Goal: Task Accomplishment & Management: Complete application form

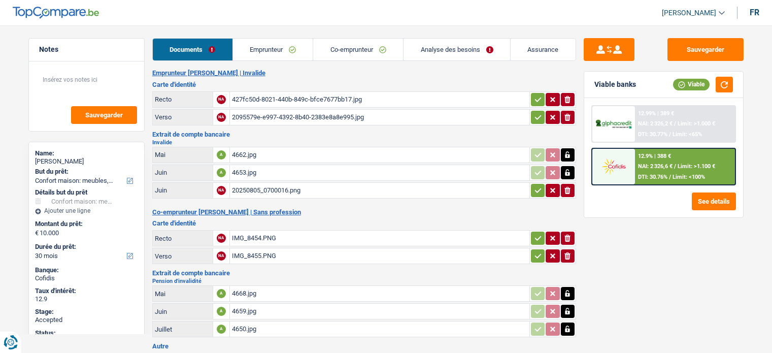
select select "household"
select select "30"
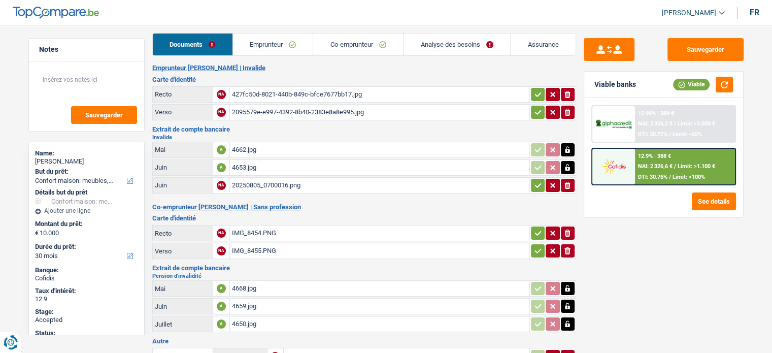
scroll to position [5, 0]
click at [277, 37] on link "Emprunteur" at bounding box center [273, 45] width 80 height 22
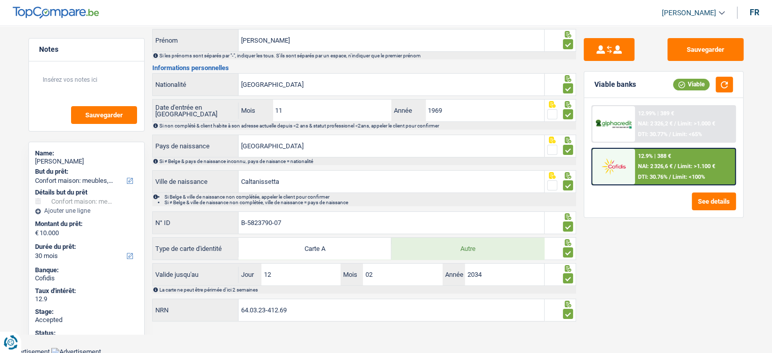
scroll to position [0, 0]
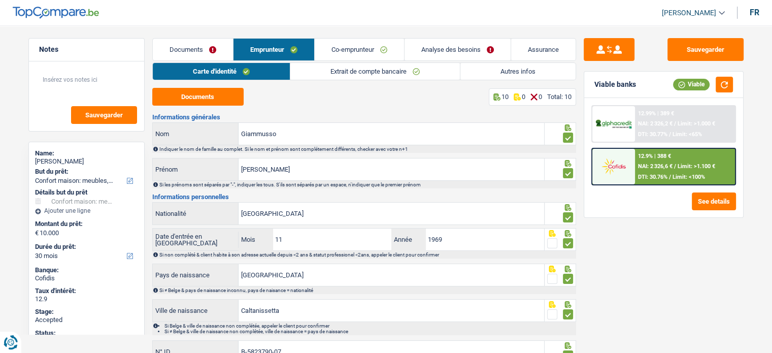
click at [348, 47] on link "Co-emprunteur" at bounding box center [359, 50] width 89 height 22
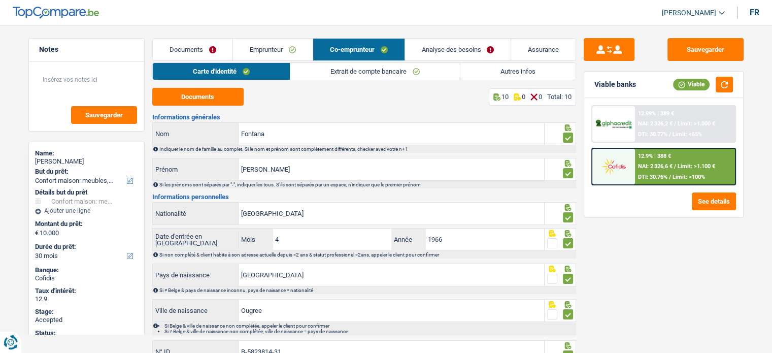
click at [272, 49] on link "Emprunteur" at bounding box center [273, 50] width 80 height 22
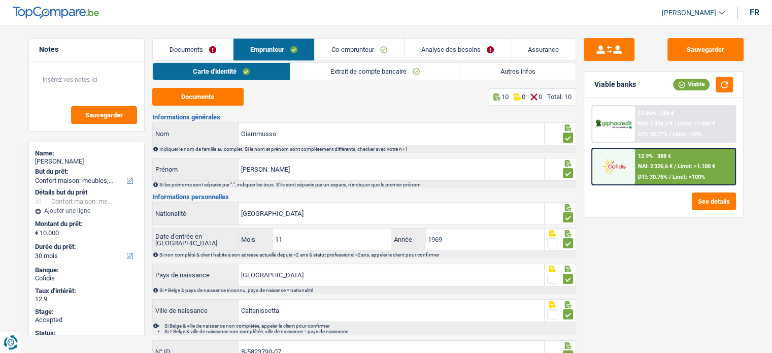
click at [362, 48] on link "Co-emprunteur" at bounding box center [359, 50] width 89 height 22
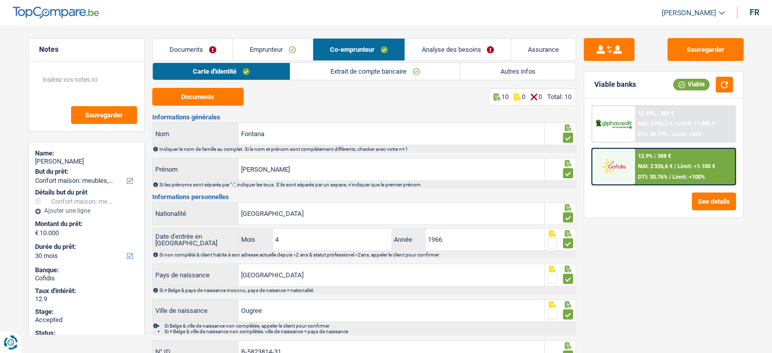
click at [486, 63] on link "Autres infos" at bounding box center [518, 71] width 115 height 17
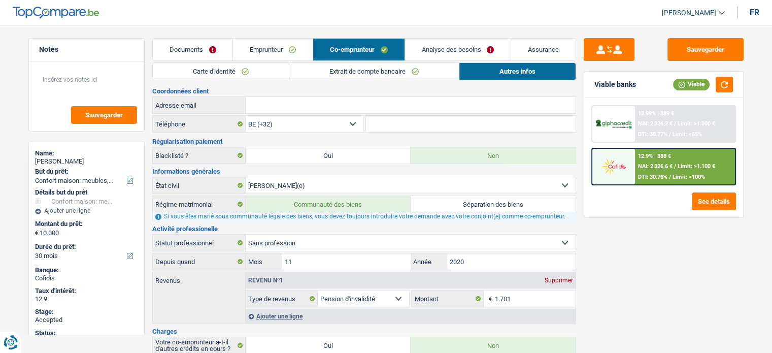
click at [265, 48] on link "Emprunteur" at bounding box center [273, 50] width 80 height 22
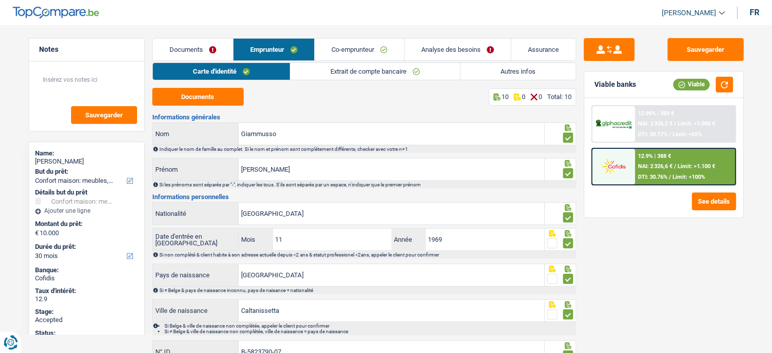
click at [494, 71] on link "Autres infos" at bounding box center [518, 71] width 115 height 17
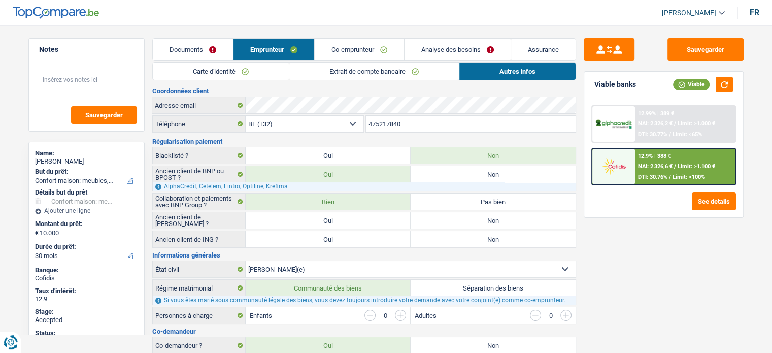
click at [68, 157] on div "Stella Giammusso" at bounding box center [86, 161] width 103 height 8
copy div "Stella Giammusso"
click at [434, 44] on link "Analyse des besoins" at bounding box center [458, 50] width 106 height 22
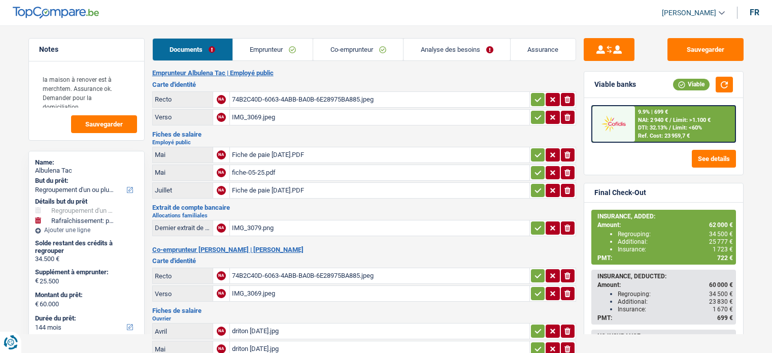
select select "refinancing"
select select "houseOrGarden"
select select "144"
drag, startPoint x: 77, startPoint y: 174, endPoint x: 34, endPoint y: 167, distance: 43.8
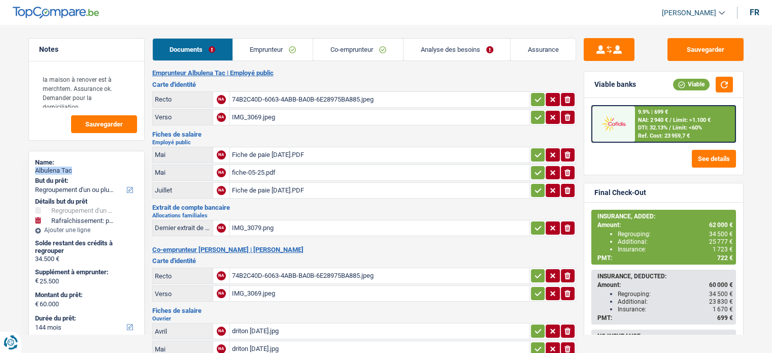
click at [34, 167] on div "Name: [PERSON_NAME] But du prêt: Confort maison: meubles, textile, peinture, él…" at bounding box center [86, 343] width 116 height 385
copy div "Albulena Tac"
click at [276, 47] on link "Emprunteur" at bounding box center [273, 50] width 80 height 22
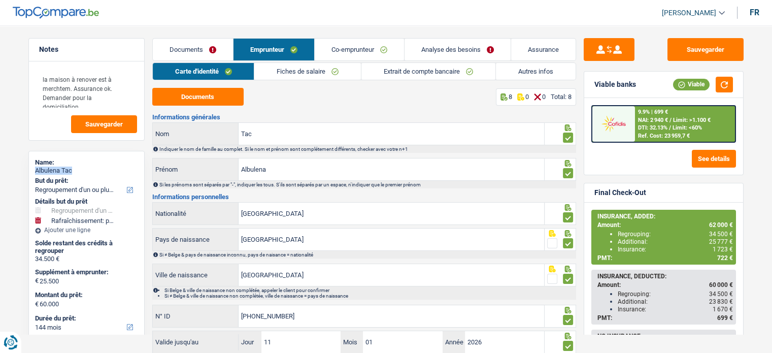
click at [353, 44] on link "Co-emprunteur" at bounding box center [359, 50] width 89 height 22
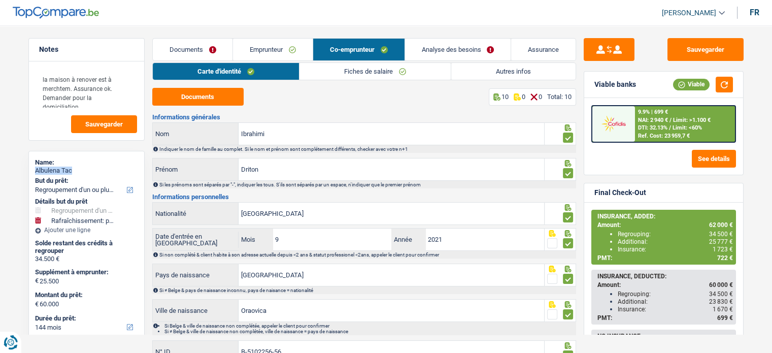
click at [264, 47] on link "Emprunteur" at bounding box center [273, 50] width 80 height 22
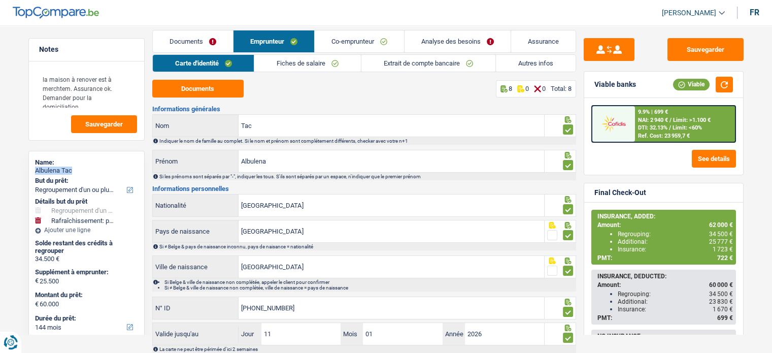
scroll to position [4, 0]
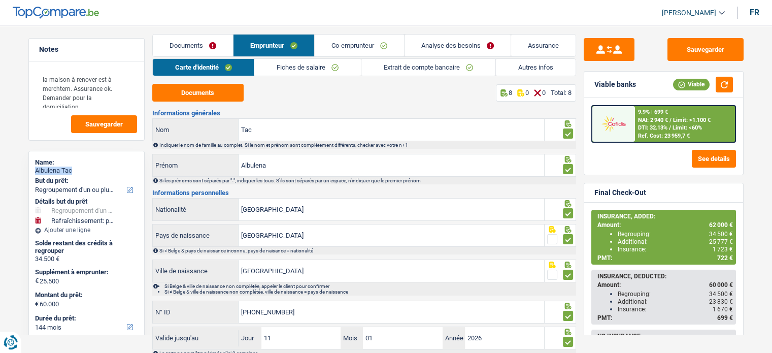
click at [431, 39] on link "Analyse des besoins" at bounding box center [458, 46] width 106 height 22
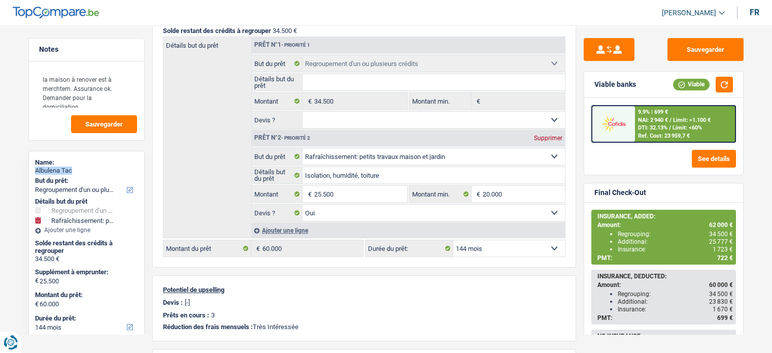
scroll to position [166, 0]
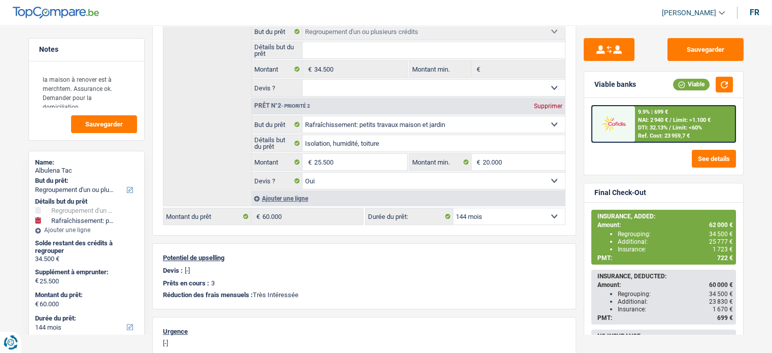
click at [761, 228] on main "Notes la maison à renover est à merchtem. Assurance ok. Demander pour la domici…" at bounding box center [386, 196] width 772 height 750
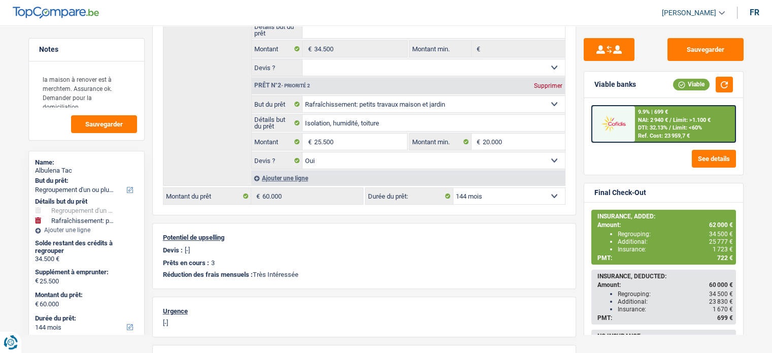
click at [741, 228] on div "INSURANCE, ADDED: Amount: 62 000 € Regrouping: 34 500 € Additional: 25 777 € In…" at bounding box center [663, 297] width 159 height 189
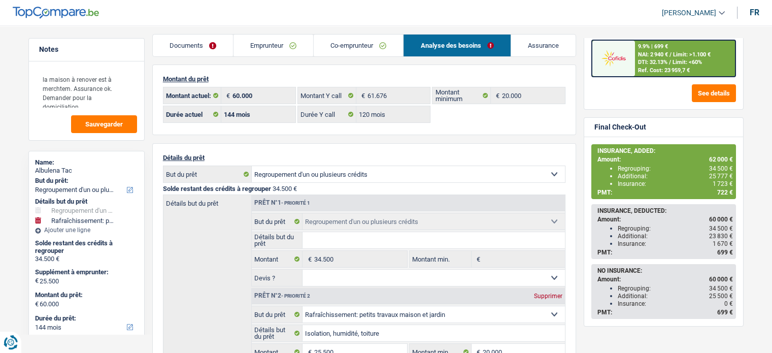
scroll to position [0, 0]
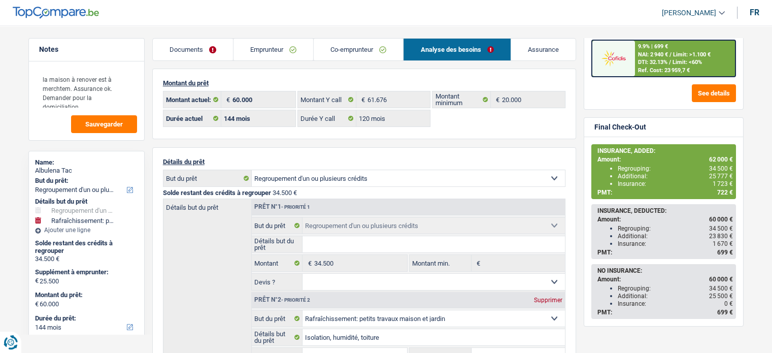
click at [264, 54] on link "Emprunteur" at bounding box center [274, 50] width 80 height 22
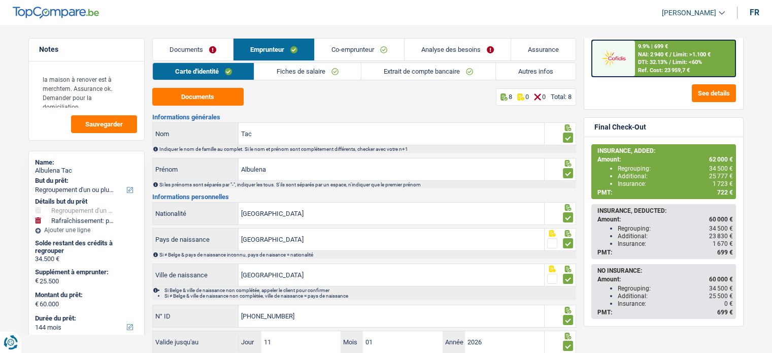
click at [519, 73] on link "Autres infos" at bounding box center [536, 71] width 80 height 17
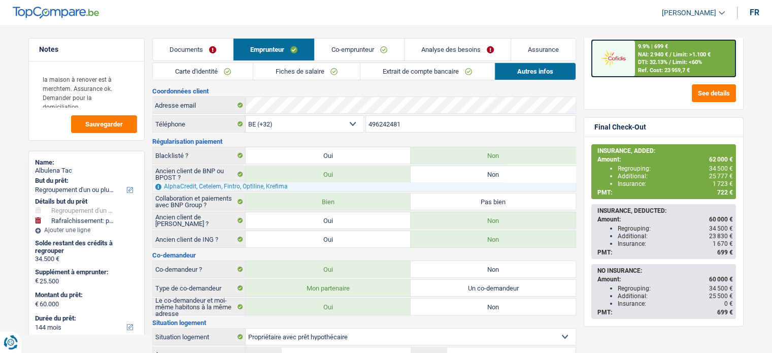
click at [188, 45] on link "Documents" at bounding box center [193, 50] width 80 height 22
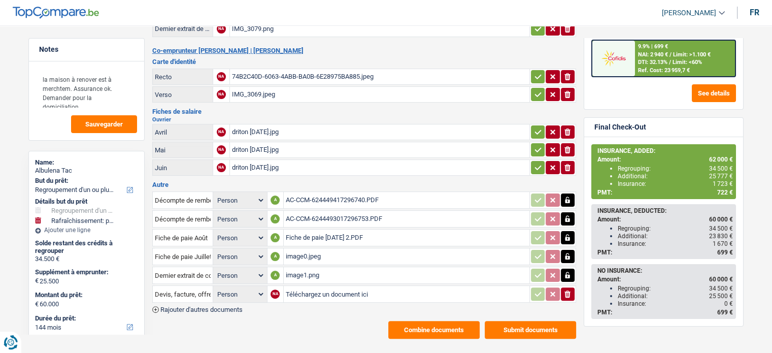
scroll to position [205, 0]
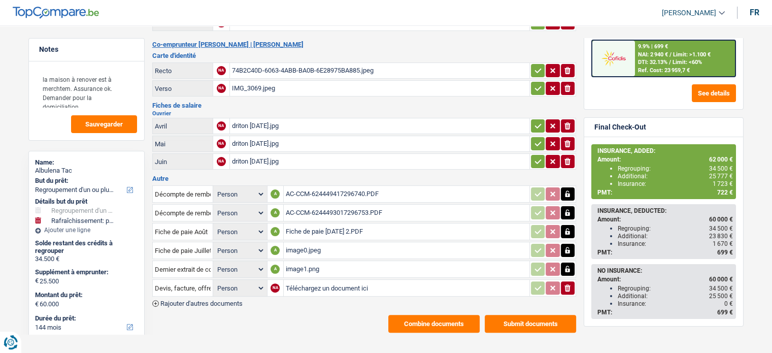
click at [317, 205] on div "AC-CCM-6244493017296753.PDF" at bounding box center [407, 212] width 242 height 15
click at [316, 186] on div "AC-CCM-624449417296740.PDF" at bounding box center [407, 193] width 242 height 15
click at [569, 191] on icon "button" at bounding box center [568, 194] width 5 height 7
click at [554, 189] on icon "button" at bounding box center [553, 194] width 8 height 10
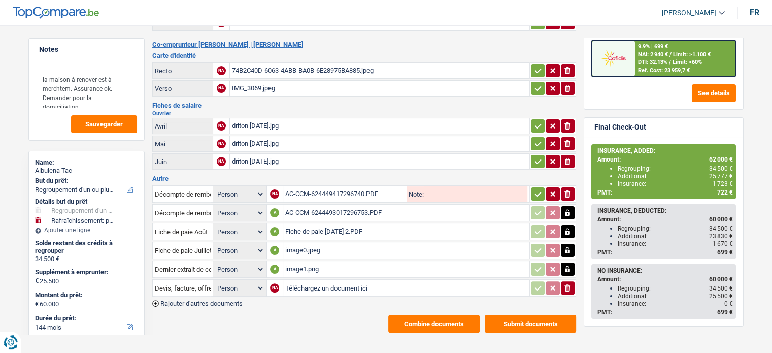
click at [496, 186] on input "Note:" at bounding box center [476, 193] width 104 height 15
type input "expire"
click at [565, 208] on icon "button" at bounding box center [568, 213] width 8 height 10
click at [448, 205] on div "AC-CCM-6244493017296753.PDF" at bounding box center [406, 212] width 242 height 15
click at [550, 208] on icon "button" at bounding box center [553, 213] width 8 height 10
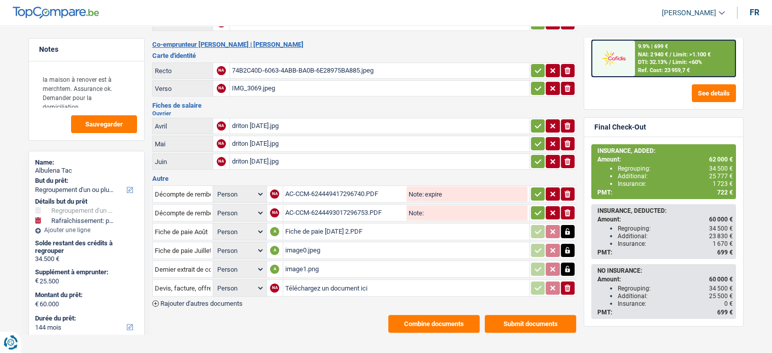
click at [480, 208] on input "Note:" at bounding box center [476, 212] width 104 height 15
type input "expiré"
click at [192, 280] on input "Devis, facture, offre, bon de commande" at bounding box center [183, 288] width 56 height 16
type input "e"
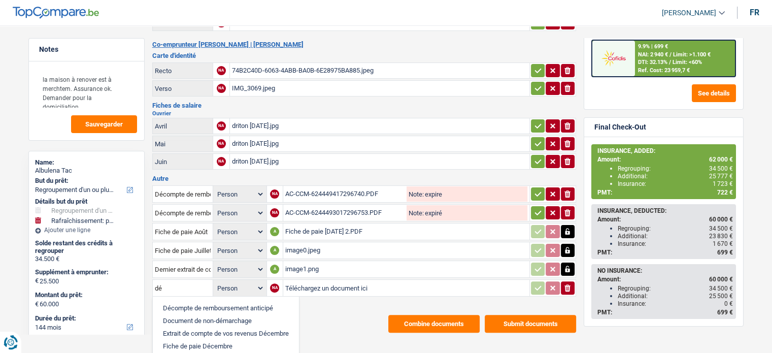
click at [196, 302] on li "Décompte de remboursement anticipé" at bounding box center [226, 308] width 136 height 13
type input "Décompte de remboursement anticipé"
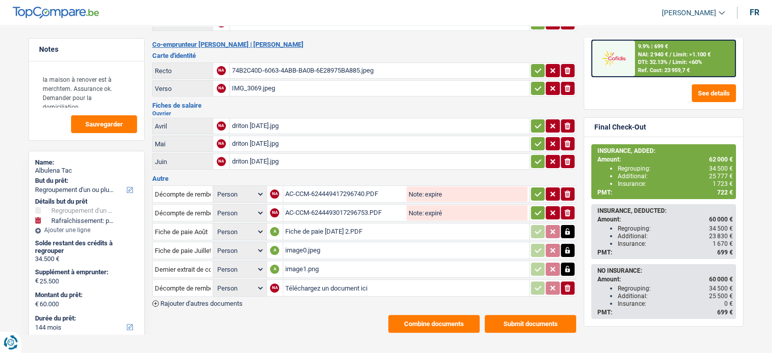
click at [348, 280] on input "Téléchargez un document ici" at bounding box center [406, 287] width 242 height 15
click at [313, 280] on input "Téléchargez un document ici" at bounding box center [406, 287] width 242 height 15
type input "C:\fakepath\décompte alpha TAC.pdf"
click at [206, 300] on span "Rajouter d'autres documents" at bounding box center [201, 303] width 82 height 7
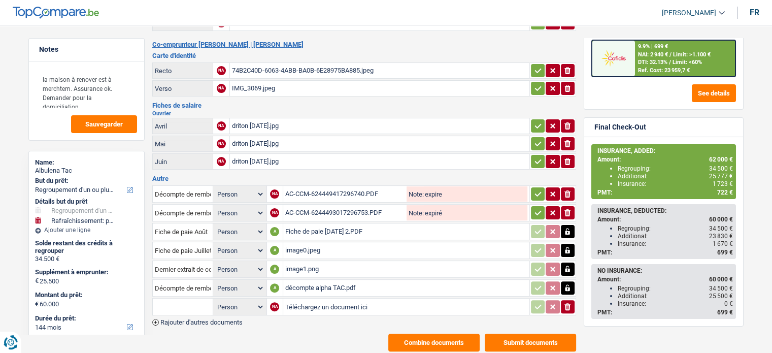
click at [203, 299] on input "text" at bounding box center [183, 307] width 56 height 16
click at [210, 320] on li "Décompte de remboursement anticipé" at bounding box center [226, 326] width 136 height 13
type input "Décompte de remboursement anticipé"
click at [312, 299] on input "Téléchargez un document ici" at bounding box center [406, 306] width 242 height 15
type input "C:\fakepath\décompte alpha TAC.pdf"
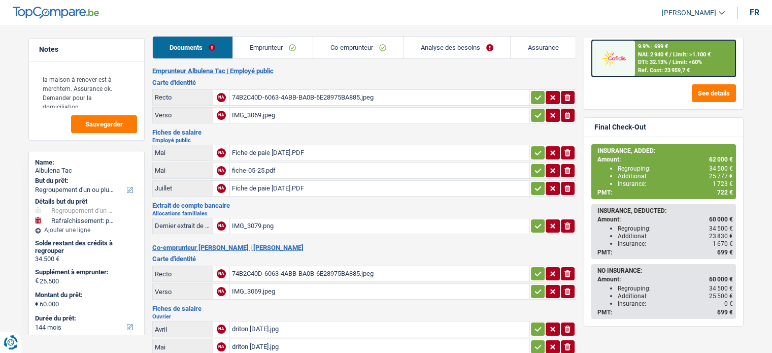
scroll to position [1, 0]
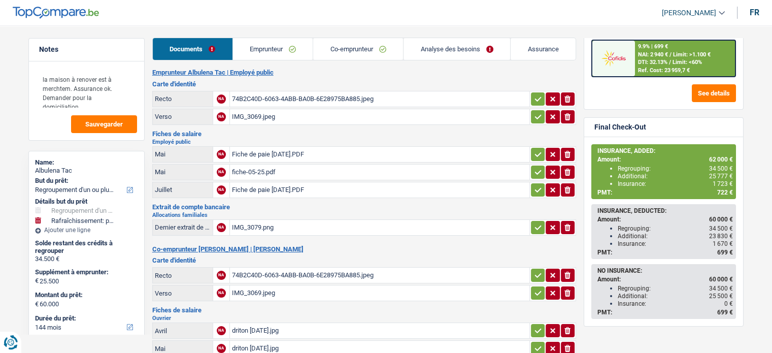
click at [762, 36] on main "Notes la maison à renover est à merchtem. Assurance ok. Demander pour la domici…" at bounding box center [386, 297] width 772 height 564
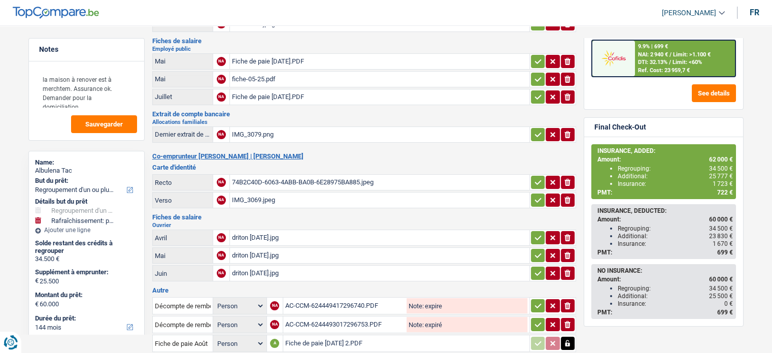
scroll to position [0, 0]
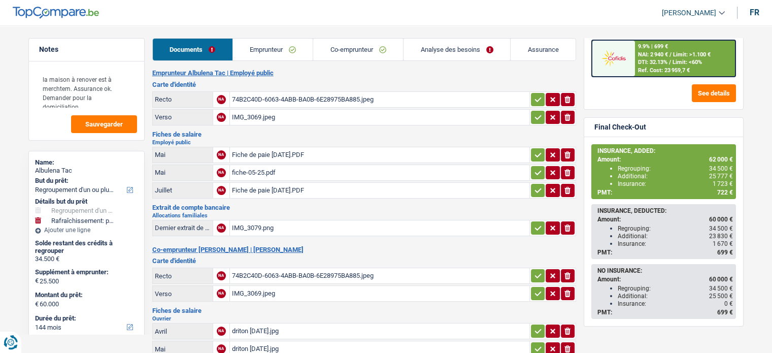
click at [285, 54] on link "Emprunteur" at bounding box center [273, 50] width 80 height 22
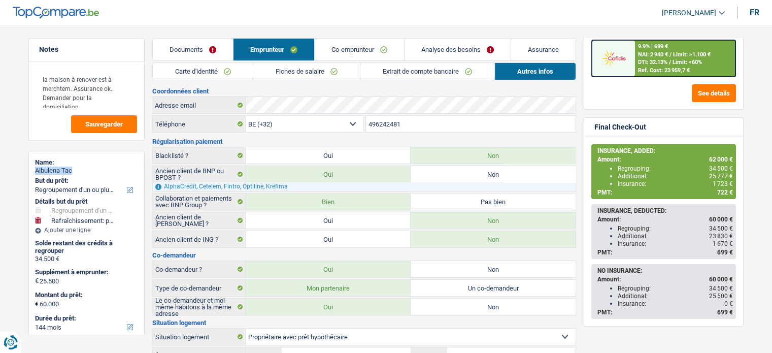
drag, startPoint x: 77, startPoint y: 172, endPoint x: 35, endPoint y: 170, distance: 42.7
click at [35, 170] on div "Albulena Tac" at bounding box center [86, 171] width 103 height 8
copy div "Albulena Tac"
click at [383, 127] on input "496242481" at bounding box center [471, 124] width 210 height 16
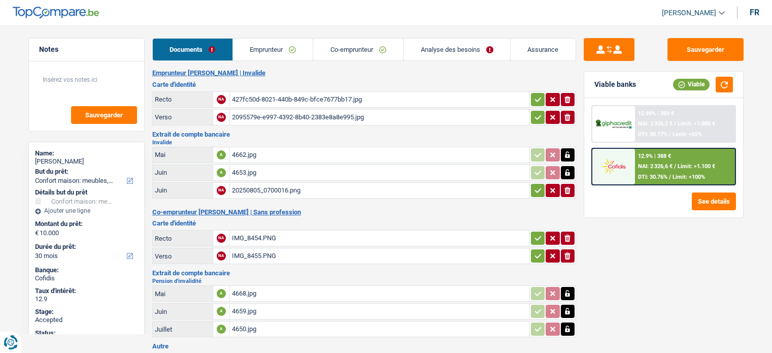
select select "household"
select select "30"
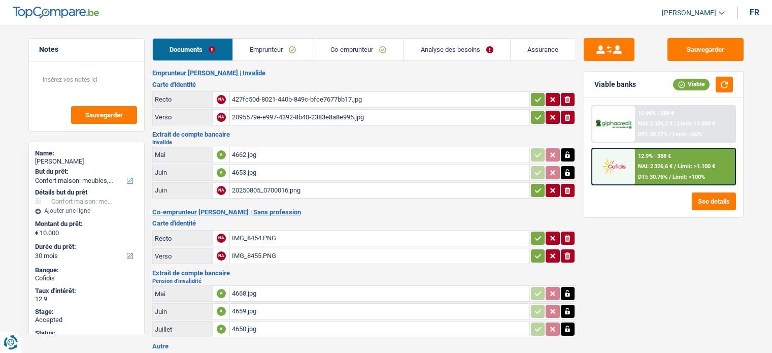
select select "household"
select select "30"
click at [454, 48] on link "Analyse des besoins" at bounding box center [457, 50] width 107 height 22
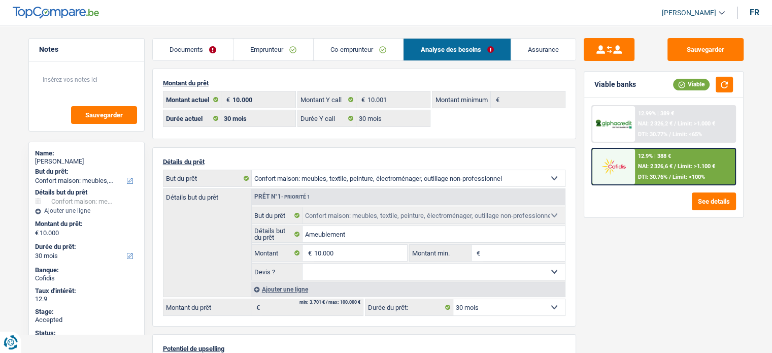
drag, startPoint x: 93, startPoint y: 158, endPoint x: 37, endPoint y: 160, distance: 56.9
click at [37, 160] on div "Stella Giammusso" at bounding box center [86, 161] width 103 height 8
copy div "Stella Giammusso"
click at [537, 42] on link "Assurance" at bounding box center [543, 50] width 64 height 22
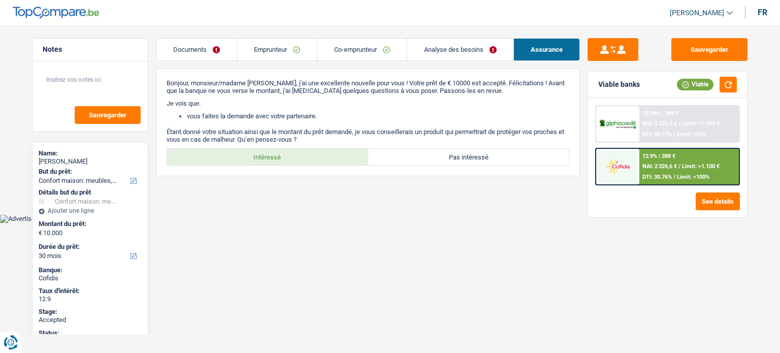
click at [287, 223] on html "Vous avez le contrôle de vos données Nous utilisons des cookies, tout comme nos…" at bounding box center [390, 111] width 780 height 223
click at [316, 149] on label "Intéressé" at bounding box center [267, 157] width 201 height 16
click at [316, 149] on input "Intéressé" at bounding box center [267, 157] width 201 height 16
radio input "true"
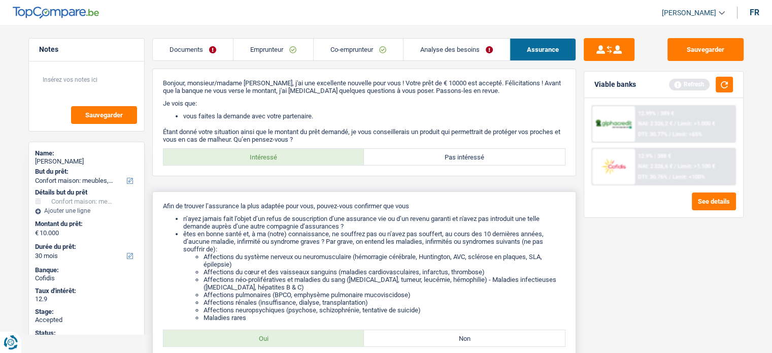
click at [290, 339] on label "Oui" at bounding box center [263, 338] width 201 height 16
click at [290, 339] on input "Oui" at bounding box center [263, 338] width 201 height 16
radio input "true"
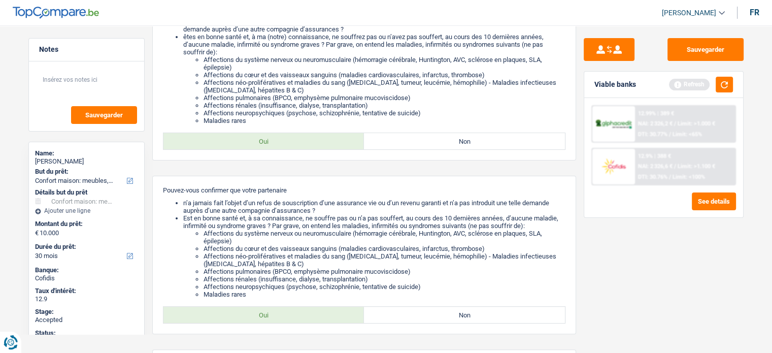
scroll to position [204, 0]
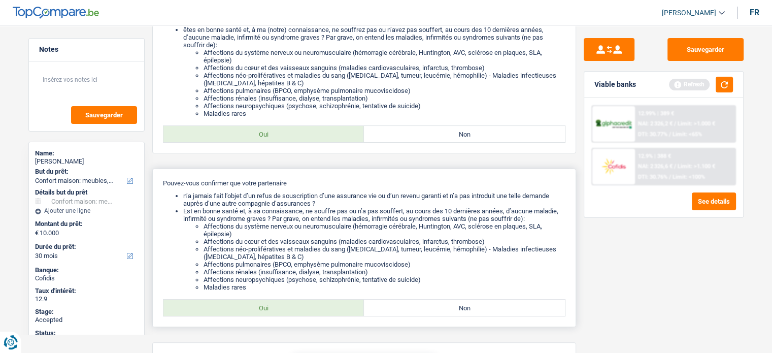
click at [305, 316] on label "Oui" at bounding box center [263, 308] width 201 height 16
click at [305, 316] on input "Oui" at bounding box center [263, 308] width 201 height 16
radio input "true"
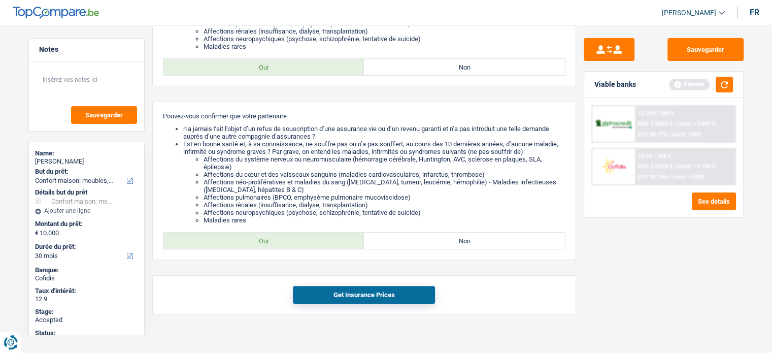
scroll to position [280, 0]
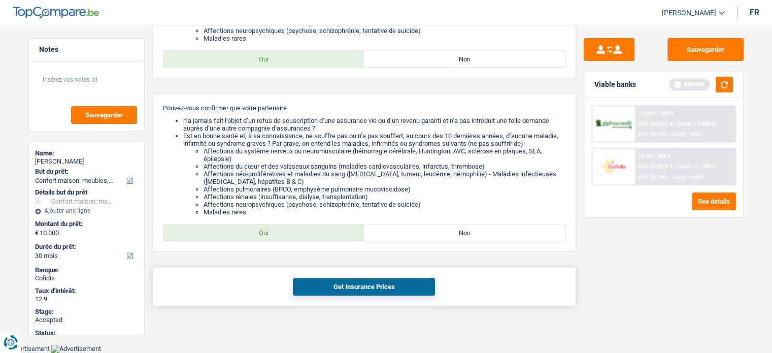
click at [372, 285] on button "Get Insurance Prices" at bounding box center [364, 287] width 142 height 18
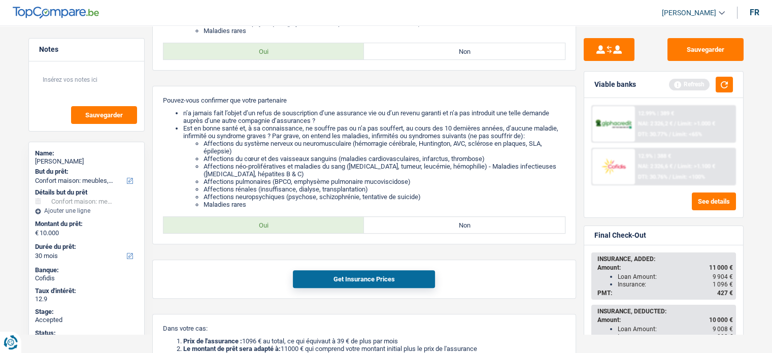
scroll to position [290, 0]
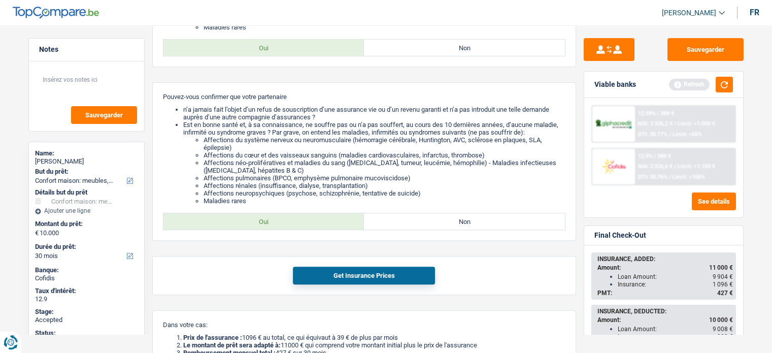
click at [740, 258] on div "INSURANCE, ADDED: Amount: 11 000 € Loan Amount: 9 904 € Insurance: 1 096 € PMT:…" at bounding box center [663, 328] width 159 height 166
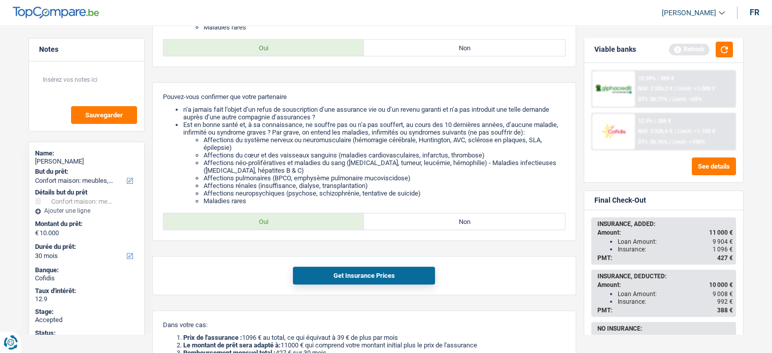
scroll to position [20, 0]
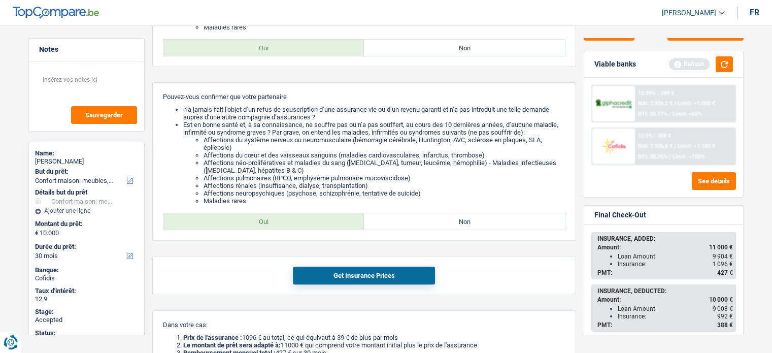
click at [12, 271] on main "Notes Sauvegarder Name: Stella Giammusso But du prêt: Confort maison: meubles, …" at bounding box center [386, 102] width 772 height 755
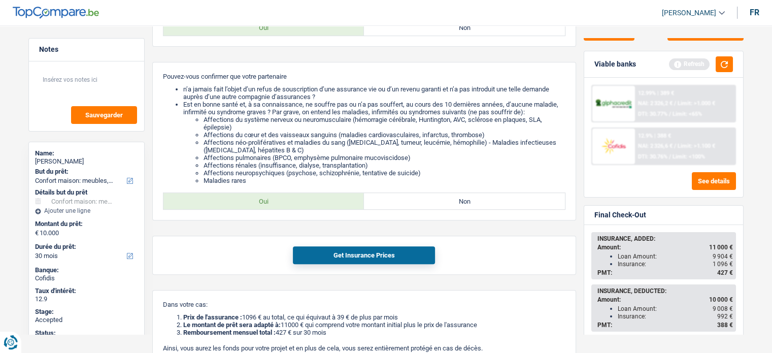
scroll to position [331, 0]
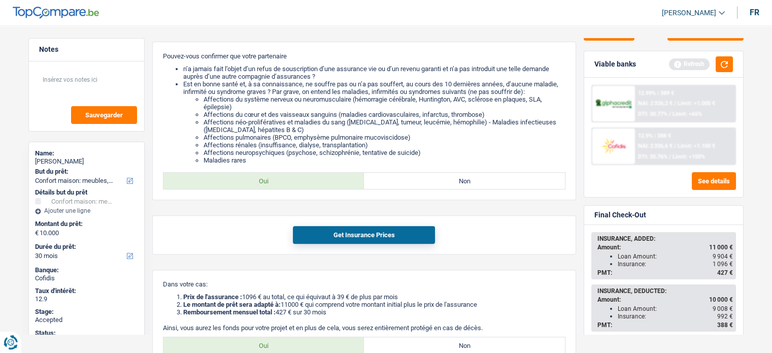
click at [146, 282] on div "Notes Sauvegarder Name: Stella Giammusso But du prêt: Confort maison: meubles, …" at bounding box center [87, 186] width 132 height 296
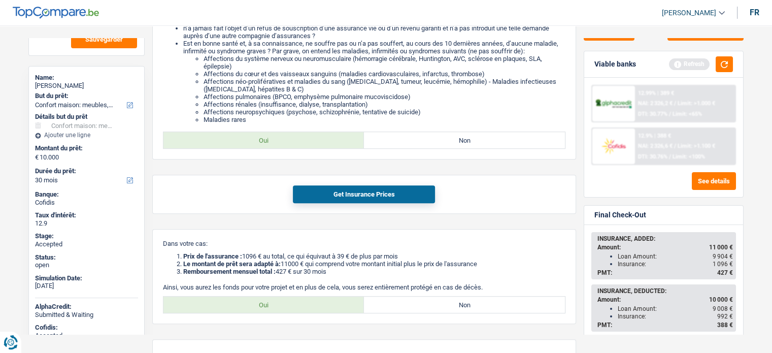
scroll to position [57, 0]
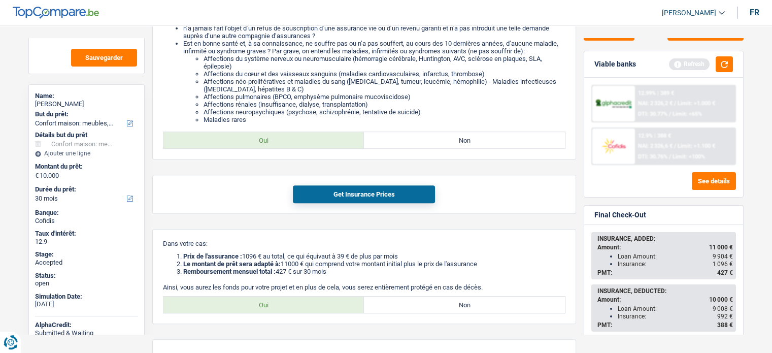
click at [0, 233] on main "Notes Sauvegarder Name: Stella Giammusso But du prêt: Confort maison: meubles, …" at bounding box center [386, 21] width 772 height 755
click at [721, 59] on button "button" at bounding box center [724, 64] width 17 height 16
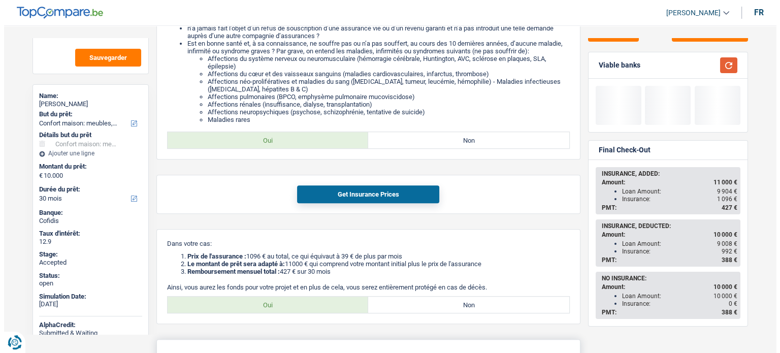
scroll to position [20, 0]
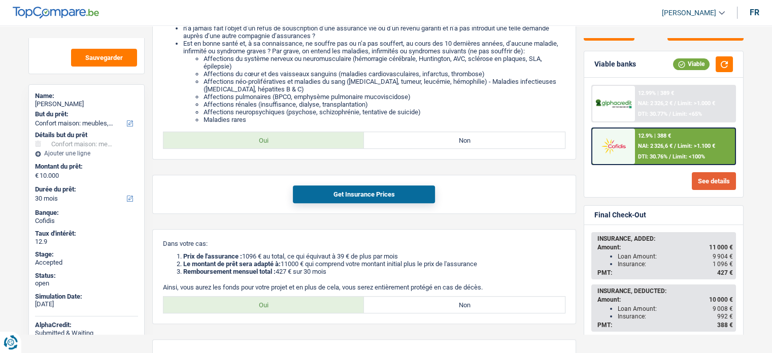
click at [703, 180] on button "See details" at bounding box center [714, 181] width 44 height 18
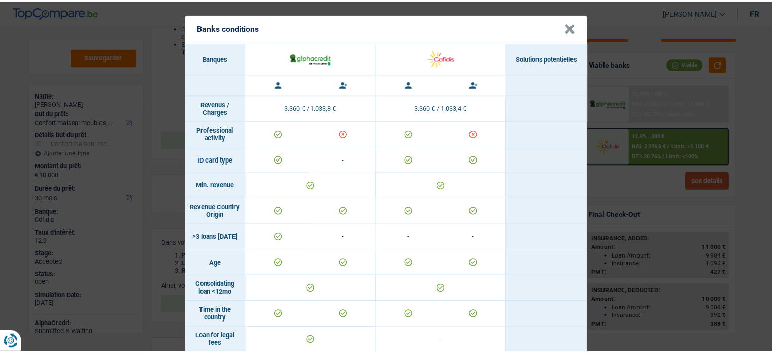
scroll to position [0, 0]
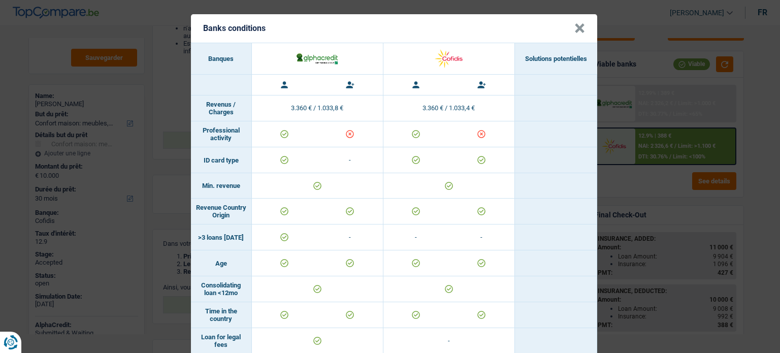
click at [578, 23] on button "×" at bounding box center [579, 28] width 11 height 10
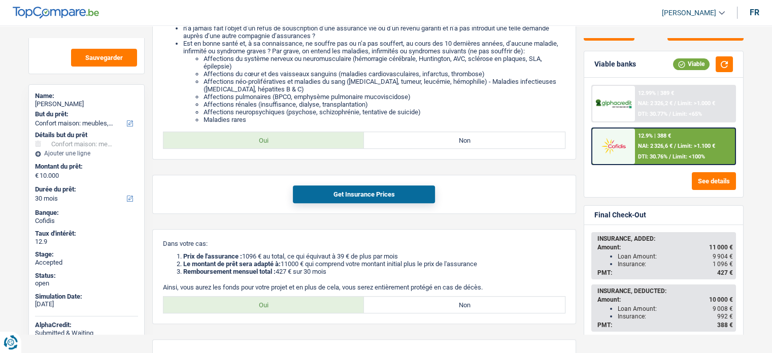
click at [613, 139] on img at bounding box center [614, 146] width 38 height 19
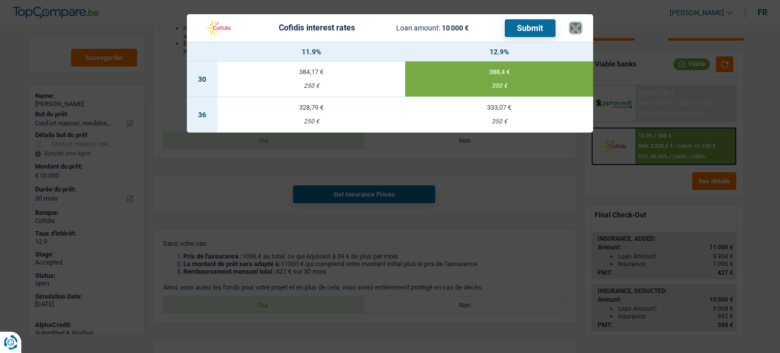
click at [576, 28] on button "×" at bounding box center [575, 28] width 11 height 10
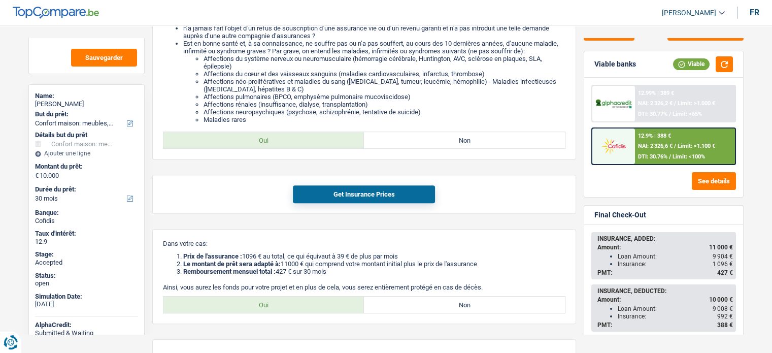
scroll to position [63, 0]
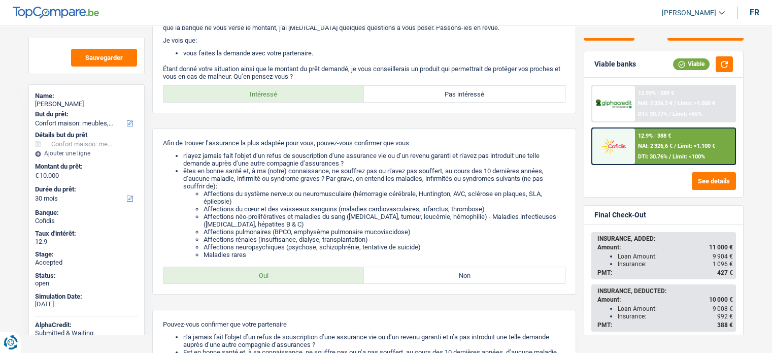
click at [741, 71] on div "Viable banks Viable" at bounding box center [663, 64] width 159 height 26
click at [743, 73] on div "Viable banks Viable 12.99% | 389 € NAI: 2 326,2 € / Limit: >1.000 € DTI: 30.77%…" at bounding box center [664, 124] width 160 height 147
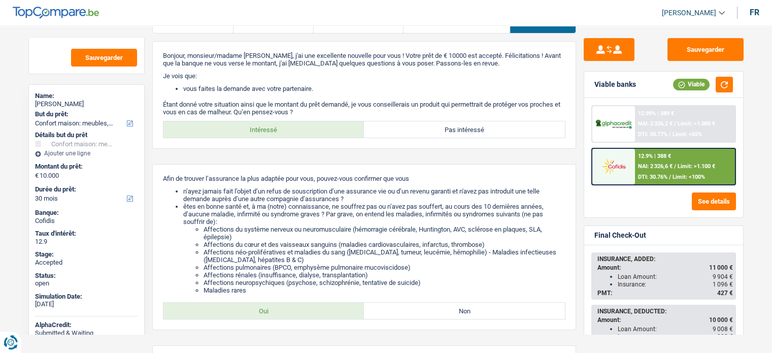
scroll to position [2, 0]
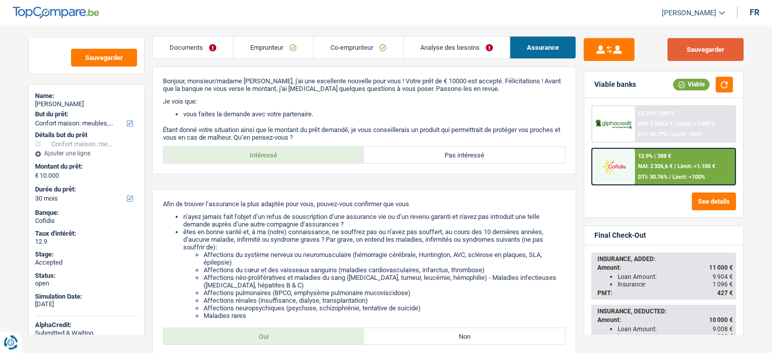
click at [718, 44] on button "Sauvegarder" at bounding box center [706, 49] width 76 height 23
click at [21, 221] on div "Notes Sauvegarder Name: Stella Giammusso But du prêt: Confort maison: meubles, …" at bounding box center [87, 186] width 132 height 296
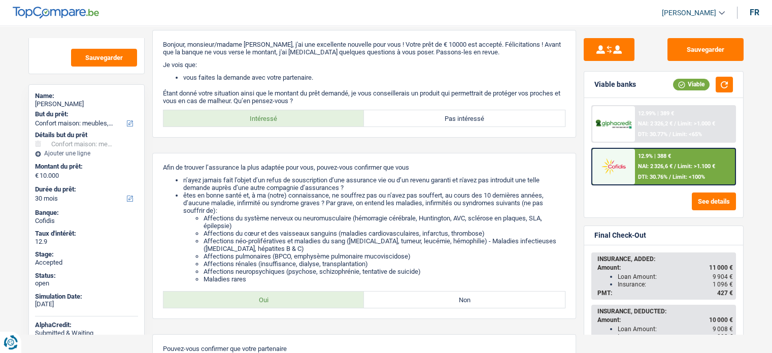
scroll to position [41, 0]
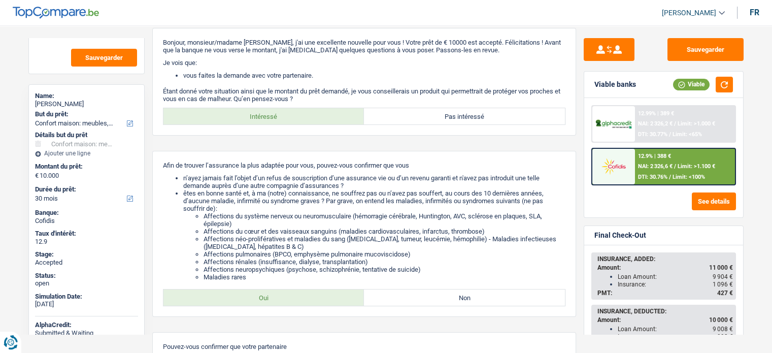
click at [741, 240] on div "Final Check-Out" at bounding box center [663, 235] width 159 height 19
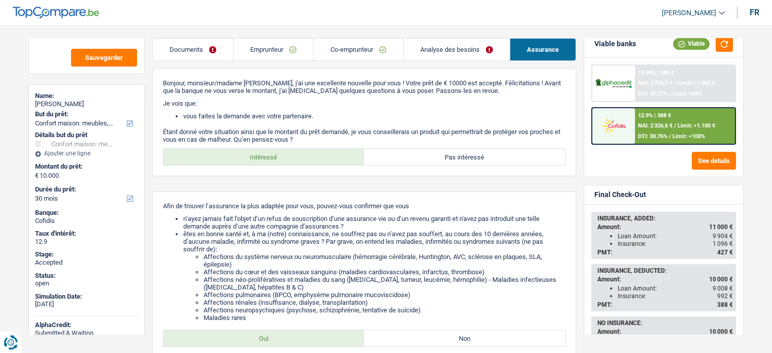
scroll to position [0, 0]
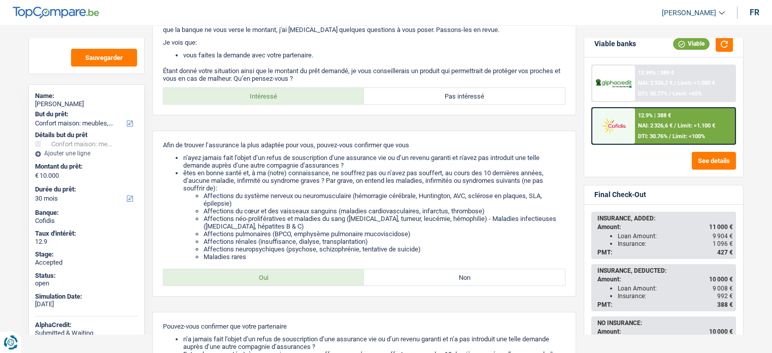
scroll to position [55, 0]
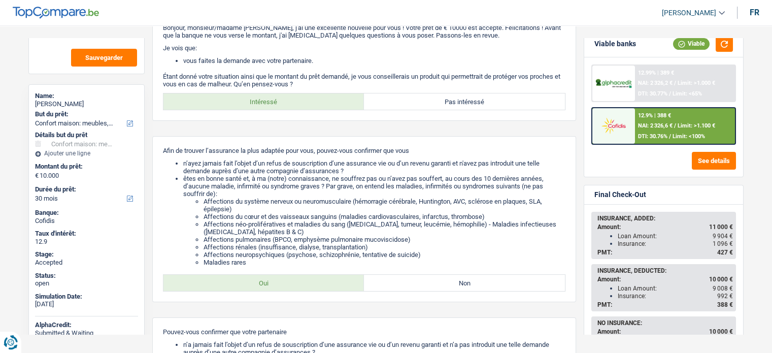
click at [761, 271] on main "Notes Sauvegarder Name: Stella Giammusso But du prêt: Confort maison: meubles, …" at bounding box center [386, 337] width 772 height 755
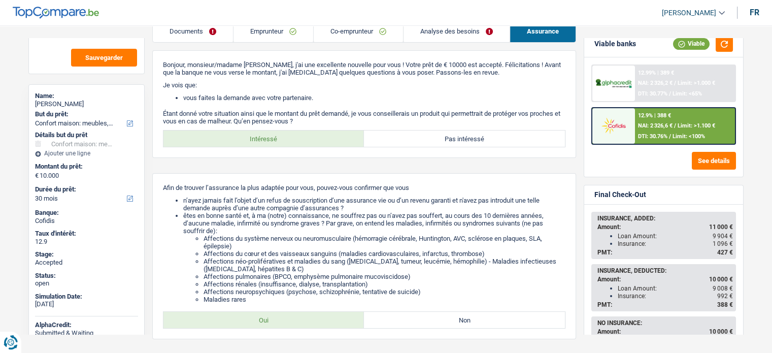
scroll to position [0, 0]
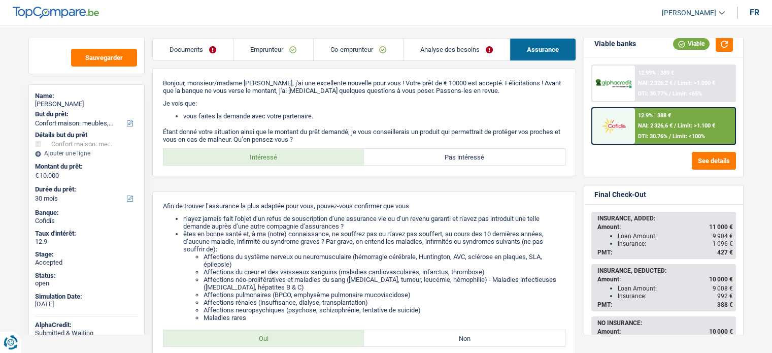
click at [262, 52] on link "Emprunteur" at bounding box center [274, 50] width 80 height 22
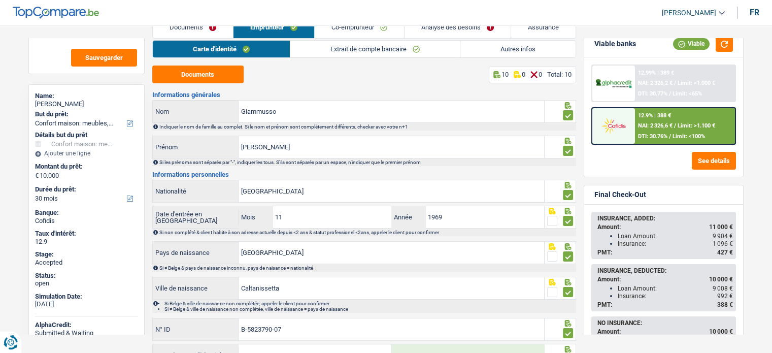
scroll to position [6, 0]
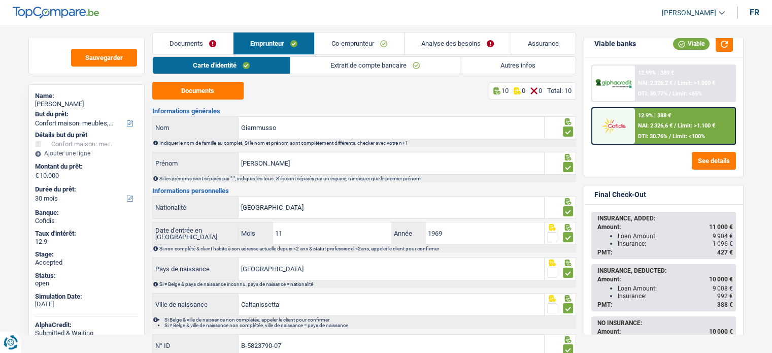
click at [487, 64] on link "Autres infos" at bounding box center [518, 65] width 115 height 17
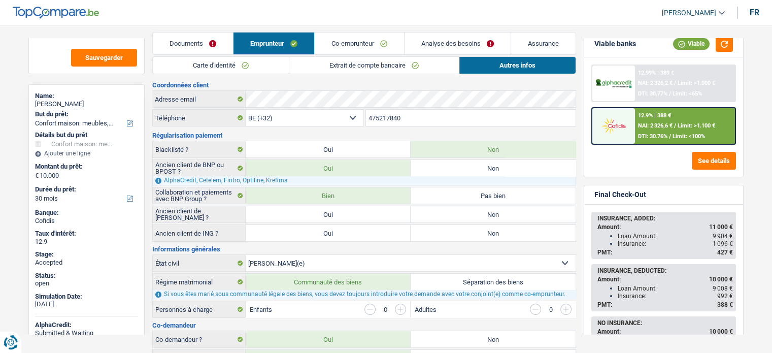
click at [256, 64] on link "Carte d'identité" at bounding box center [221, 65] width 136 height 17
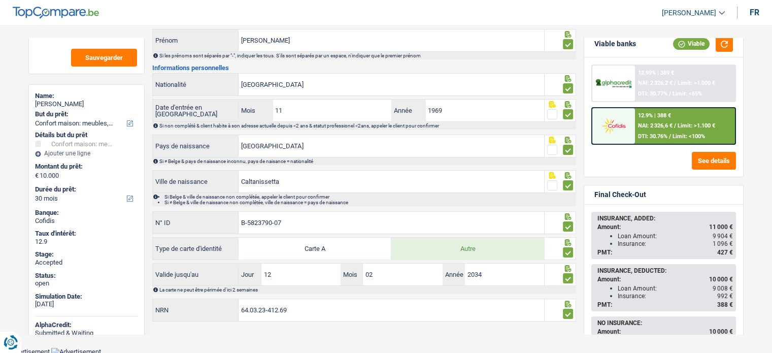
scroll to position [0, 0]
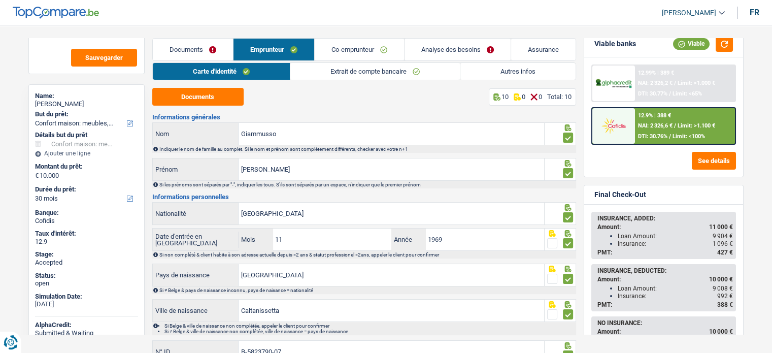
click at [349, 77] on link "Extrait de compte bancaire" at bounding box center [375, 71] width 170 height 17
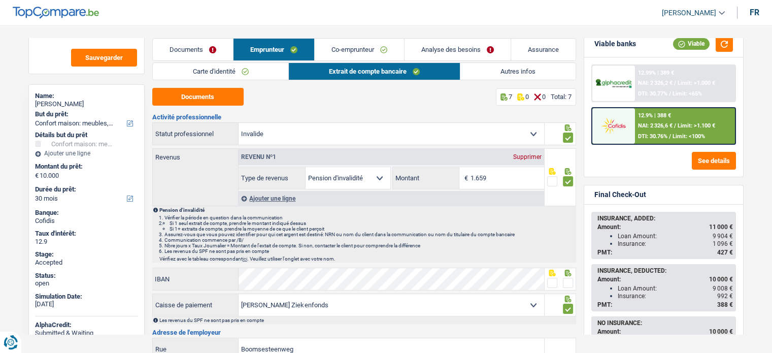
click at [188, 50] on link "Documents" at bounding box center [193, 50] width 80 height 22
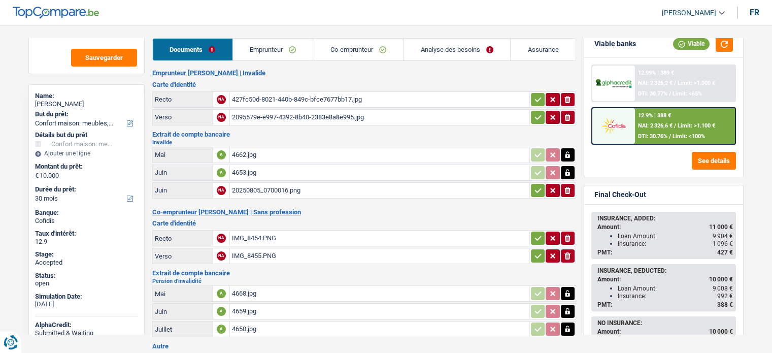
click at [290, 54] on link "Emprunteur" at bounding box center [273, 50] width 80 height 22
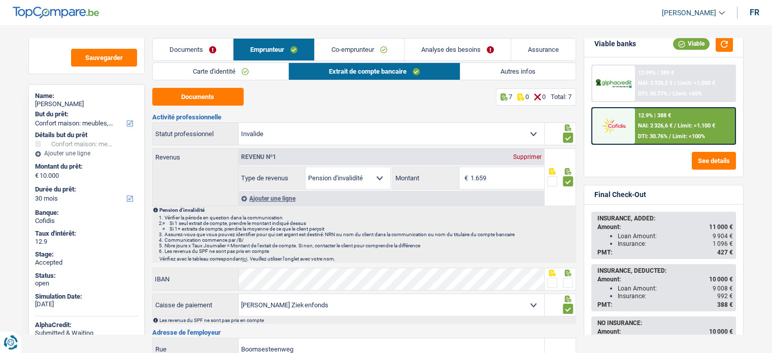
click at [188, 45] on link "Documents" at bounding box center [193, 50] width 80 height 22
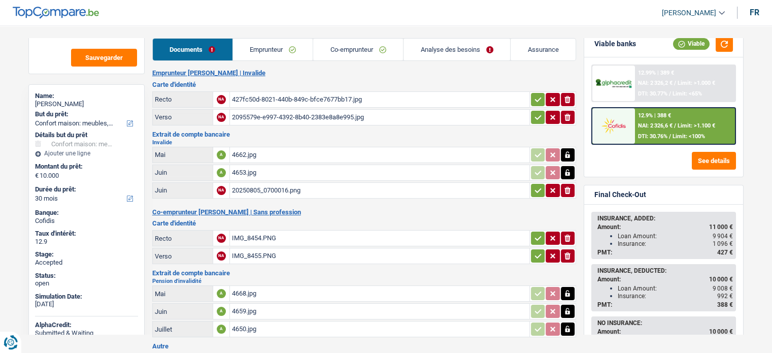
click at [713, 12] on span "[PERSON_NAME]" at bounding box center [689, 13] width 54 height 9
click at [292, 51] on link "Emprunteur" at bounding box center [273, 50] width 80 height 22
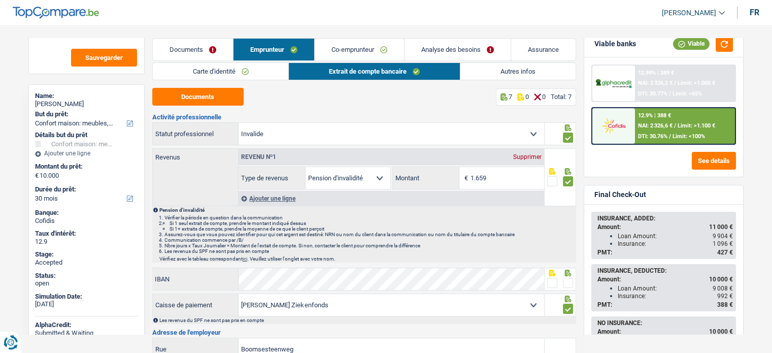
click at [477, 67] on link "Autres infos" at bounding box center [518, 71] width 115 height 17
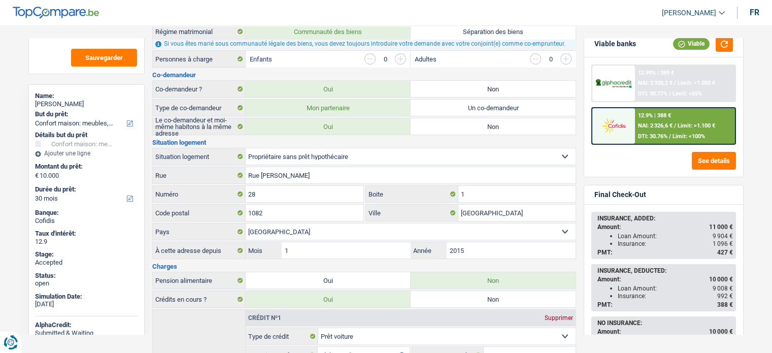
scroll to position [256, 0]
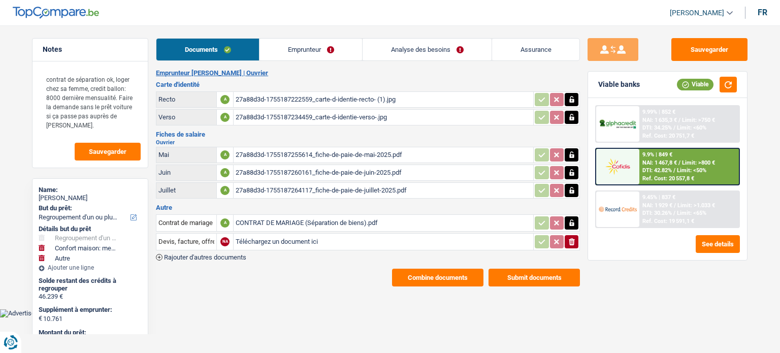
select select "refinancing"
select select "household"
select select "other"
select select "96"
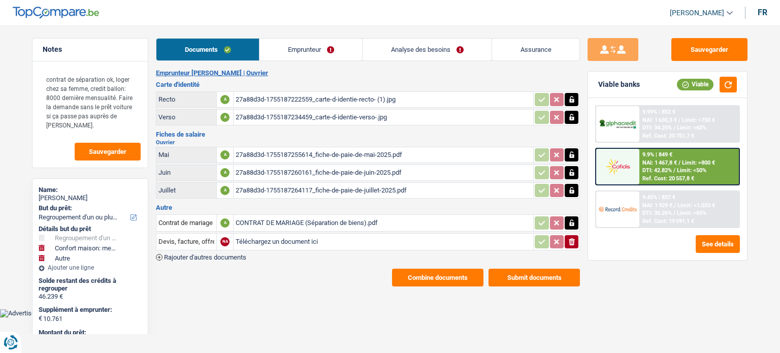
select select "32"
select select "liveWithParents"
select select "personalLoan"
select select "homeFurnishingOrRelocation"
select select "120"
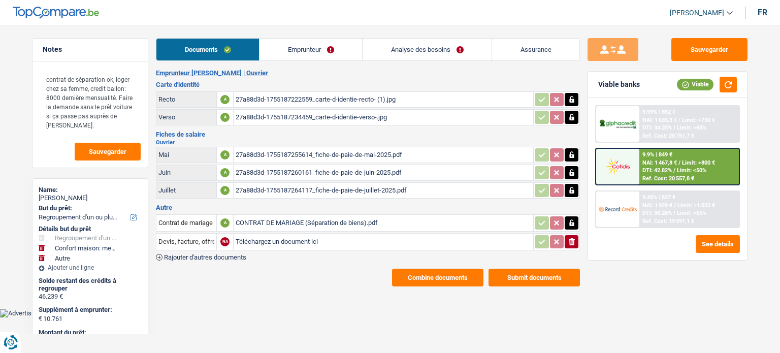
select select "carLoan"
select select "60"
click at [316, 52] on link "Emprunteur" at bounding box center [310, 50] width 103 height 22
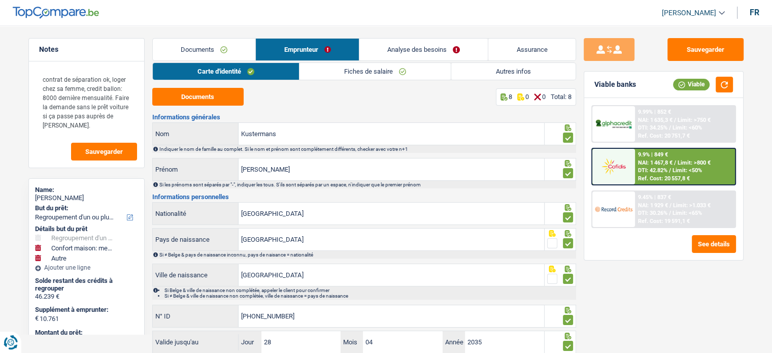
click at [499, 72] on link "Autres infos" at bounding box center [513, 71] width 124 height 17
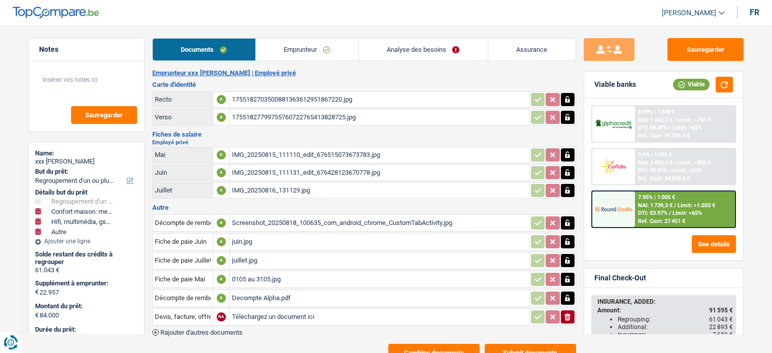
select select "refinancing"
select select "household"
select select "tech"
select select "other"
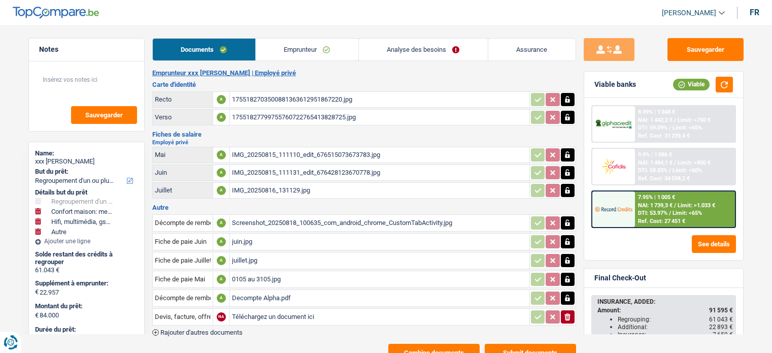
select select "120"
select select "32"
select select "ownerWithMortgage"
select select "mortgage"
select select "300"
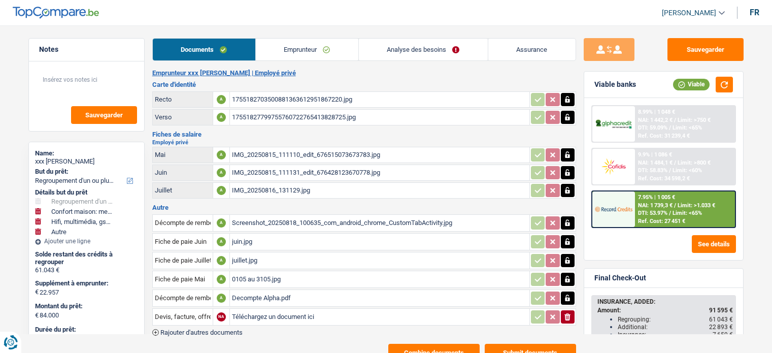
select select "carLoan"
select select "84"
select select "personalLoan"
select select "smallWorks"
select select "84"
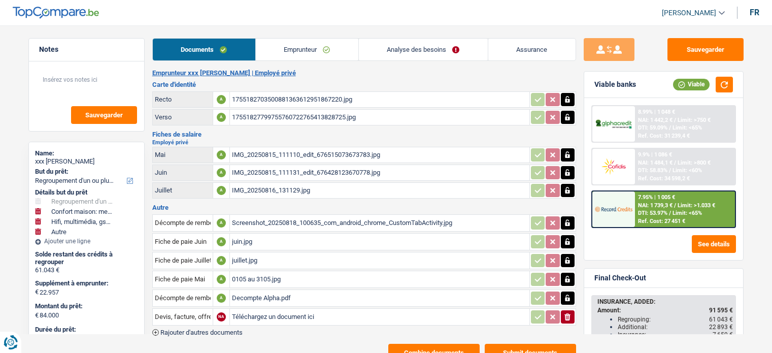
select select "personalLoan"
select select "familyEvent"
select select "60"
click at [305, 46] on link "Emprunteur" at bounding box center [307, 50] width 103 height 22
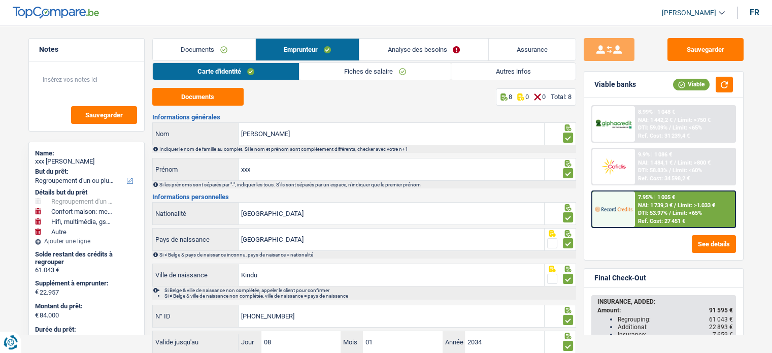
click at [502, 68] on link "Autres infos" at bounding box center [513, 71] width 124 height 17
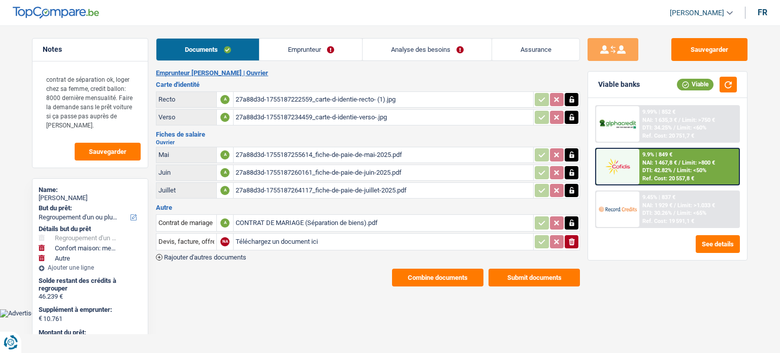
select select "refinancing"
select select "household"
select select "other"
select select "96"
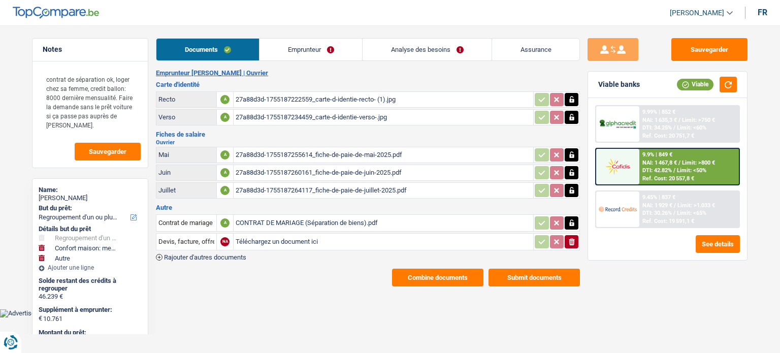
click at [406, 52] on link "Analyse des besoins" at bounding box center [427, 50] width 129 height 22
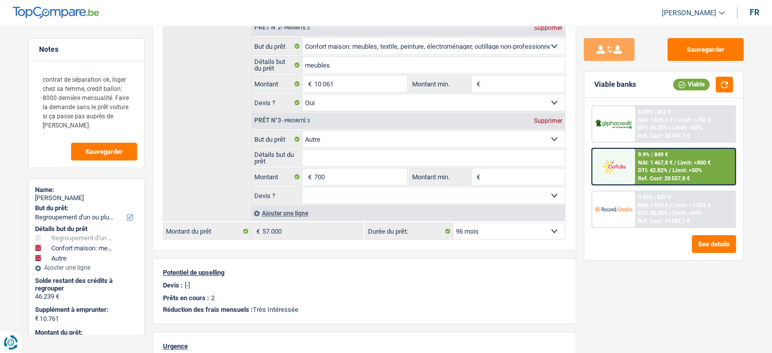
scroll to position [275, 0]
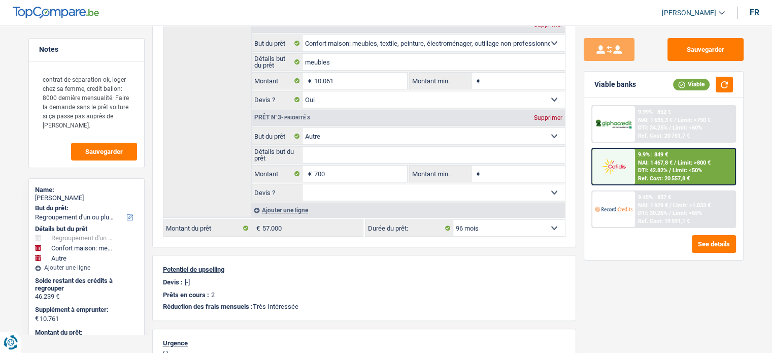
click at [20, 237] on main "Notes contrat de séparation ok, loger chez sa femme, credit ballon: 8000 derniè…" at bounding box center [386, 149] width 772 height 818
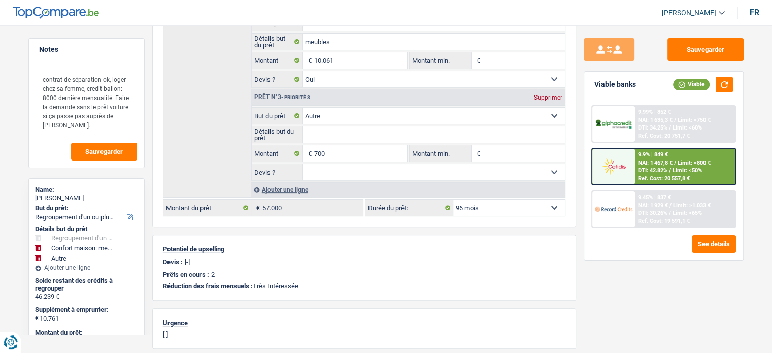
scroll to position [316, 0]
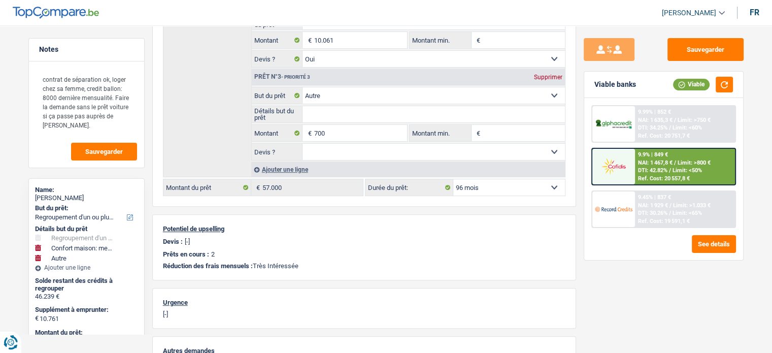
click at [144, 262] on div "Name: Serge Kustermans But du prêt: Confort maison: meubles, textile, peinture,…" at bounding box center [86, 344] width 116 height 332
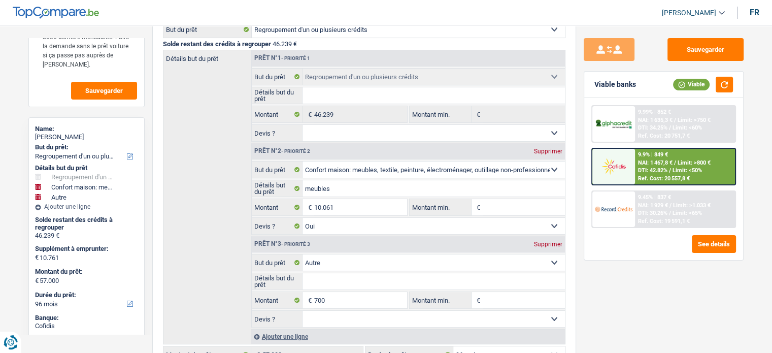
scroll to position [110, 0]
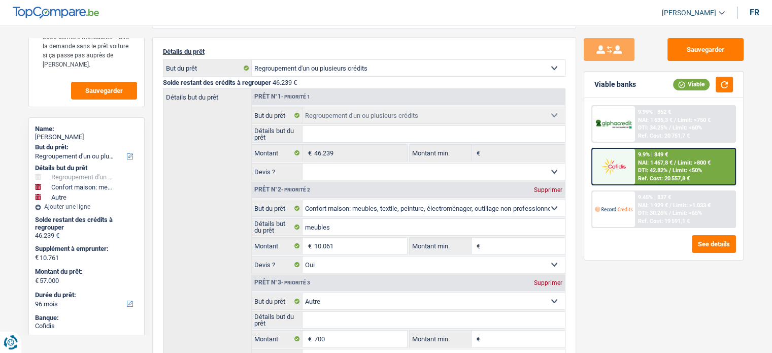
click at [146, 109] on div "Notes contrat de séparation ok, loger chez sa femme, credit ballon: 8000 derniè…" at bounding box center [87, 186] width 132 height 296
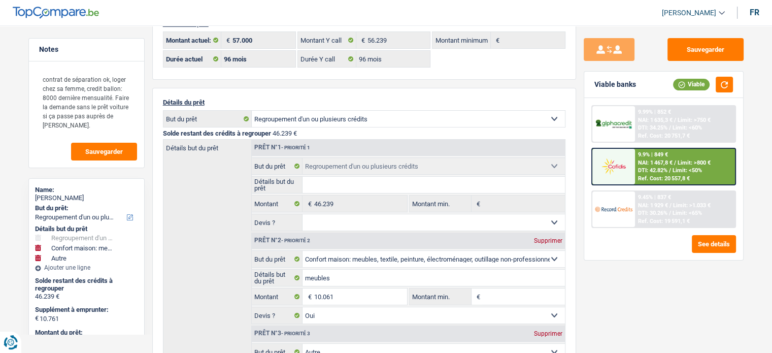
scroll to position [49, 0]
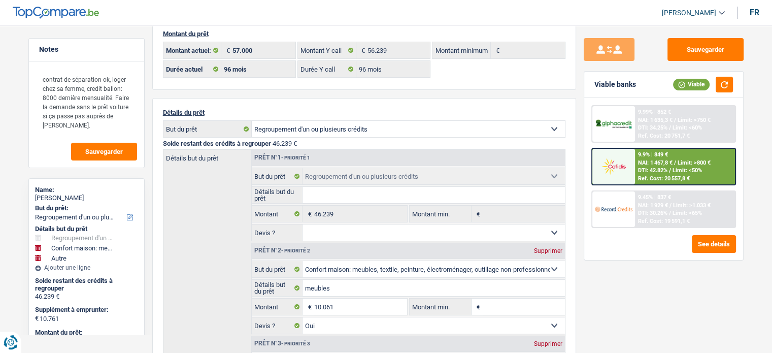
click at [146, 109] on div "Notes contrat de séparation ok, loger chez sa femme, credit ballon: 8000 derniè…" at bounding box center [87, 186] width 132 height 296
click at [145, 107] on div "Notes contrat de séparation ok, loger chez sa femme, credit ballon: 8000 derniè…" at bounding box center [87, 186] width 132 height 296
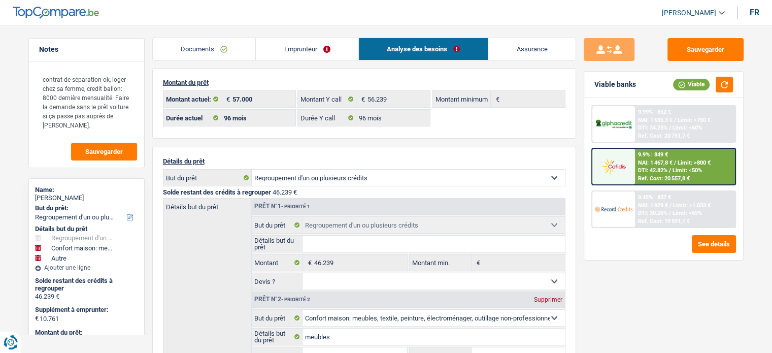
scroll to position [0, 0]
drag, startPoint x: 88, startPoint y: 198, endPoint x: 35, endPoint y: 197, distance: 53.8
click at [35, 197] on div "Serge Kustermans" at bounding box center [86, 198] width 103 height 8
copy div "Serge Kustermans"
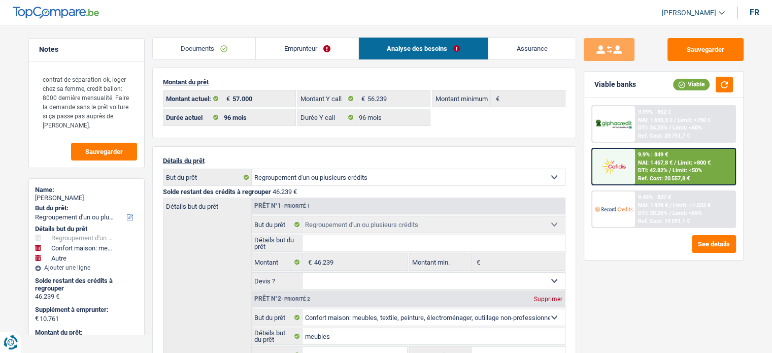
click at [540, 45] on link "Assurance" at bounding box center [531, 49] width 87 height 22
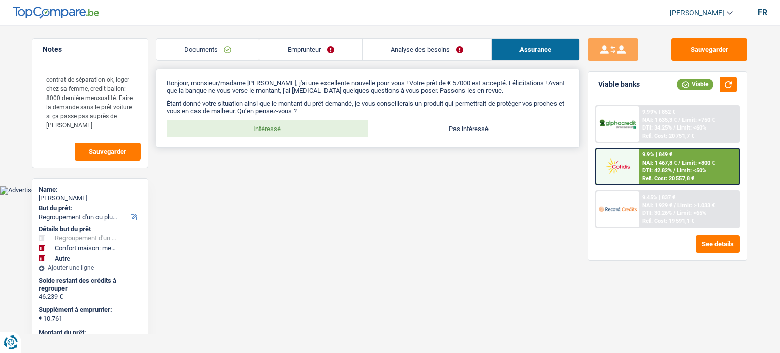
click at [299, 127] on label "Intéressé" at bounding box center [267, 128] width 201 height 16
click at [299, 127] on input "Intéressé" at bounding box center [267, 128] width 201 height 16
radio input "true"
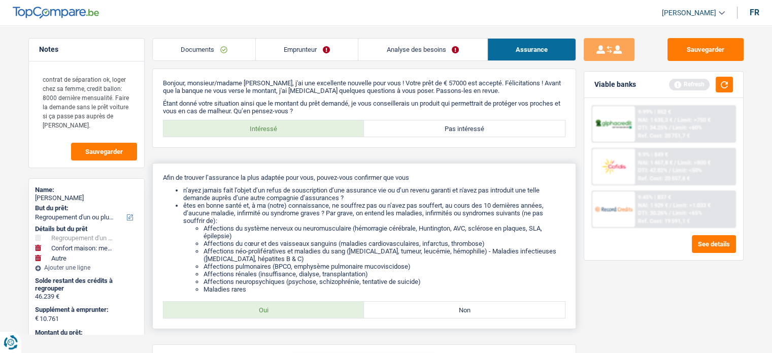
click at [286, 318] on label "Oui" at bounding box center [263, 310] width 201 height 16
click at [286, 318] on input "Oui" at bounding box center [263, 310] width 201 height 16
radio input "true"
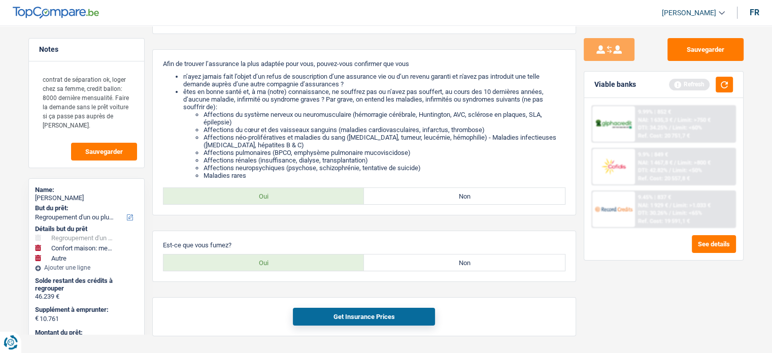
scroll to position [116, 0]
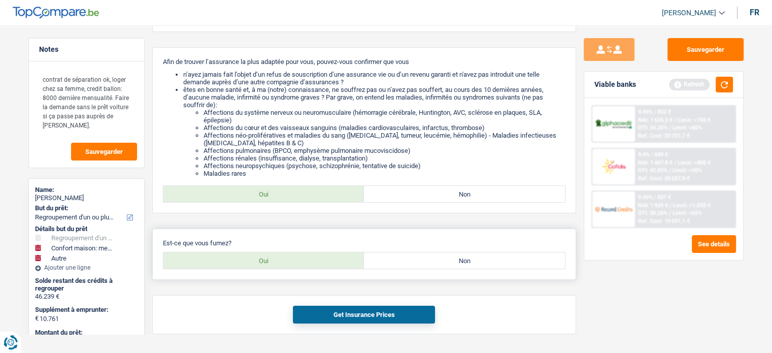
click at [311, 257] on label "Oui" at bounding box center [263, 260] width 201 height 16
click at [311, 257] on input "Oui" at bounding box center [263, 260] width 201 height 16
radio input "true"
click at [350, 314] on button "Get Insurance Prices" at bounding box center [364, 315] width 142 height 18
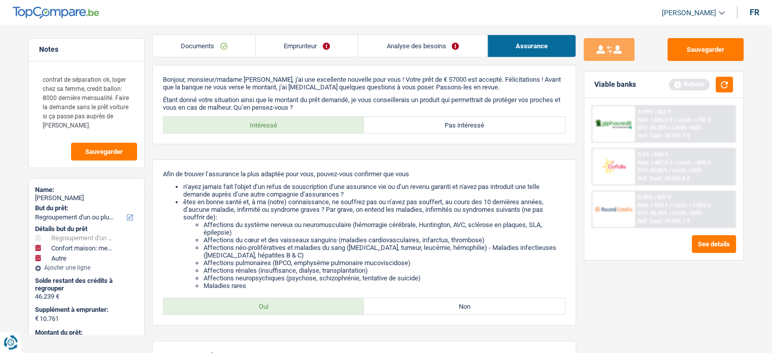
scroll to position [0, 0]
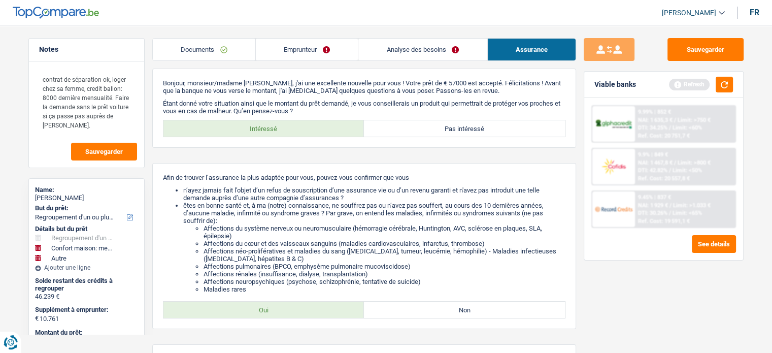
click at [295, 46] on link "Emprunteur" at bounding box center [307, 50] width 102 height 22
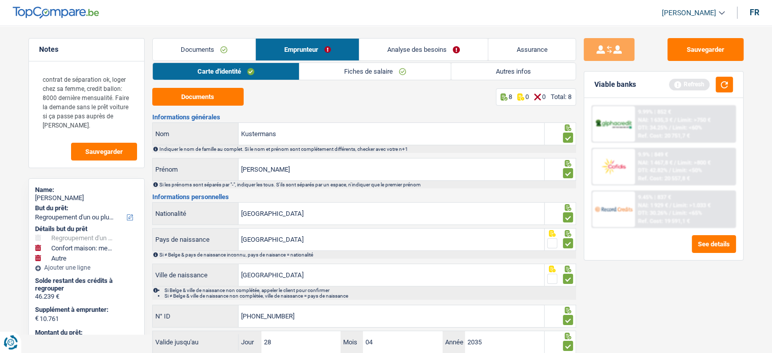
click at [435, 48] on link "Analyse des besoins" at bounding box center [423, 50] width 129 height 22
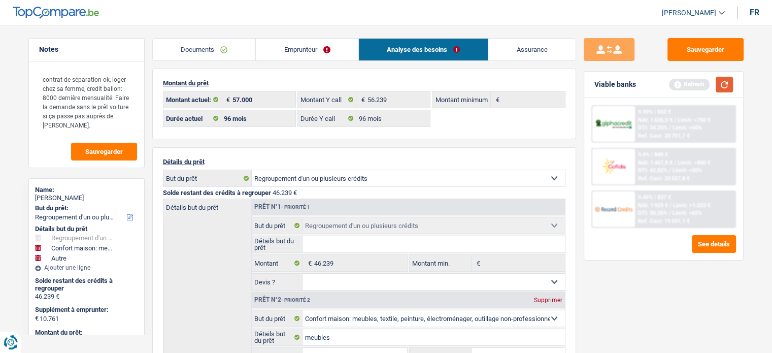
click at [725, 83] on button "button" at bounding box center [724, 85] width 17 height 16
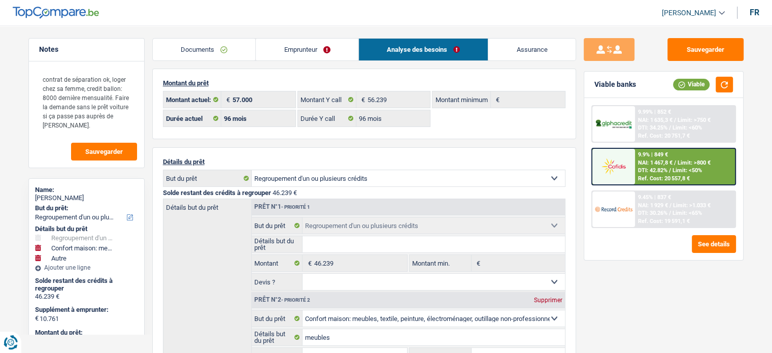
click at [149, 212] on div "Notes contrat de séparation ok, loger chez sa femme, credit ballon: 8000 derniè…" at bounding box center [87, 186] width 132 height 296
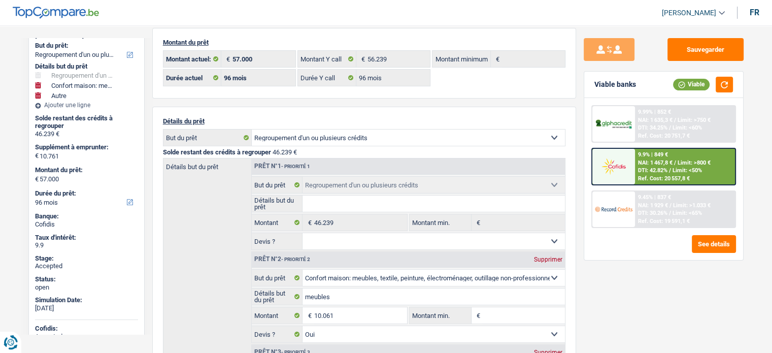
scroll to position [145, 0]
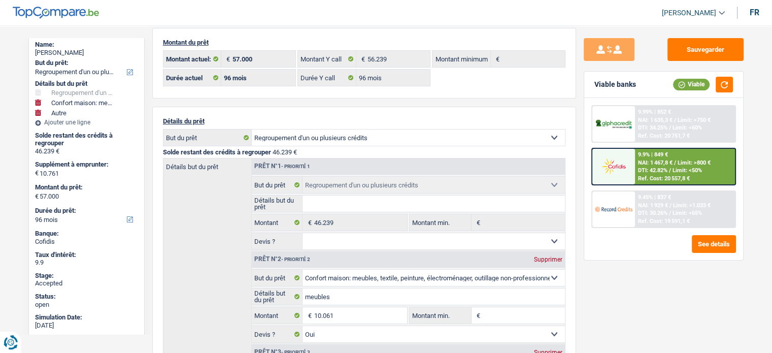
click at [628, 200] on img at bounding box center [614, 209] width 38 height 19
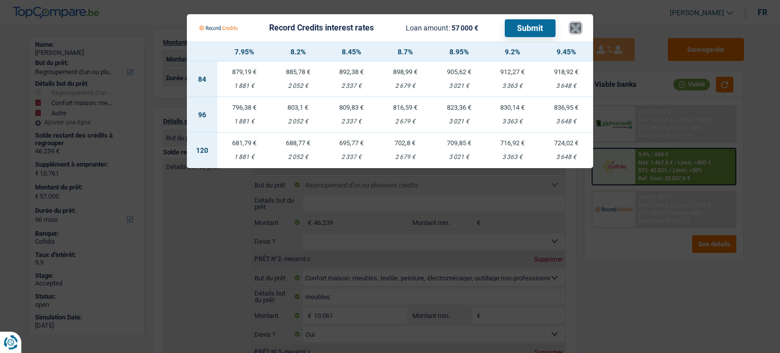
click at [573, 31] on button "×" at bounding box center [575, 28] width 11 height 10
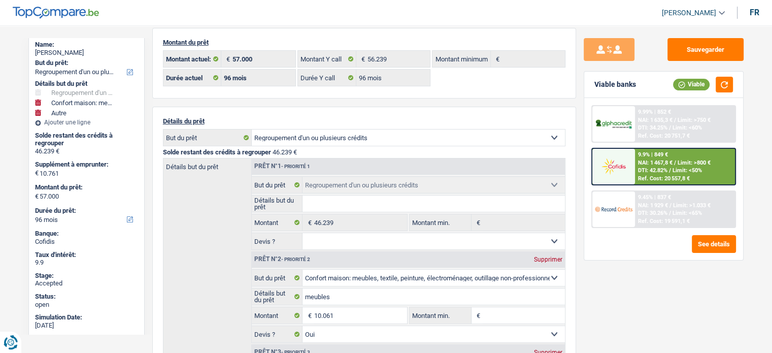
click at [21, 222] on div "Notes contrat de séparation ok, loger chez sa femme, credit ballon: 8000 derniè…" at bounding box center [87, 186] width 132 height 296
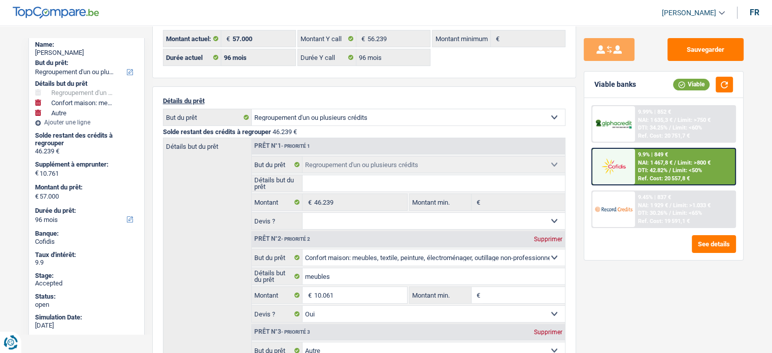
click at [615, 213] on img at bounding box center [614, 209] width 38 height 19
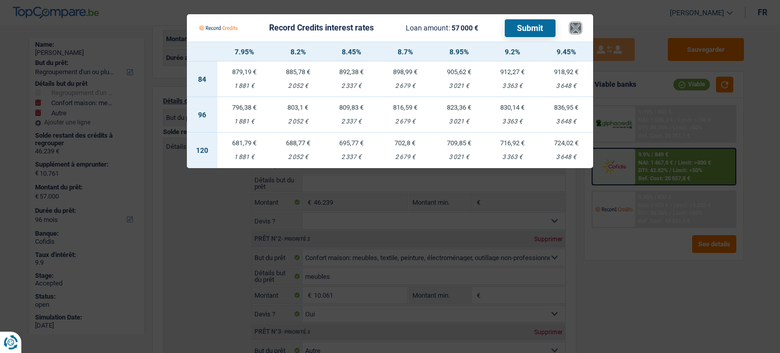
click at [576, 28] on button "×" at bounding box center [575, 28] width 11 height 10
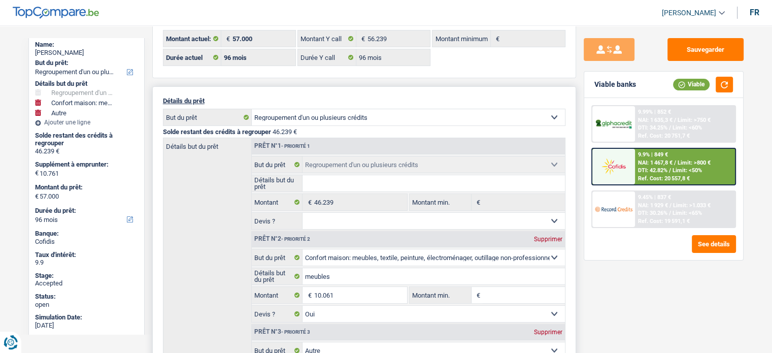
scroll to position [0, 0]
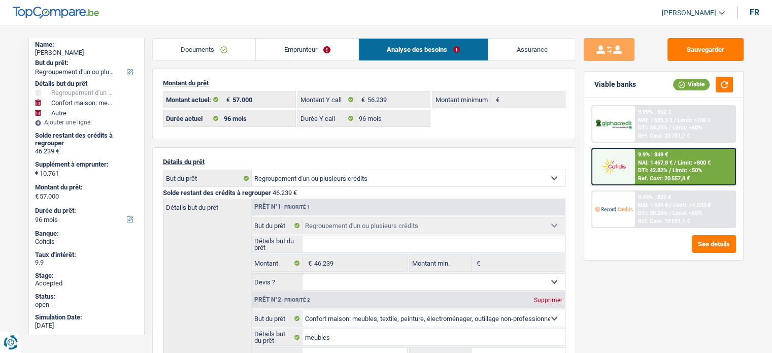
click at [305, 46] on link "Emprunteur" at bounding box center [307, 50] width 103 height 22
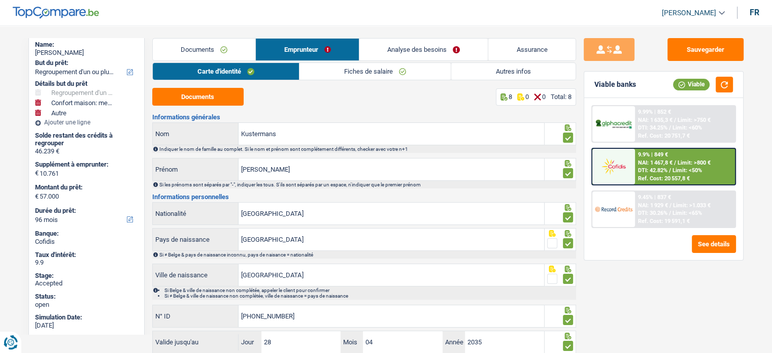
click at [370, 73] on link "Fiches de salaire" at bounding box center [375, 71] width 151 height 17
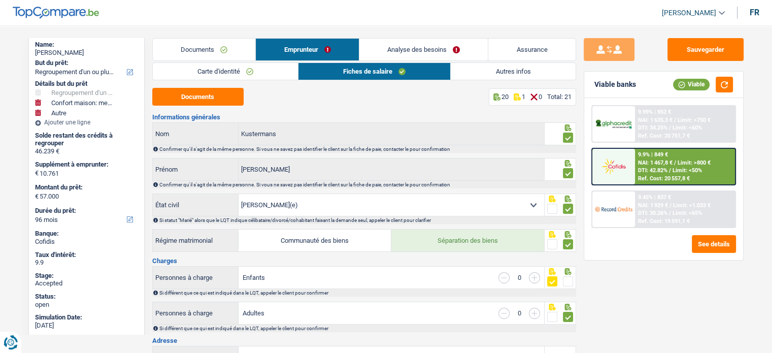
click at [424, 47] on link "Analyse des besoins" at bounding box center [423, 50] width 129 height 22
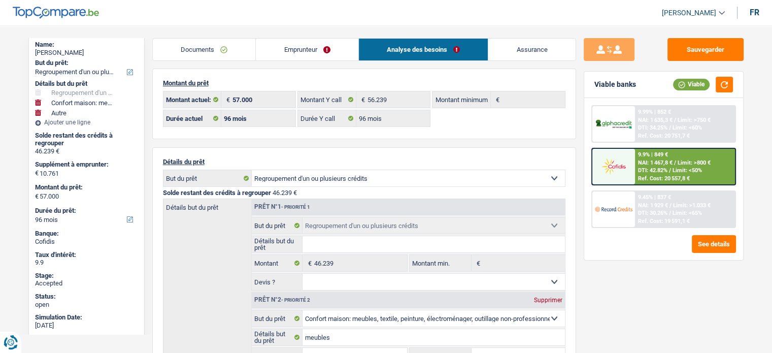
click at [297, 50] on link "Emprunteur" at bounding box center [307, 50] width 103 height 22
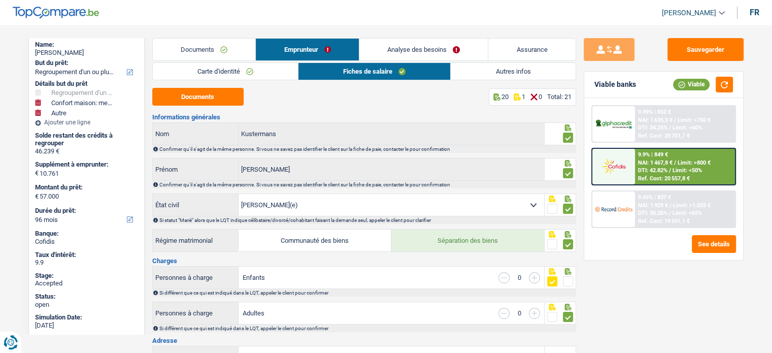
click at [471, 76] on link "Autres infos" at bounding box center [513, 71] width 124 height 17
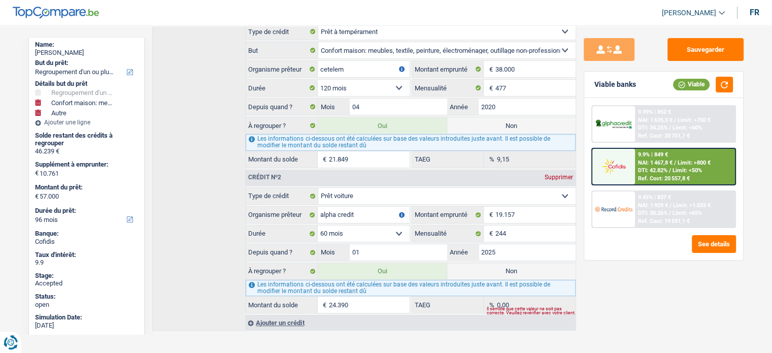
scroll to position [376, 0]
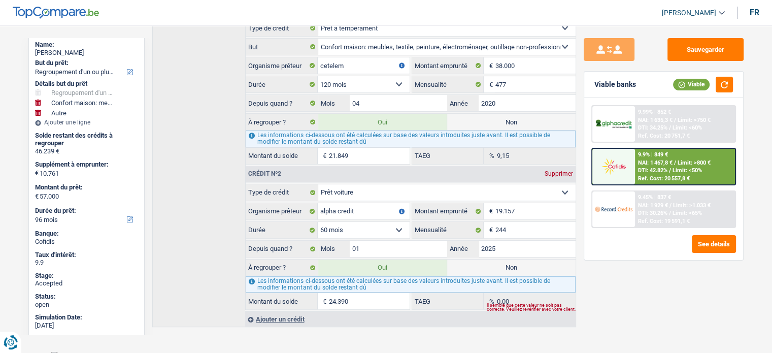
click at [648, 194] on div "9.45% | 837 €" at bounding box center [654, 197] width 33 height 7
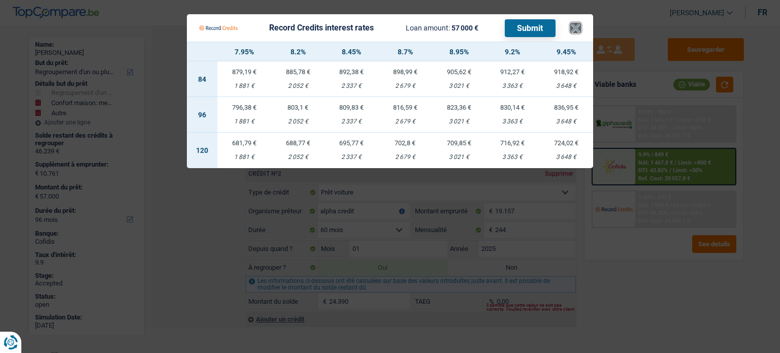
click at [575, 27] on button "×" at bounding box center [575, 28] width 11 height 10
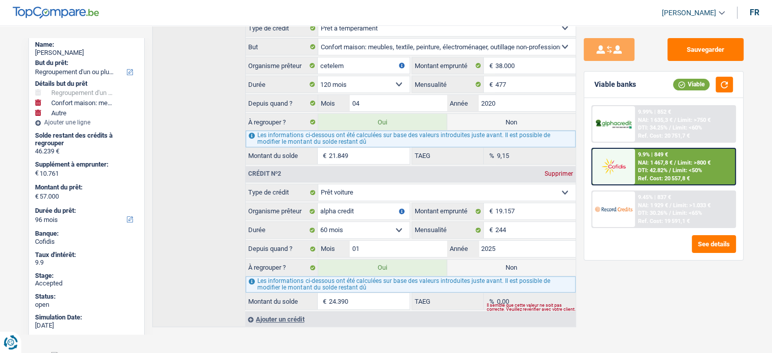
click at [183, 147] on div "Crédit nº1 Supprimer Carte ou ouverture de crédit Prêt hypothécaire Vente à tem…" at bounding box center [364, 164] width 424 height 326
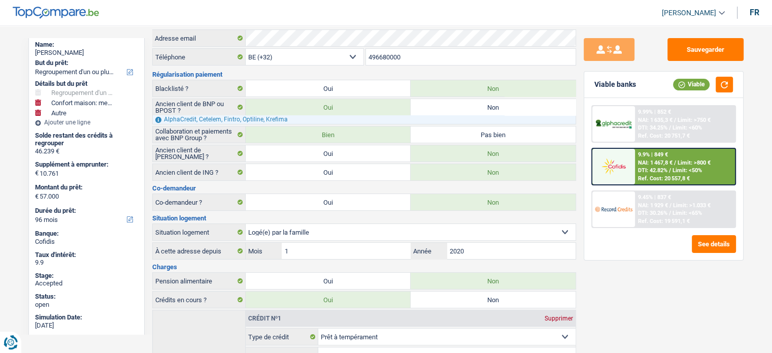
scroll to position [1, 0]
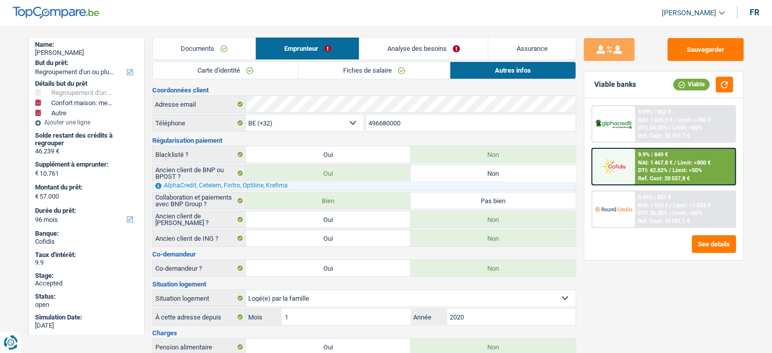
click at [233, 49] on link "Documents" at bounding box center [204, 49] width 103 height 22
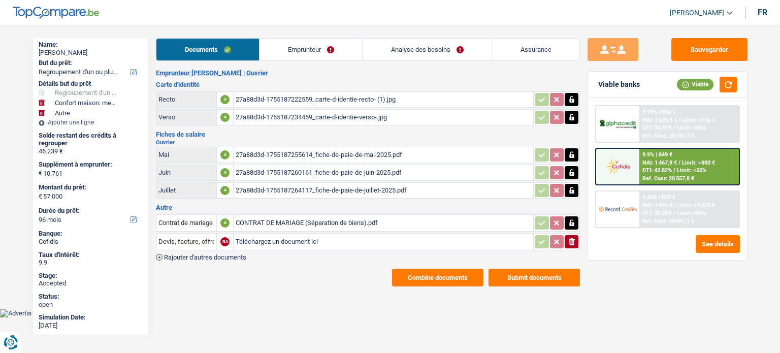
click at [303, 48] on link "Emprunteur" at bounding box center [310, 50] width 103 height 22
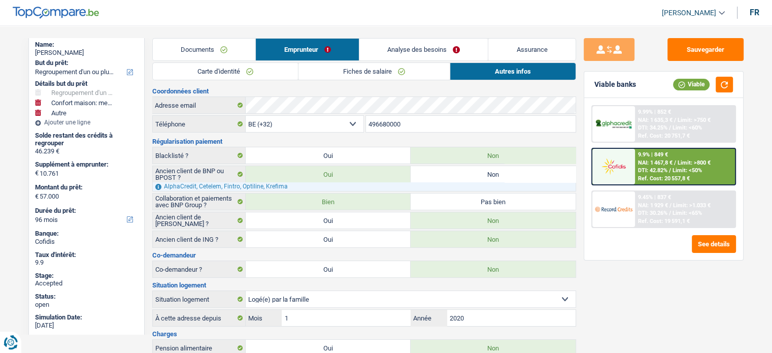
click at [203, 47] on link "Documents" at bounding box center [204, 50] width 103 height 22
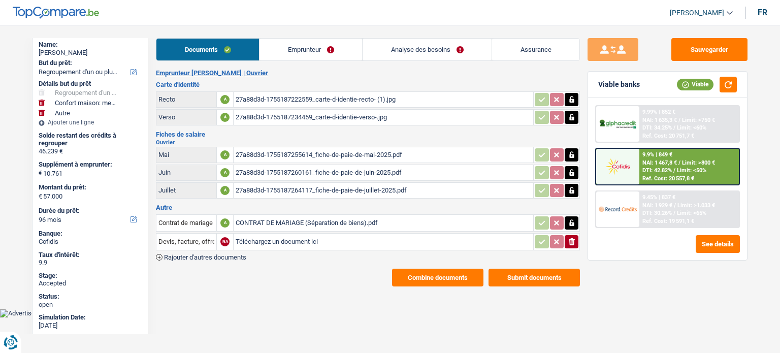
click at [300, 48] on link "Emprunteur" at bounding box center [310, 50] width 103 height 22
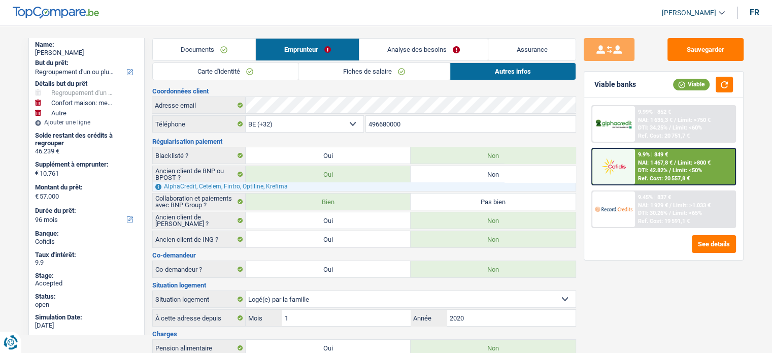
click at [441, 47] on link "Analyse des besoins" at bounding box center [423, 50] width 129 height 22
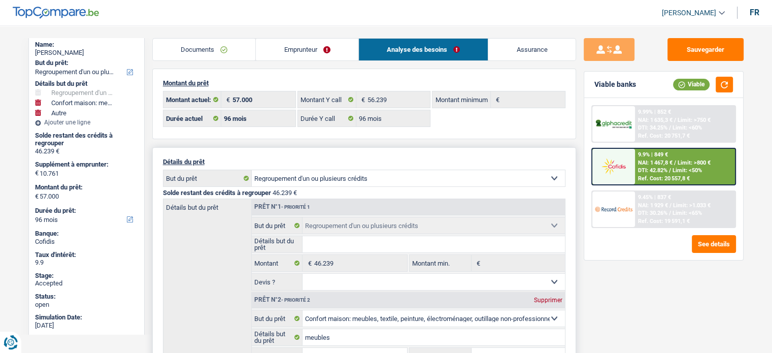
click at [184, 256] on div "Détails but du prêt Prêt n°1 - Priorité 1 Confort maison: meubles, textile, pei…" at bounding box center [364, 346] width 403 height 294
click at [577, 288] on div "Sauvegarder Viable banks Viable 9.99% | 852 € NAI: 1 635,3 € / Limit: >750 € DT…" at bounding box center [663, 186] width 175 height 296
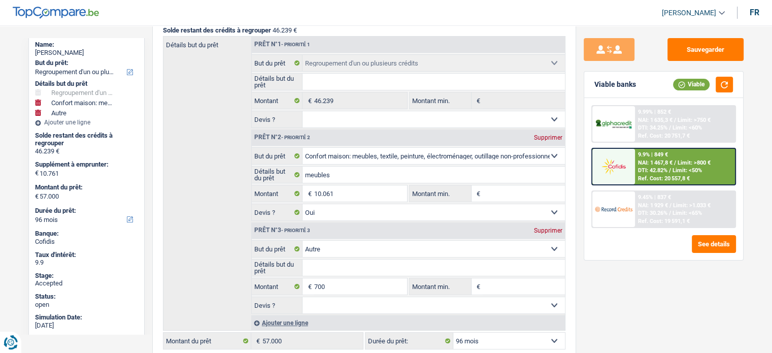
scroll to position [162, 0]
click at [579, 283] on div "Sauvegarder Viable banks Viable 9.99% | 852 € NAI: 1 635,3 € / Limit: >750 € DT…" at bounding box center [663, 186] width 175 height 296
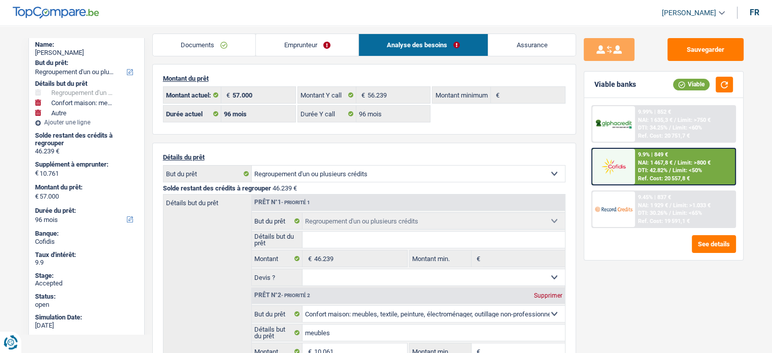
scroll to position [0, 0]
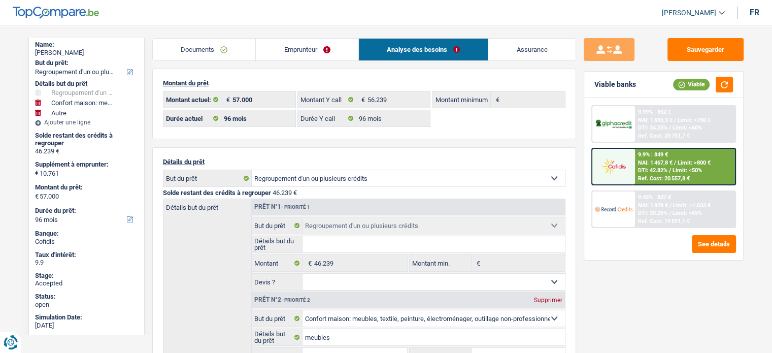
click at [307, 50] on link "Emprunteur" at bounding box center [307, 50] width 103 height 22
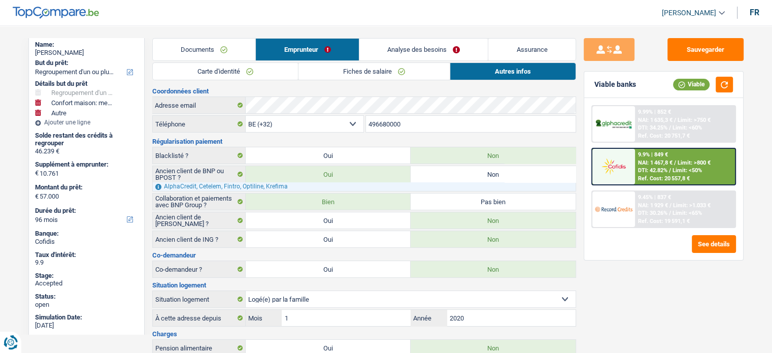
click at [414, 48] on link "Analyse des besoins" at bounding box center [423, 50] width 129 height 22
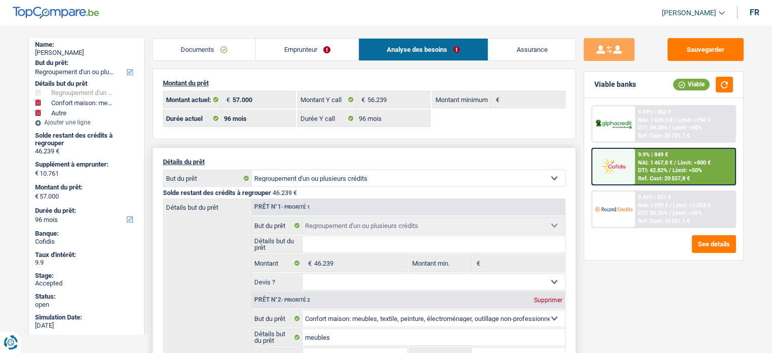
click at [408, 167] on div "Détails du prêt Confort maison: meubles, textile, peinture, électroménager, out…" at bounding box center [364, 334] width 424 height 375
click at [302, 52] on link "Emprunteur" at bounding box center [307, 50] width 103 height 22
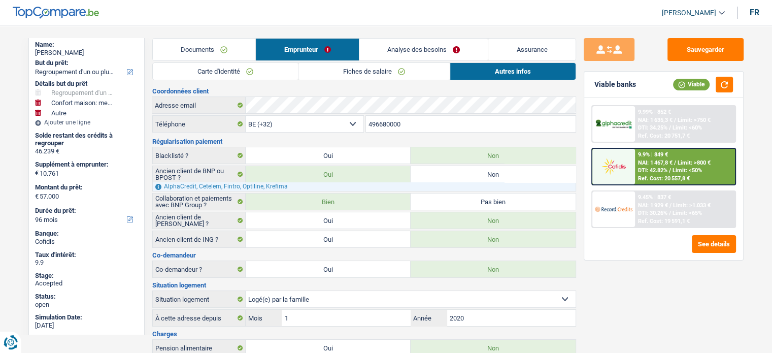
click at [587, 193] on div "9.99% | 852 € NAI: 1 635,3 € / Limit: >750 € DTI: 34.25% / Limit: <60% Ref. Cos…" at bounding box center [663, 179] width 159 height 162
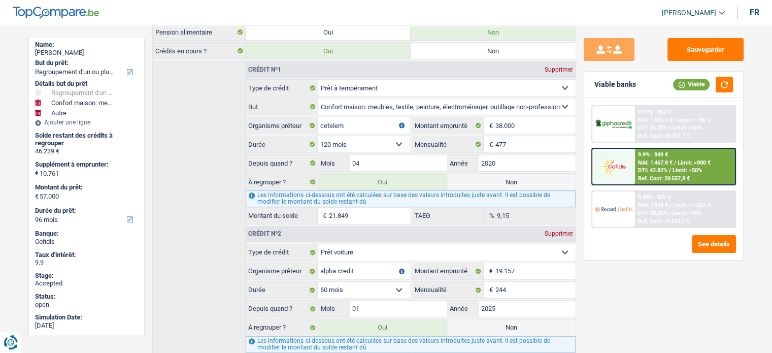
scroll to position [376, 0]
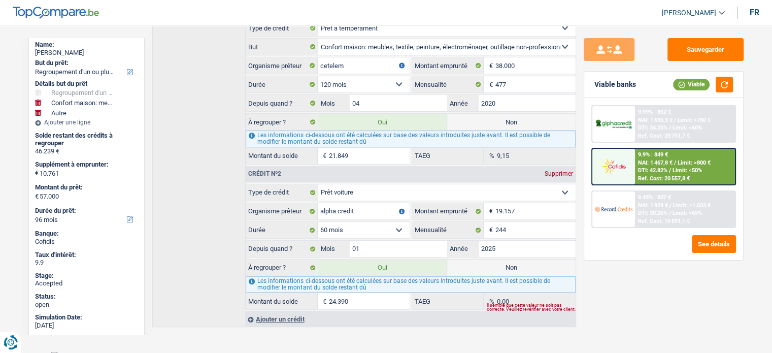
click at [620, 207] on img at bounding box center [614, 209] width 38 height 19
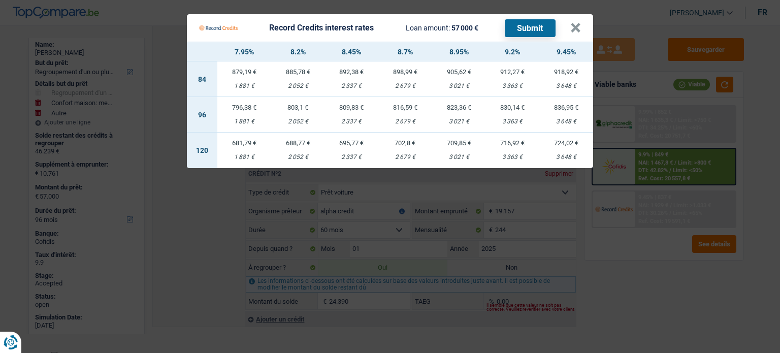
click at [453, 25] on span "57 000 €" at bounding box center [464, 28] width 27 height 8
click at [569, 30] on div "Record Credits interest rates Loan amount: 57 000 € Submit" at bounding box center [384, 27] width 371 height 19
click at [580, 28] on button "×" at bounding box center [575, 28] width 11 height 10
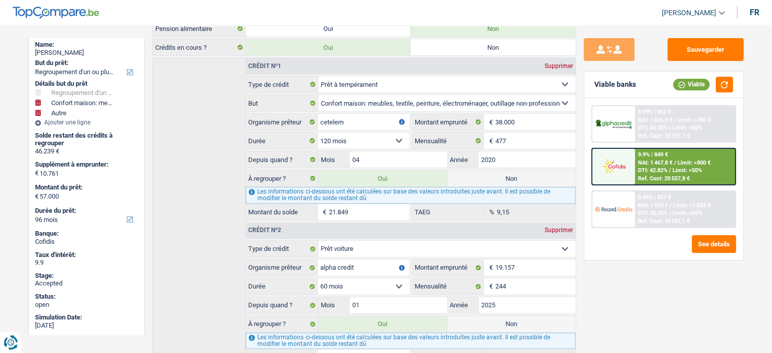
scroll to position [320, 0]
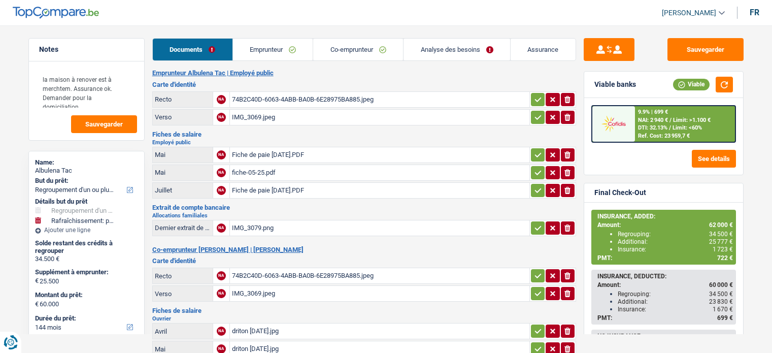
select select "refinancing"
select select "houseOrGarden"
select select "144"
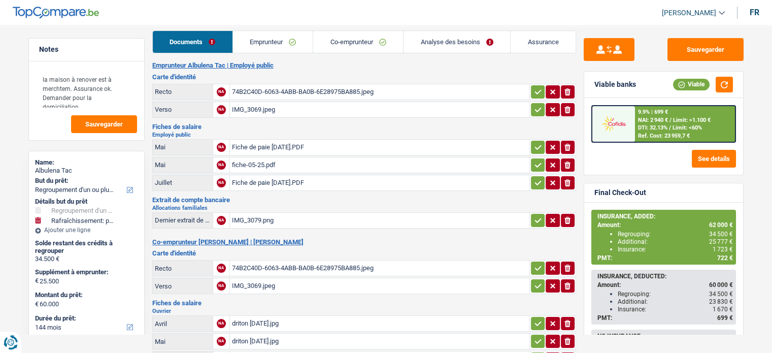
scroll to position [13, 0]
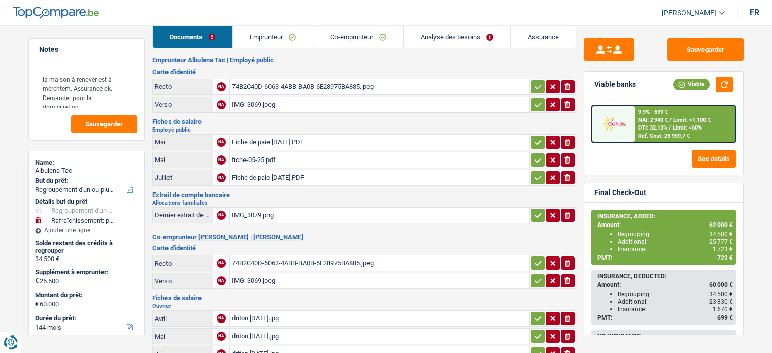
click at [744, 229] on div "Sauvegarder Viable banks Viable 9.9% | 699 € NAI: 2 940 € / Limit: >1.100 € DTI…" at bounding box center [663, 186] width 175 height 296
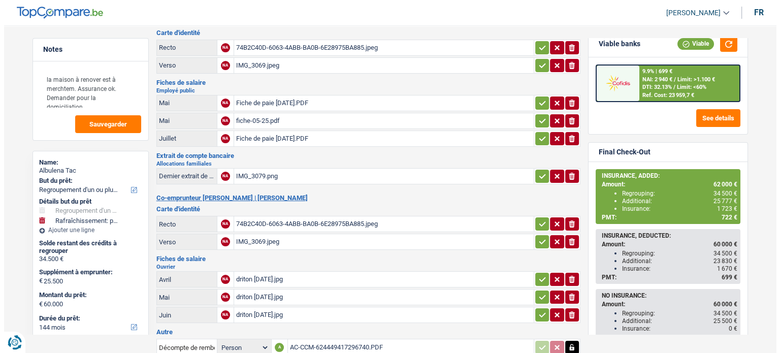
scroll to position [51, 0]
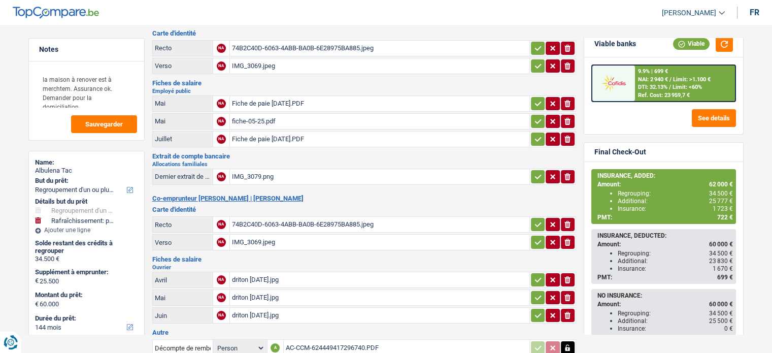
click at [12, 241] on main "Notes la maison à renover est à merchtem. Assurance ok. Demander pour la domici…" at bounding box center [386, 236] width 772 height 545
click at [703, 115] on button "See details" at bounding box center [714, 118] width 44 height 18
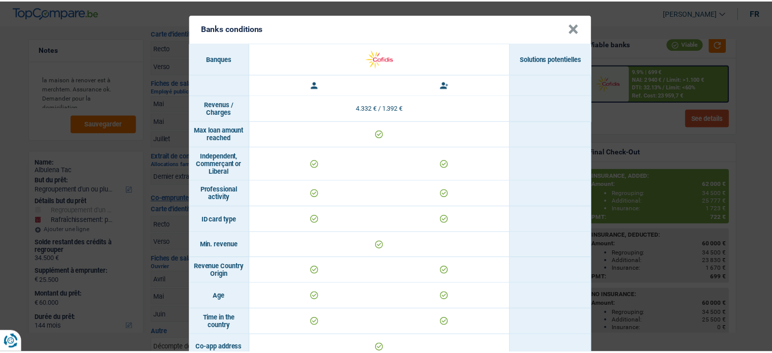
scroll to position [0, 0]
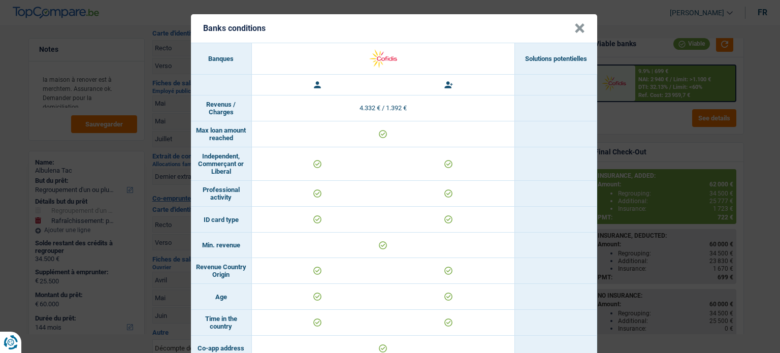
click at [582, 33] on header "Banks conditions ×" at bounding box center [394, 28] width 406 height 28
click at [579, 32] on button "×" at bounding box center [579, 28] width 11 height 10
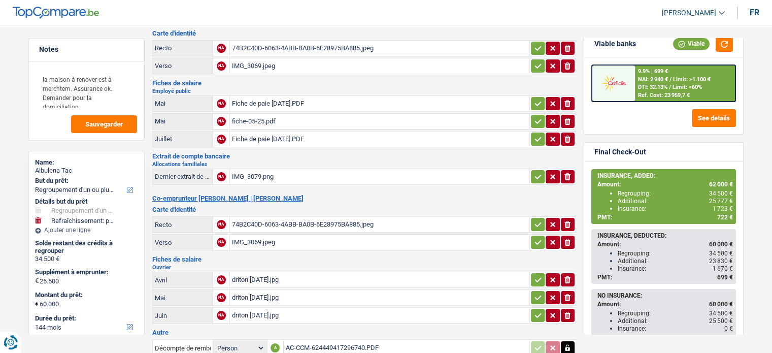
click at [655, 73] on div "9.9% | 699 €" at bounding box center [653, 71] width 30 height 7
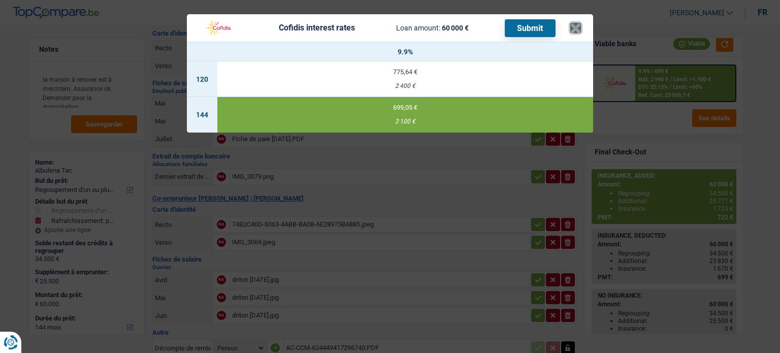
click at [574, 31] on button "×" at bounding box center [575, 28] width 11 height 10
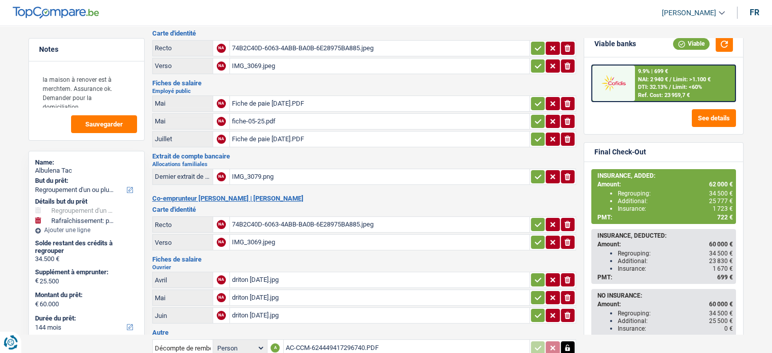
click at [753, 126] on main "Notes la maison à renover est à merchtem. Assurance ok. Demander pour la domici…" at bounding box center [386, 236] width 772 height 545
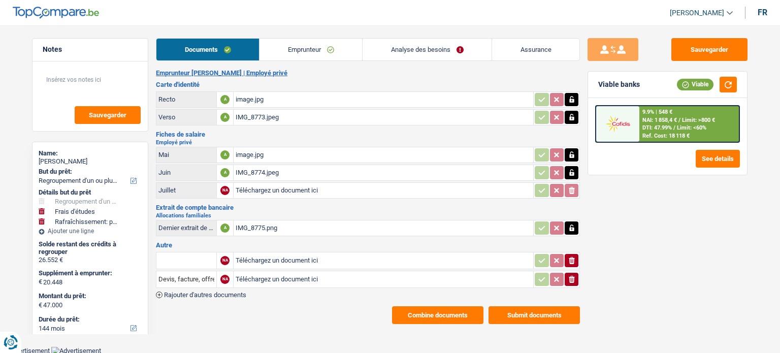
select select "refinancing"
select select "study"
select select "houseOrGarden"
select select "144"
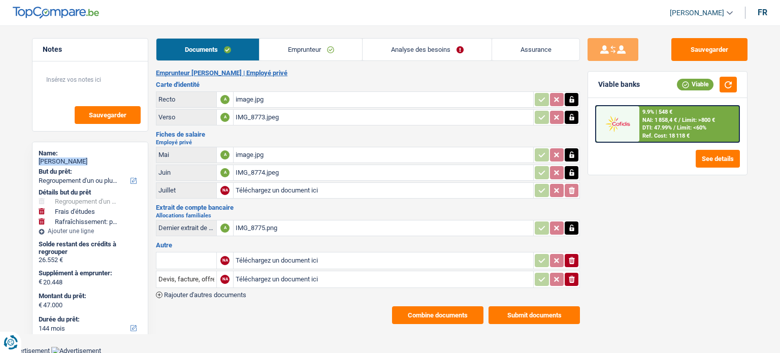
drag, startPoint x: 89, startPoint y: 162, endPoint x: 40, endPoint y: 162, distance: 49.2
click at [40, 162] on div "[PERSON_NAME]" at bounding box center [90, 161] width 103 height 8
copy div "[PERSON_NAME]"
click at [688, 215] on div "Sauvegarder Viable banks Viable 9.9% | 548 € NAI: 1 858,4 € / Limit: >800 € DTI…" at bounding box center [667, 186] width 175 height 296
click at [326, 50] on link "Emprunteur" at bounding box center [310, 50] width 103 height 22
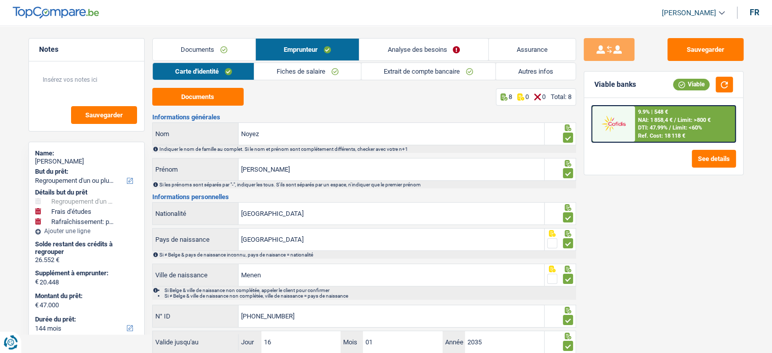
click at [206, 50] on link "Documents" at bounding box center [204, 50] width 103 height 22
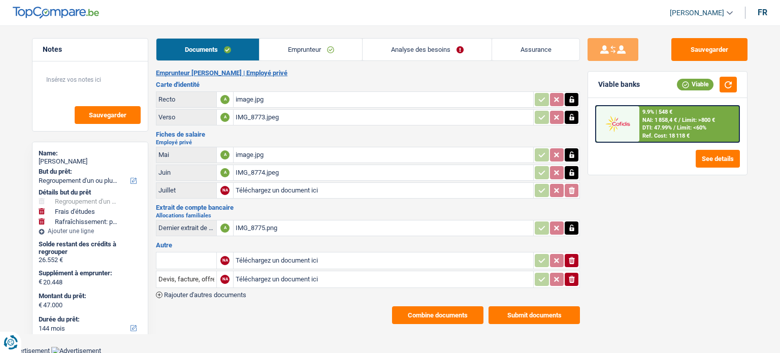
click at [293, 49] on link "Emprunteur" at bounding box center [310, 50] width 103 height 22
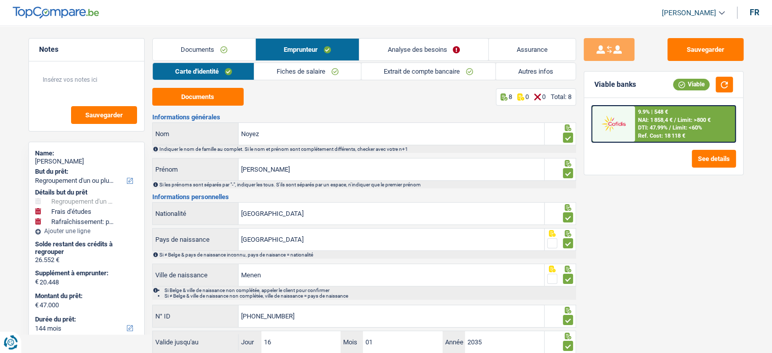
click at [512, 71] on link "Autres infos" at bounding box center [536, 71] width 80 height 17
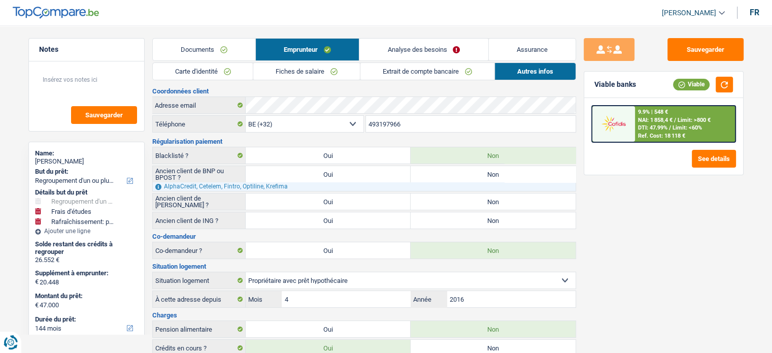
click at [514, 47] on link "Assurance" at bounding box center [532, 50] width 87 height 22
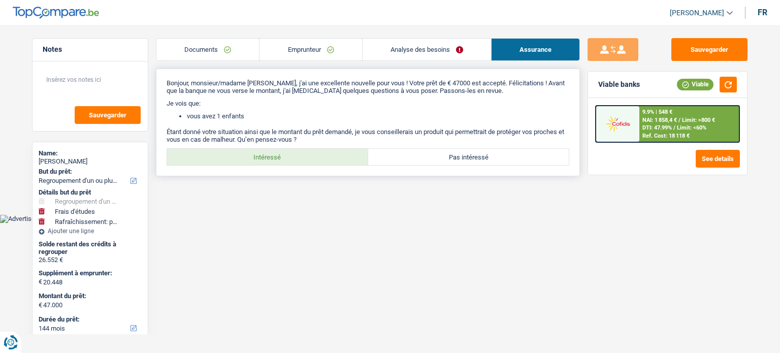
click at [266, 151] on label "Intéressé" at bounding box center [267, 157] width 201 height 16
click at [266, 151] on input "Intéressé" at bounding box center [267, 157] width 201 height 16
radio input "true"
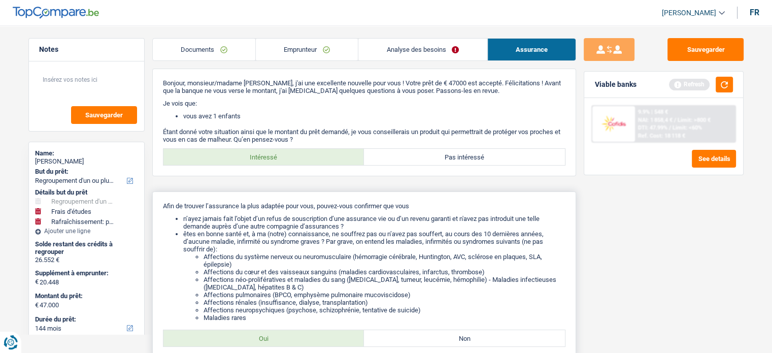
click at [237, 287] on li "Affections néo-prolifératives et maladies du sang ([MEDICAL_DATA], tumeur, leuc…" at bounding box center [385, 283] width 362 height 15
click at [246, 346] on label "Oui" at bounding box center [263, 338] width 201 height 16
click at [246, 346] on input "Oui" at bounding box center [263, 338] width 201 height 16
radio input "true"
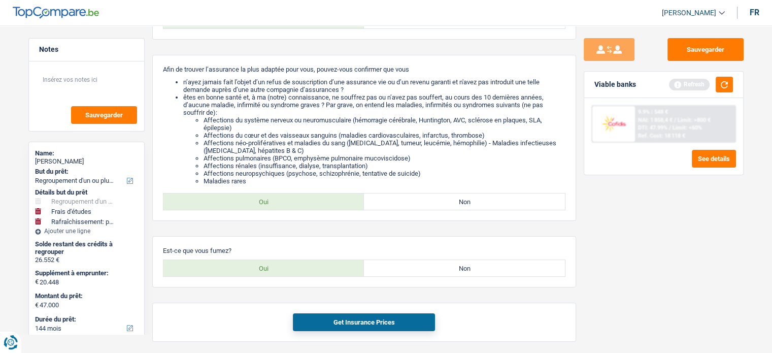
scroll to position [145, 0]
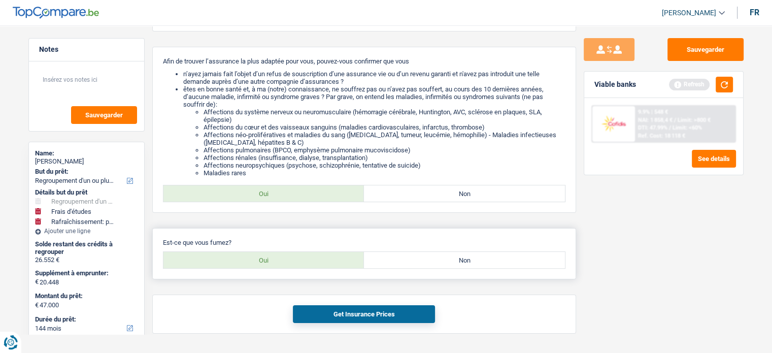
click at [280, 260] on label "Oui" at bounding box center [263, 260] width 201 height 16
click at [280, 260] on input "Oui" at bounding box center [263, 260] width 201 height 16
radio input "true"
click at [352, 313] on button "Get Insurance Prices" at bounding box center [364, 314] width 142 height 18
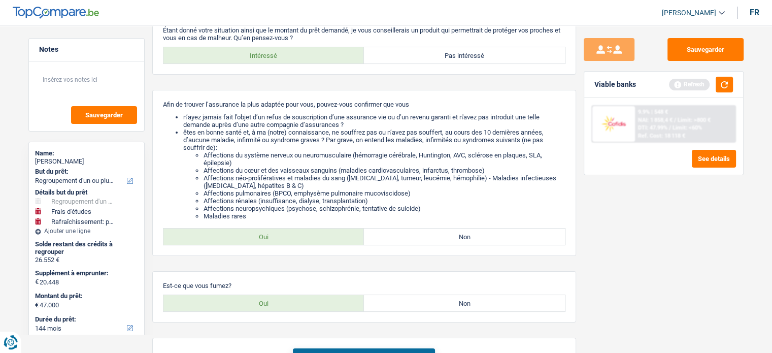
scroll to position [105, 0]
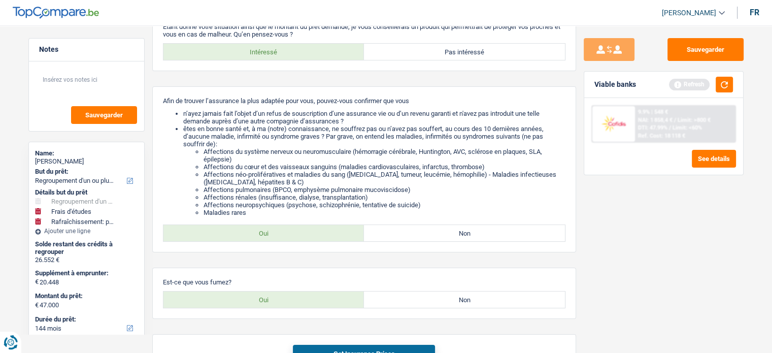
click at [19, 213] on main "Notes Sauvegarder Name: Natacha Noyez But du prêt: Confort maison: meubles, tex…" at bounding box center [386, 183] width 772 height 546
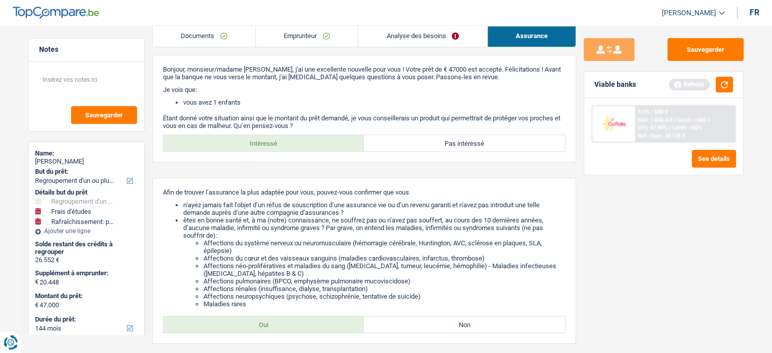
scroll to position [0, 0]
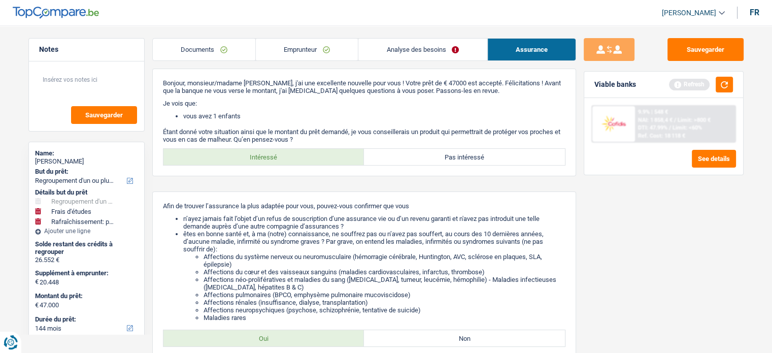
click at [317, 49] on link "Emprunteur" at bounding box center [307, 50] width 102 height 22
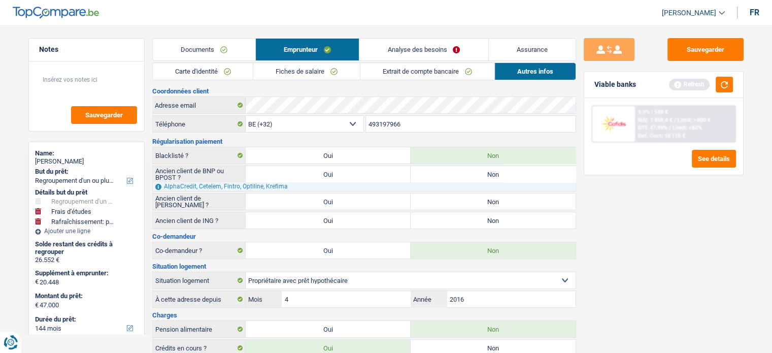
click at [412, 49] on link "Analyse des besoins" at bounding box center [423, 50] width 128 height 22
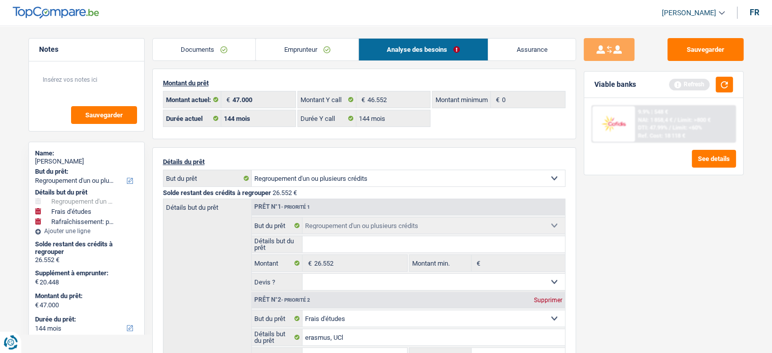
click at [316, 48] on link "Emprunteur" at bounding box center [307, 50] width 103 height 22
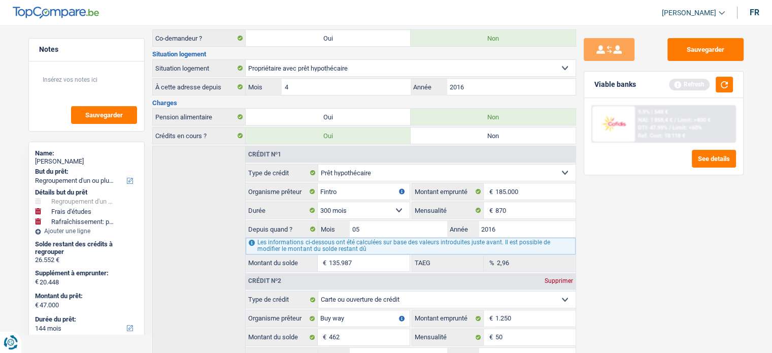
scroll to position [215, 0]
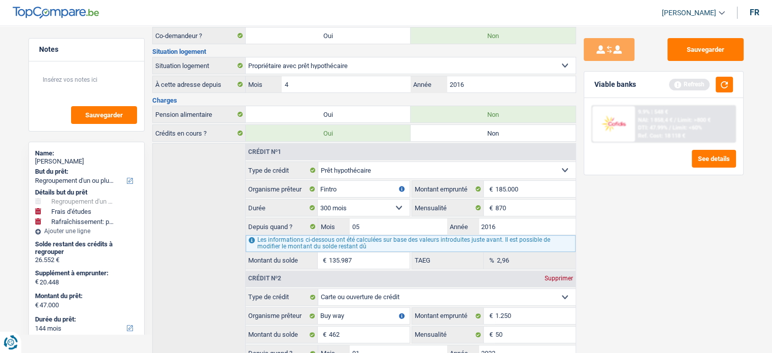
click at [11, 233] on main "Notes Sauvegarder Name: Natacha Noyez But du prêt: Confort maison: meubles, tex…" at bounding box center [386, 348] width 772 height 1097
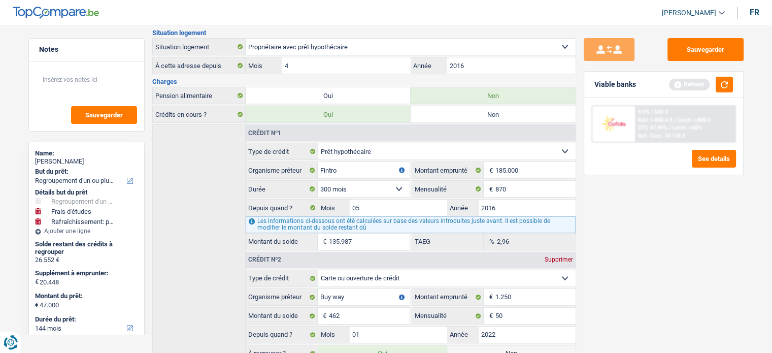
scroll to position [235, 0]
click at [147, 275] on div "Notes Sauvegarder Name: Natacha Noyez But du prêt: Confort maison: meubles, tex…" at bounding box center [87, 186] width 132 height 296
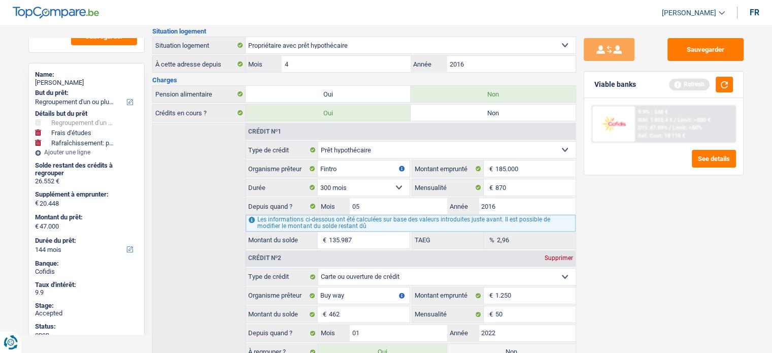
scroll to position [81, 0]
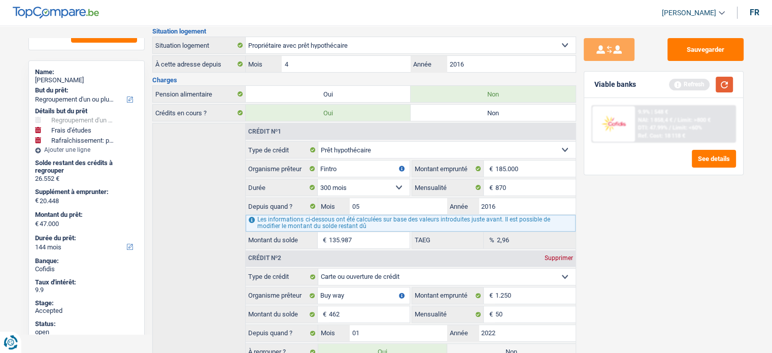
click at [725, 84] on button "button" at bounding box center [724, 85] width 17 height 16
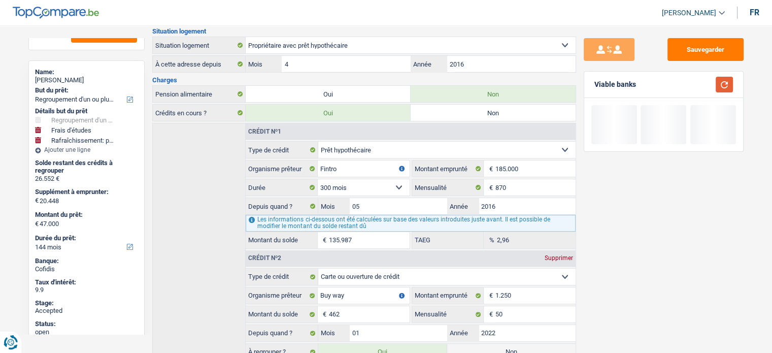
scroll to position [0, 0]
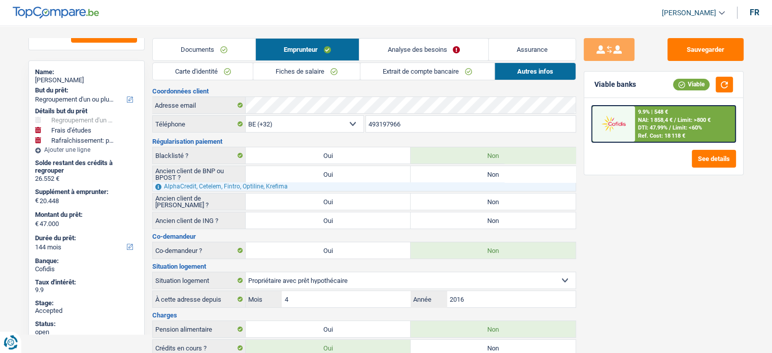
click at [144, 135] on div "Name: Natacha Noyez But du prêt: Confort maison: meubles, textile, peinture, él…" at bounding box center [86, 257] width 116 height 395
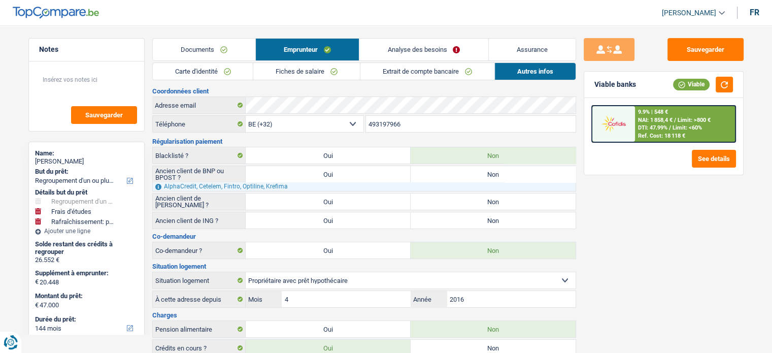
click at [411, 56] on link "Analyse des besoins" at bounding box center [423, 50] width 128 height 22
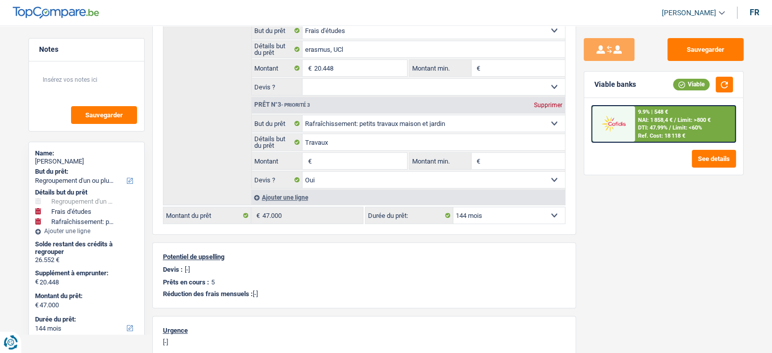
scroll to position [302, 0]
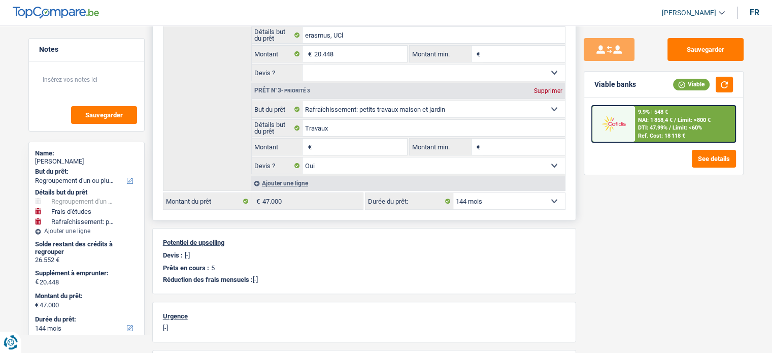
click at [496, 193] on select "12 mois 18 mois 24 mois 30 mois 36 mois 42 mois 48 mois 60 mois 72 mois 84 mois…" at bounding box center [509, 201] width 112 height 16
select select "120"
click at [453, 193] on select "12 mois 18 mois 24 mois 30 mois 36 mois 42 mois 48 mois 60 mois 72 mois 84 mois…" at bounding box center [509, 201] width 112 height 16
select select "120"
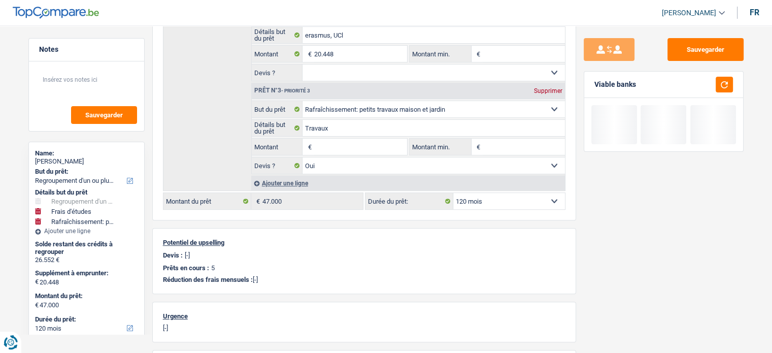
click at [634, 223] on div "Sauvegarder Viable banks" at bounding box center [663, 186] width 175 height 296
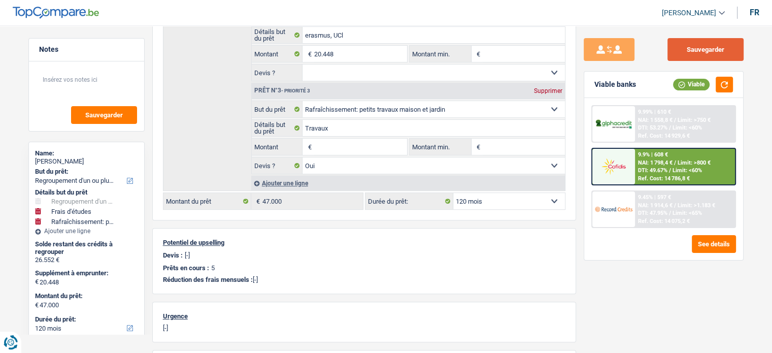
click at [712, 51] on button "Sauvegarder" at bounding box center [706, 49] width 76 height 23
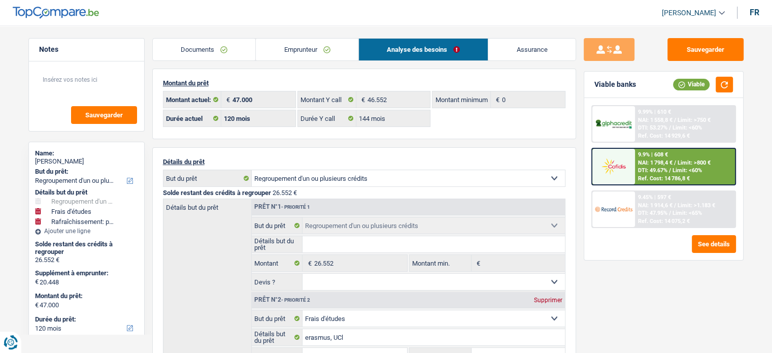
click at [544, 50] on link "Assurance" at bounding box center [531, 50] width 87 height 22
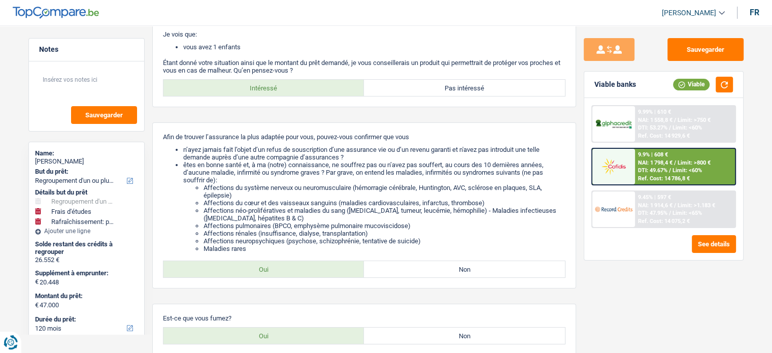
scroll to position [75, 0]
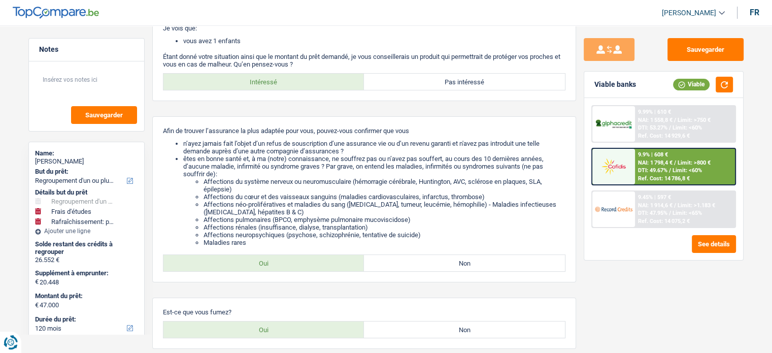
click at [146, 245] on div "Notes Sauvegarder Name: Natacha Noyez But du prêt: Confort maison: meubles, tex…" at bounding box center [87, 186] width 132 height 296
click at [9, 253] on main "Notes Sauvegarder Name: Natacha Noyez But du prêt: Confort maison: meubles, tex…" at bounding box center [386, 213] width 772 height 546
click at [144, 281] on div "Name: Natacha Noyez But du prêt: Confort maison: meubles, textile, peinture, él…" at bounding box center [86, 339] width 116 height 395
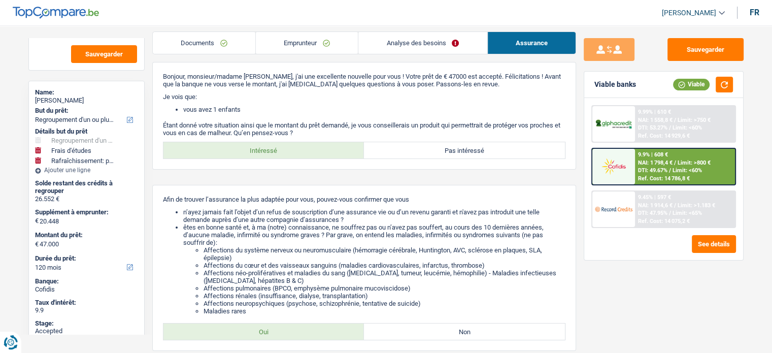
scroll to position [0, 0]
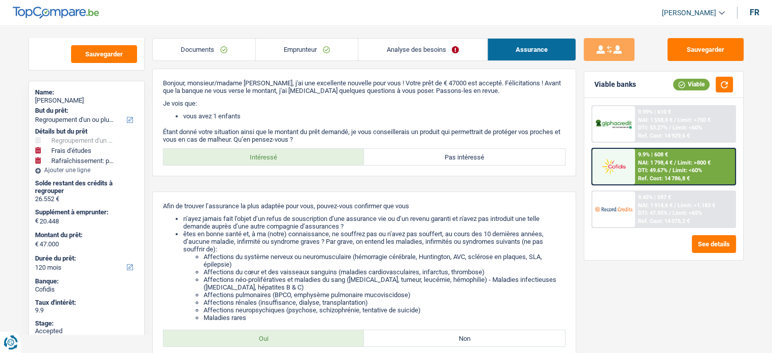
click at [431, 53] on link "Analyse des besoins" at bounding box center [422, 50] width 128 height 22
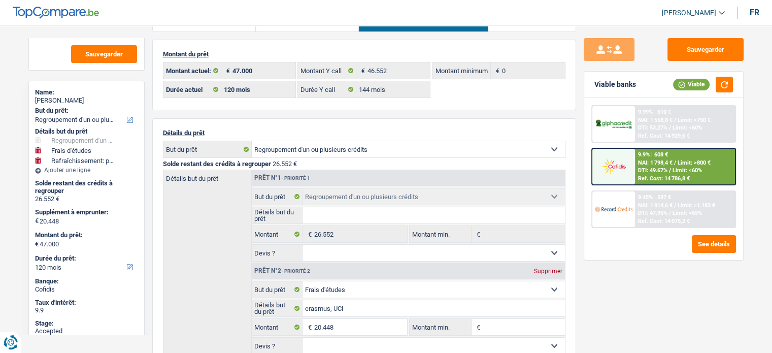
scroll to position [40, 0]
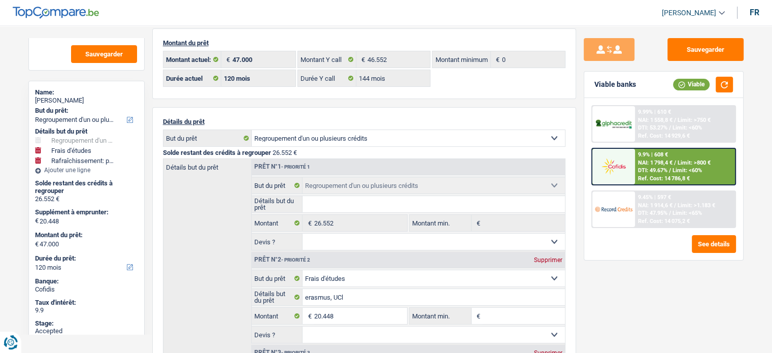
click at [583, 166] on div "Sauvegarder Viable banks Viable 9.99% | 610 € NAI: 1 558,8 € / Limit: >750 € DT…" at bounding box center [663, 186] width 175 height 296
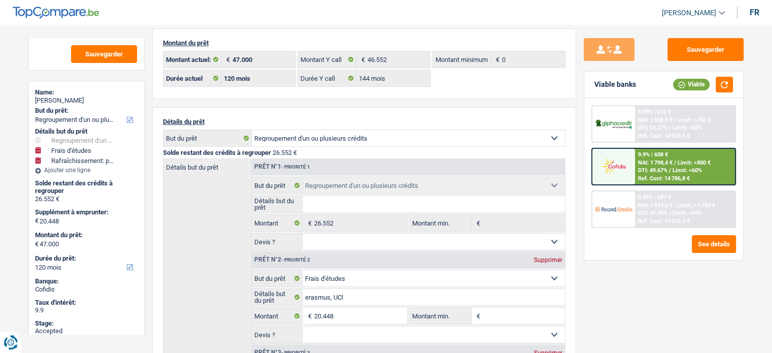
click at [583, 166] on div "Sauvegarder Viable banks Viable 9.99% | 610 € NAI: 1 558,8 € / Limit: >750 € DT…" at bounding box center [663, 186] width 175 height 296
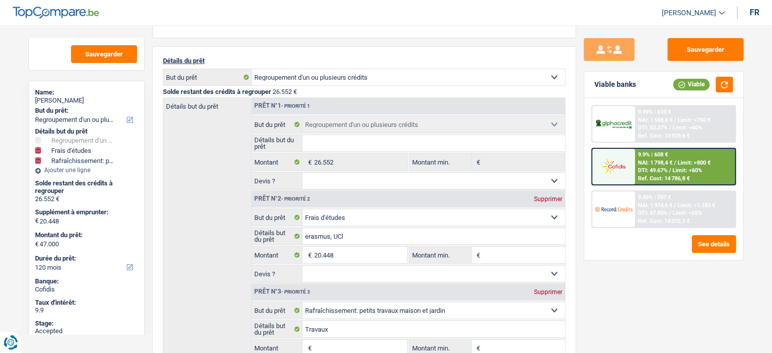
scroll to position [81, 0]
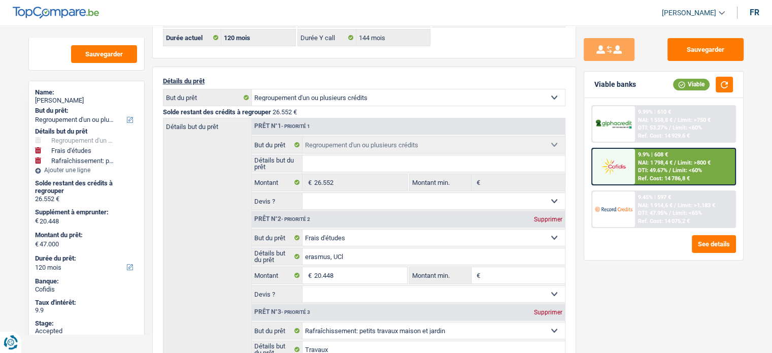
click at [578, 174] on div "Sauvegarder Viable banks Viable 9.99% | 610 € NAI: 1 558,8 € / Limit: >750 € DT…" at bounding box center [663, 186] width 175 height 296
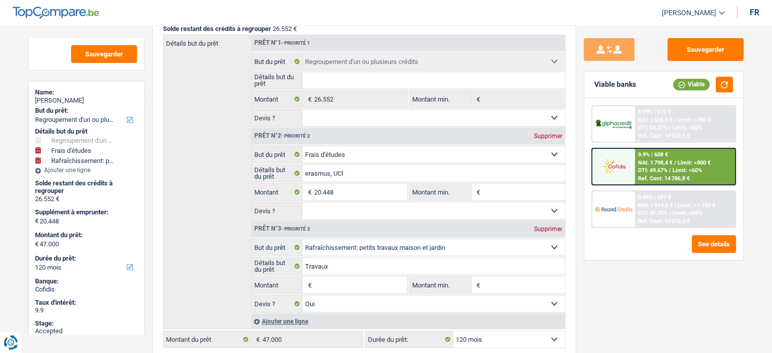
scroll to position [162, 0]
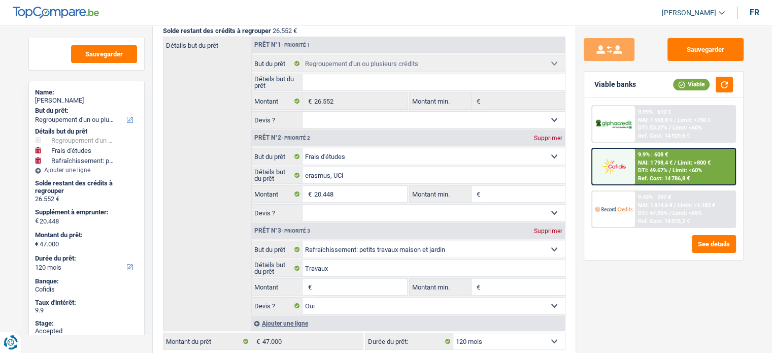
click at [610, 201] on img at bounding box center [614, 209] width 38 height 19
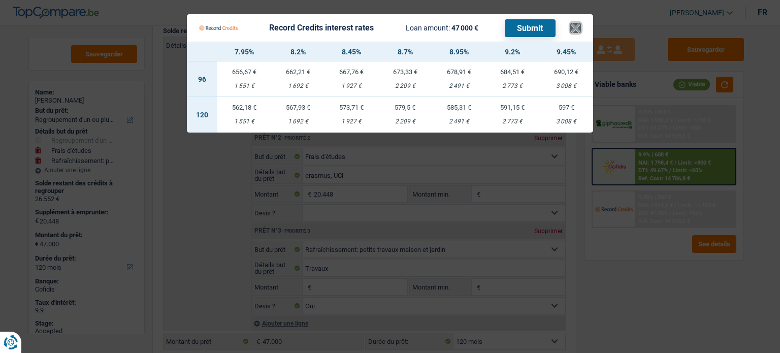
click at [575, 26] on button "×" at bounding box center [575, 28] width 11 height 10
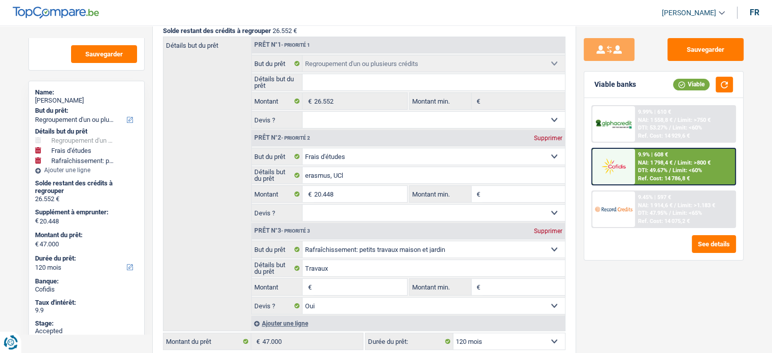
click at [19, 243] on main "Notes Sauvegarder Name: Natacha Noyez But du prêt: Confort maison: meubles, tex…" at bounding box center [386, 256] width 772 height 806
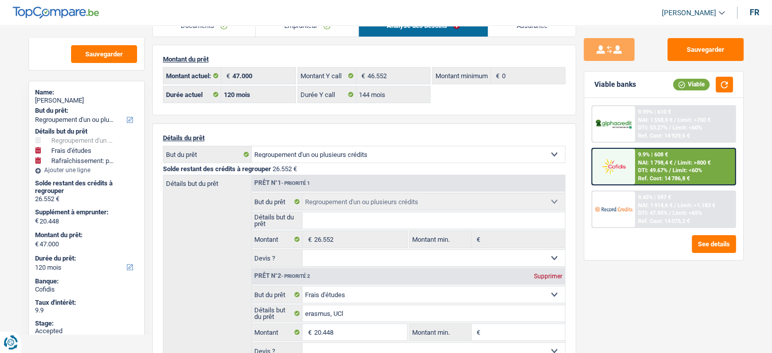
scroll to position [0, 0]
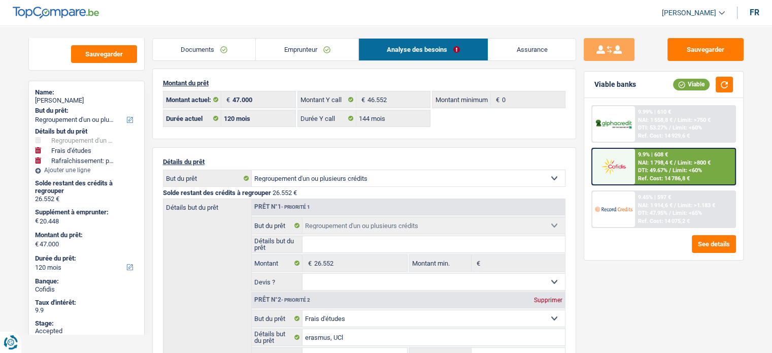
click at [663, 198] on div "9.45% | 597 €" at bounding box center [654, 197] width 33 height 7
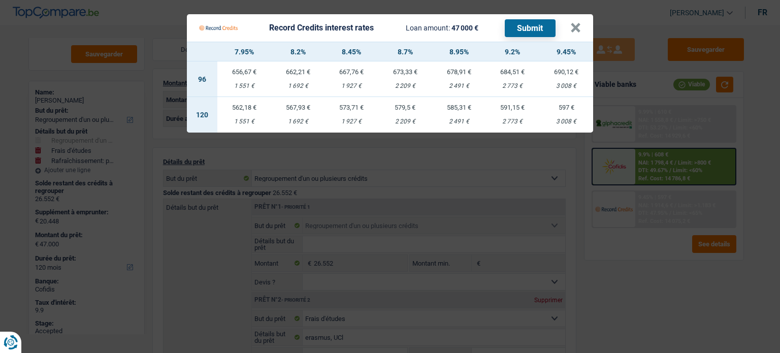
click at [347, 114] on td "573,71 € 1 927 €" at bounding box center [351, 115] width 54 height 36
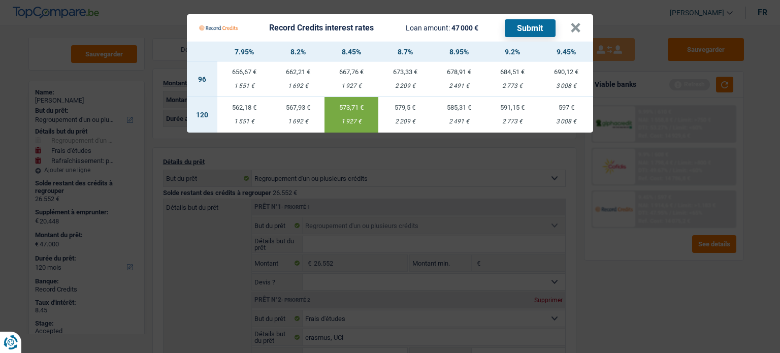
click at [347, 114] on td "573,71 € 1 927 €" at bounding box center [351, 115] width 54 height 36
click at [574, 24] on button "×" at bounding box center [575, 28] width 11 height 10
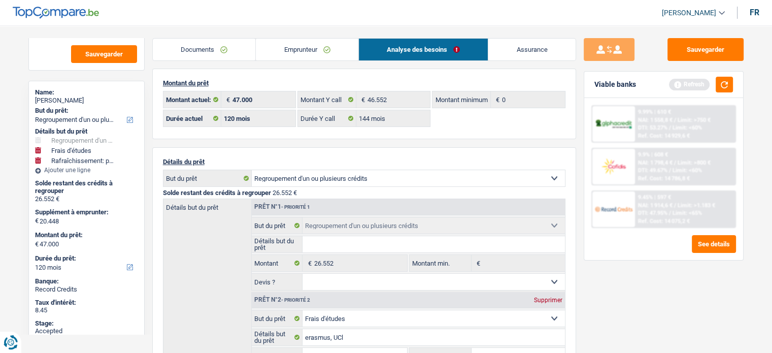
click at [303, 44] on link "Emprunteur" at bounding box center [307, 50] width 103 height 22
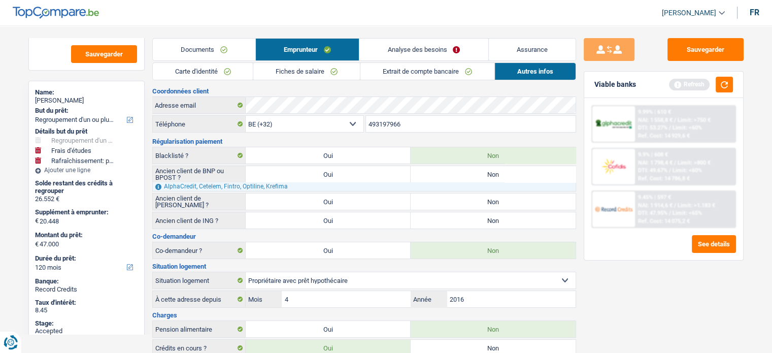
click at [205, 52] on link "Documents" at bounding box center [204, 50] width 103 height 22
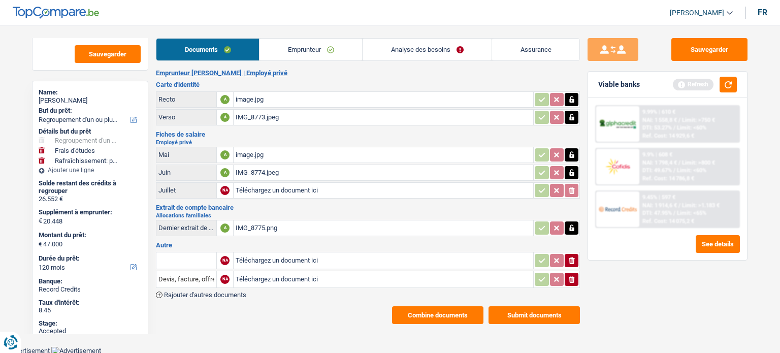
click at [438, 53] on link "Analyse des besoins" at bounding box center [427, 50] width 129 height 22
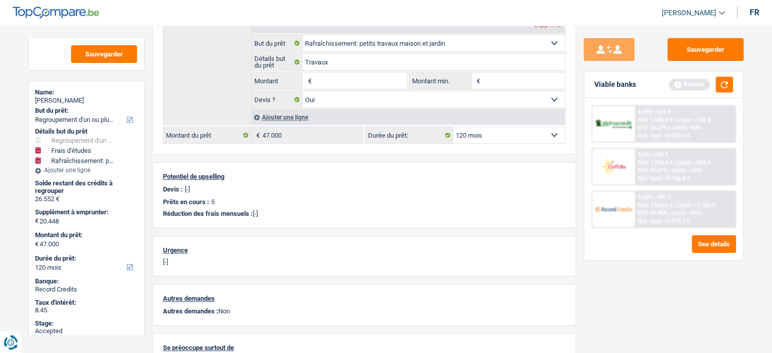
scroll to position [370, 0]
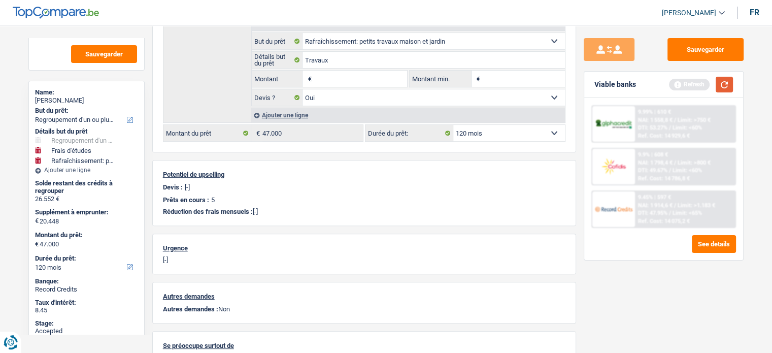
click at [723, 88] on button "button" at bounding box center [724, 85] width 17 height 16
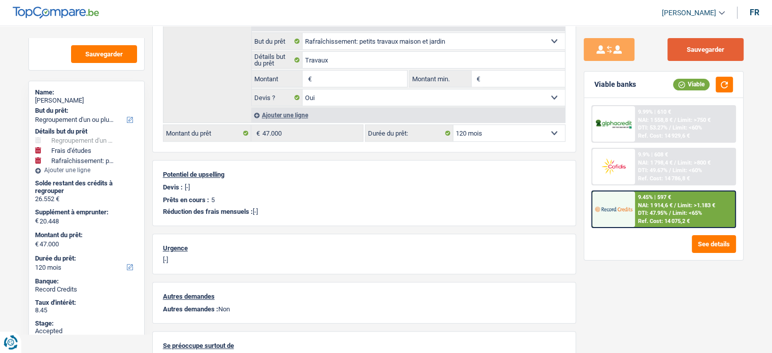
click at [703, 46] on button "Sauvegarder" at bounding box center [706, 49] width 76 height 23
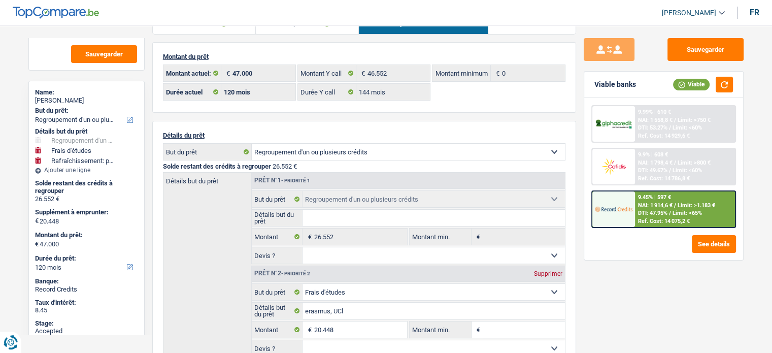
scroll to position [0, 0]
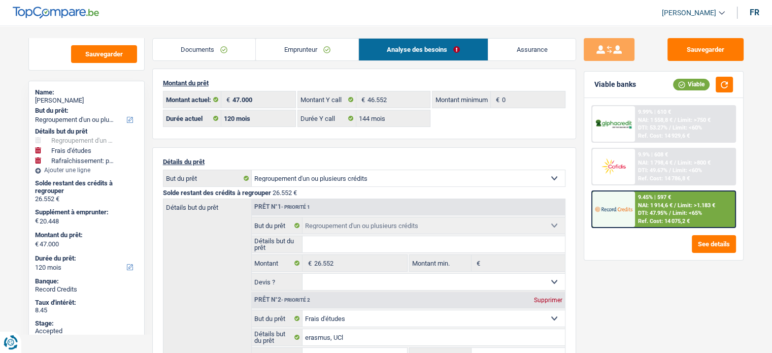
click at [22, 206] on div "Notes Sauvegarder Name: Natacha Noyez But du prêt: Confort maison: meubles, tex…" at bounding box center [87, 186] width 132 height 296
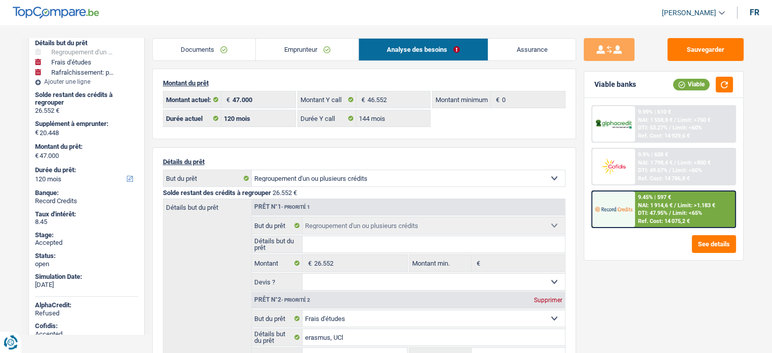
scroll to position [162, 0]
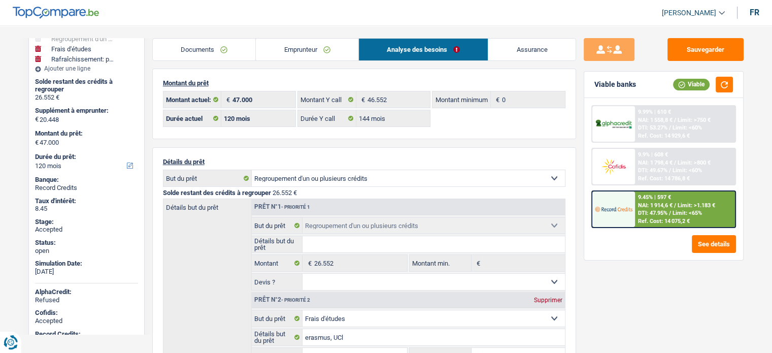
click at [662, 207] on span "NAI: 1 914,6 €" at bounding box center [655, 205] width 35 height 7
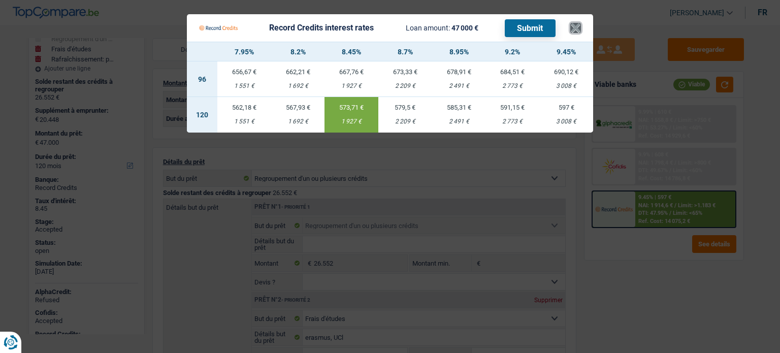
click at [575, 23] on button "×" at bounding box center [575, 28] width 11 height 10
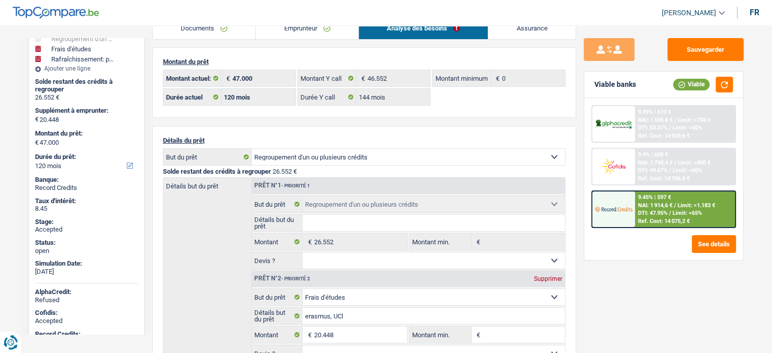
scroll to position [41, 0]
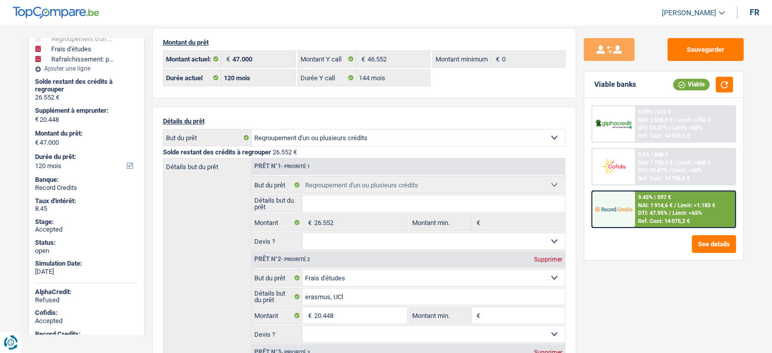
click at [149, 310] on div "Notes Sauvegarder Name: Natacha Noyez But du prêt: Confort maison: meubles, tex…" at bounding box center [87, 186] width 132 height 296
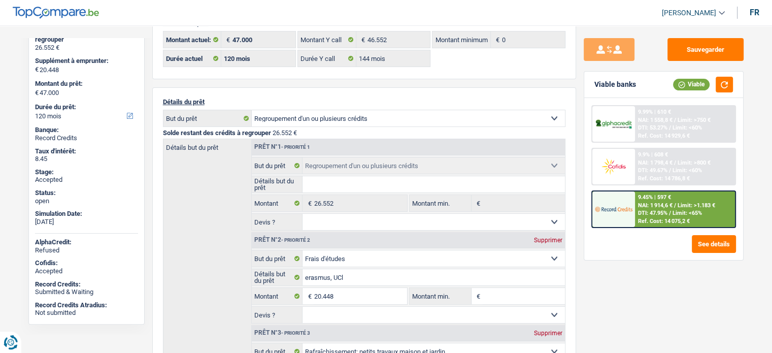
scroll to position [61, 0]
click at [622, 218] on div at bounding box center [614, 209] width 43 height 36
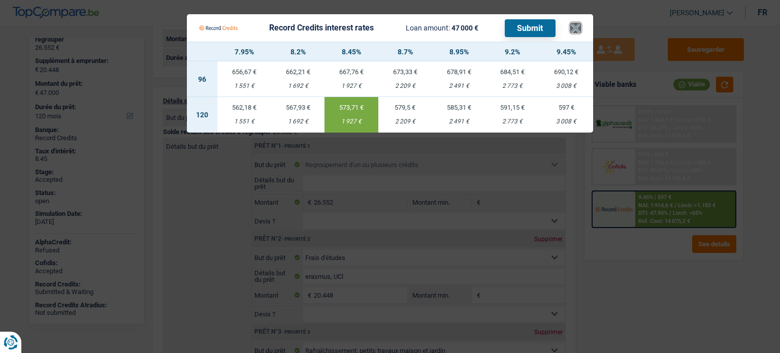
click at [574, 33] on button "×" at bounding box center [575, 28] width 11 height 10
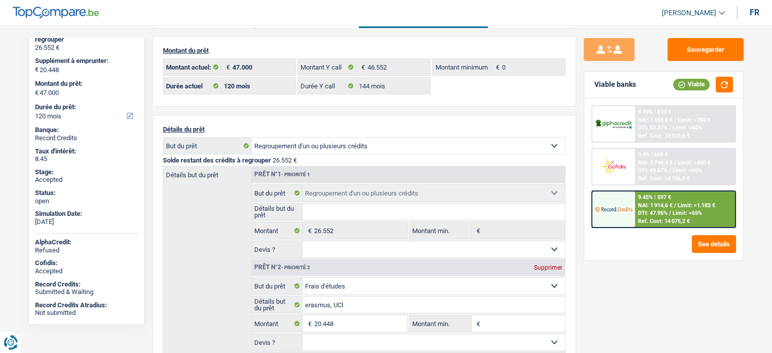
scroll to position [0, 0]
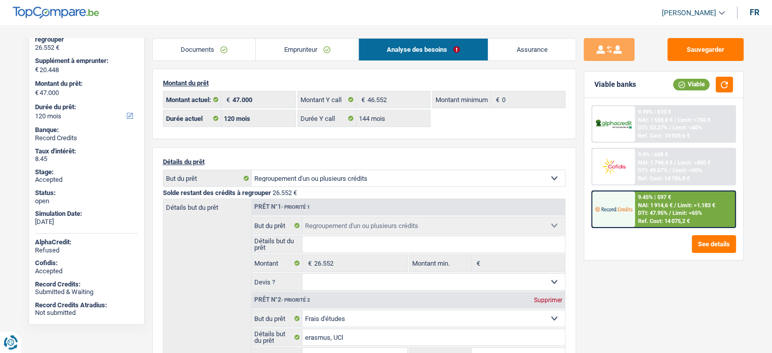
click at [282, 44] on link "Emprunteur" at bounding box center [307, 50] width 103 height 22
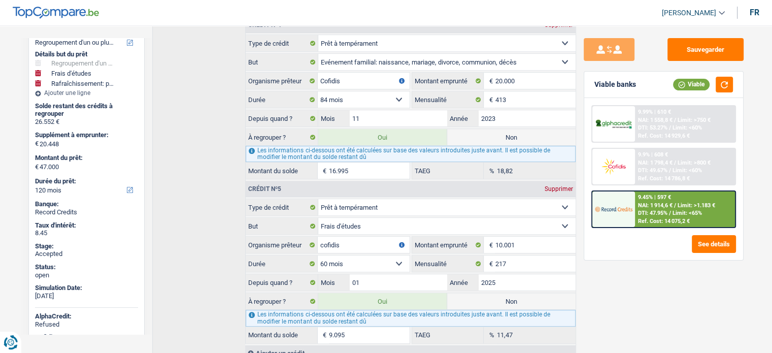
scroll to position [731, 0]
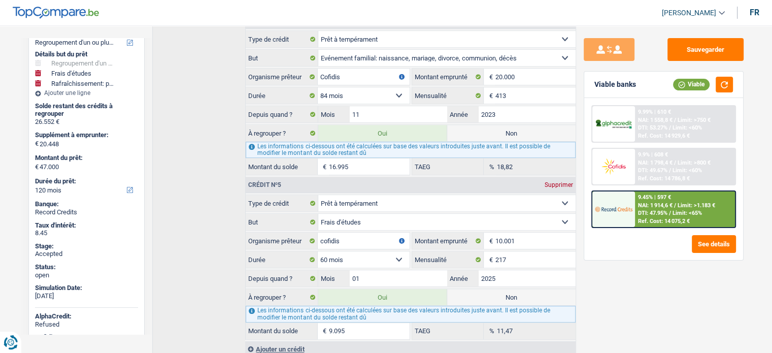
click at [680, 163] on span "Limit: >800 €" at bounding box center [694, 162] width 33 height 7
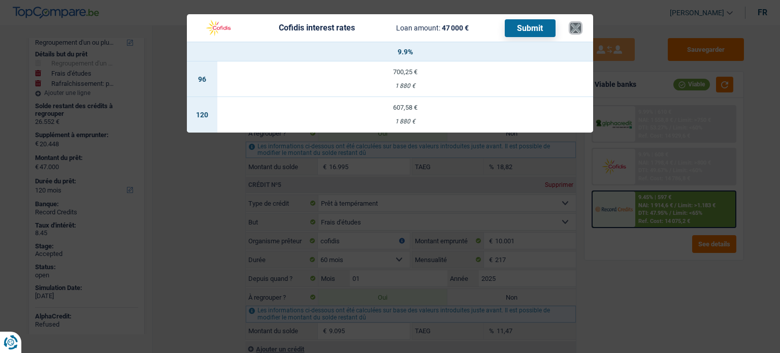
click at [572, 23] on button "×" at bounding box center [575, 28] width 11 height 10
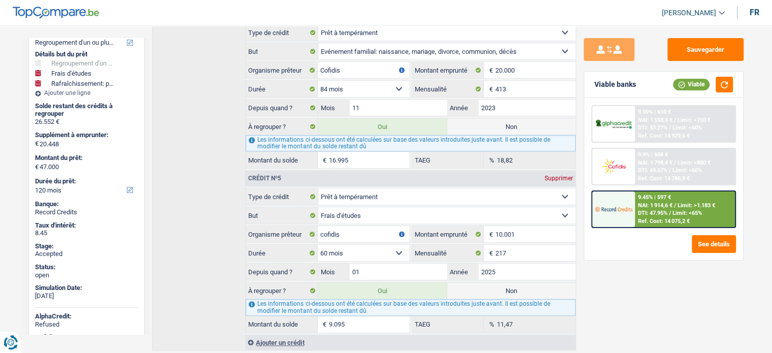
scroll to position [746, 0]
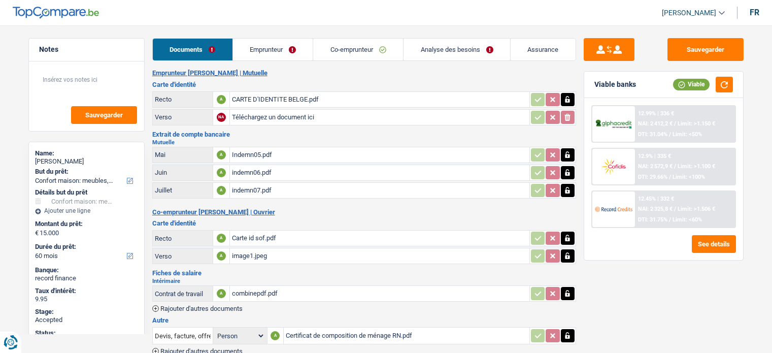
select select "household"
select select "60"
click at [10, 249] on main "Notes Sauvegarder Name: [PERSON_NAME] But du prêt: Confort maison: meubles, tex…" at bounding box center [386, 209] width 772 height 388
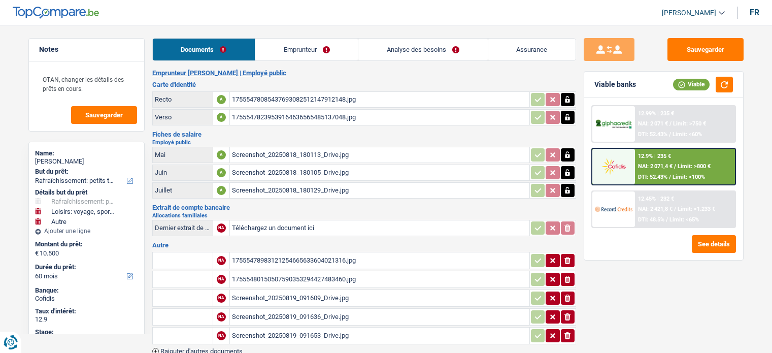
select select "houseOrGarden"
select select "hobbies"
select select "other"
select select "60"
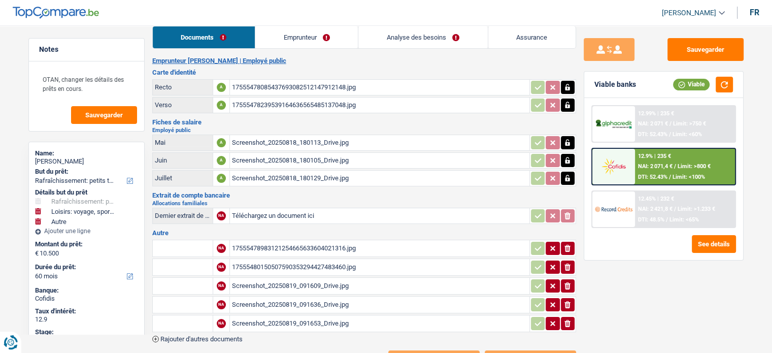
scroll to position [9, 0]
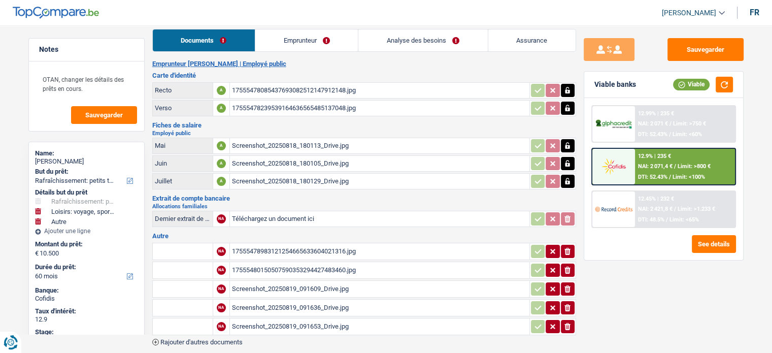
click at [317, 140] on div "Screenshot_20250818_180113_Drive.jpg" at bounding box center [379, 145] width 295 height 15
click at [65, 159] on div "[PERSON_NAME]" at bounding box center [86, 161] width 103 height 8
copy div "[PERSON_NAME]"
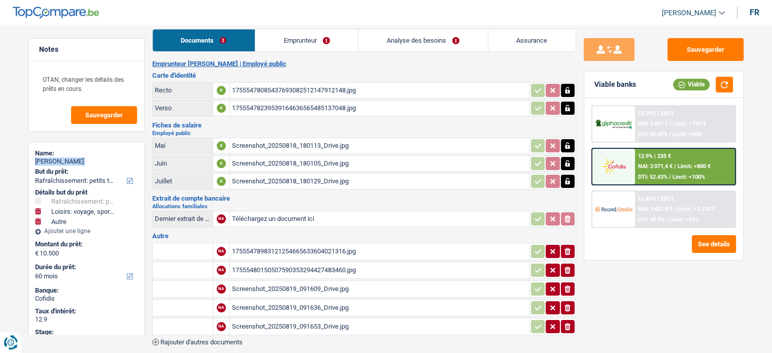
click at [437, 43] on link "Analyse des besoins" at bounding box center [422, 40] width 129 height 22
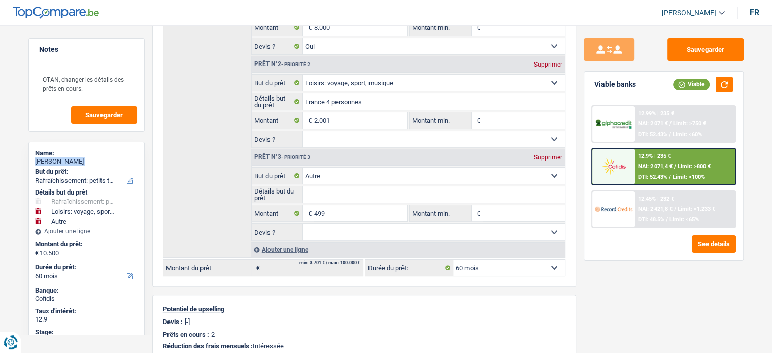
scroll to position [230, 0]
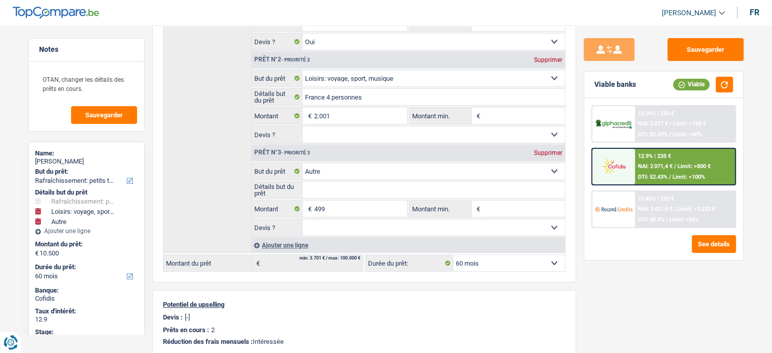
click at [12, 277] on main "Notes OTAN, changer les détails des prêts en cours. Sauvegarder Name: [PERSON_N…" at bounding box center [386, 183] width 772 height 796
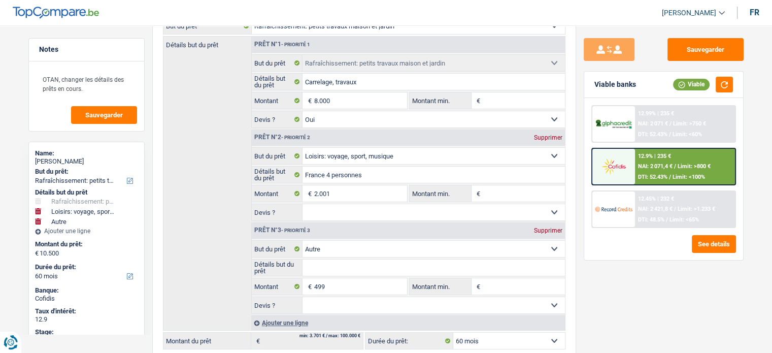
scroll to position [0, 0]
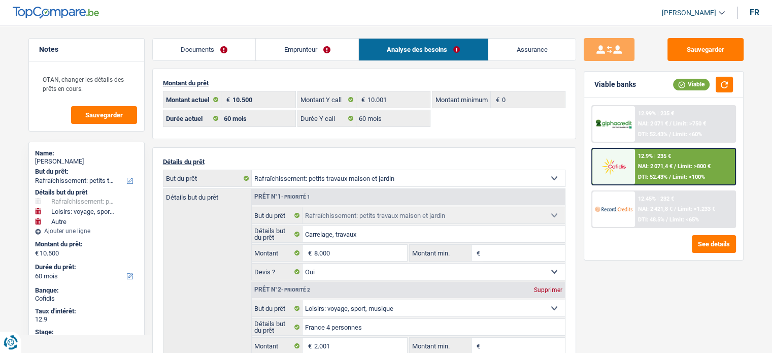
click at [281, 50] on link "Emprunteur" at bounding box center [307, 50] width 103 height 22
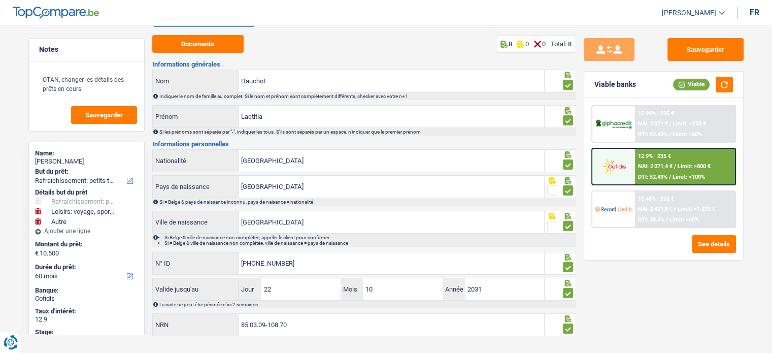
scroll to position [68, 0]
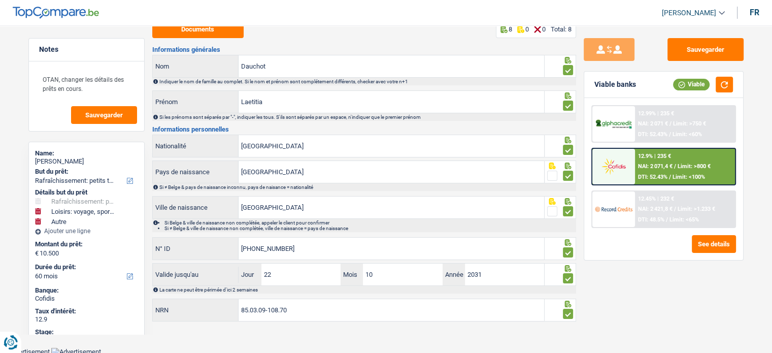
click at [15, 142] on main "Notes OTAN, changer les détails des prêts en cours. Sauvegarder Name: [PERSON_N…" at bounding box center [386, 148] width 772 height 400
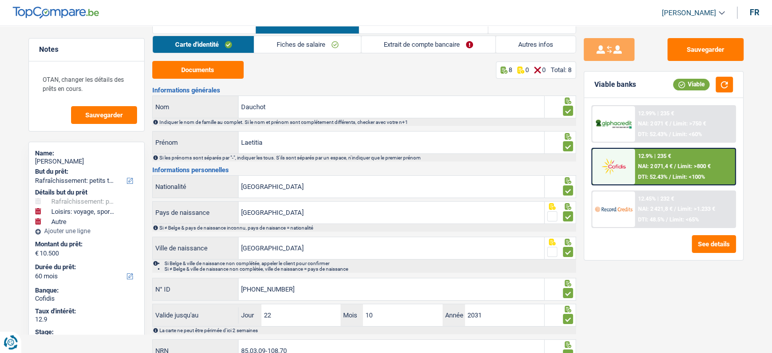
scroll to position [7, 0]
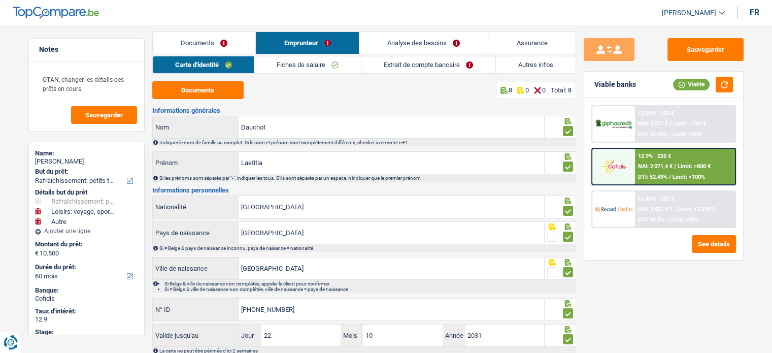
click at [15, 142] on main "Notes OTAN, changer les détails des prêts en cours. Sauvegarder Name: [PERSON_N…" at bounding box center [386, 209] width 772 height 400
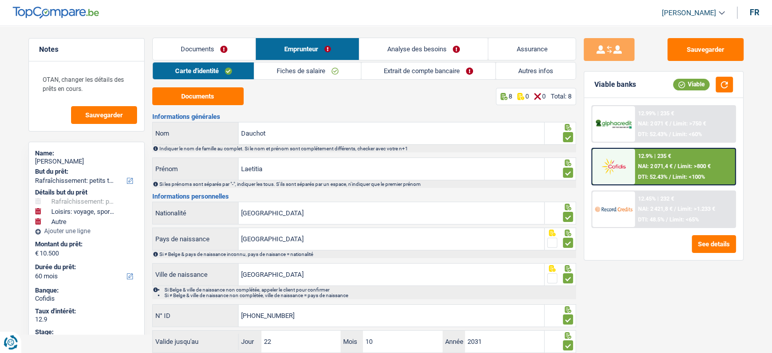
scroll to position [0, 0]
click at [545, 52] on link "Assurance" at bounding box center [531, 50] width 87 height 22
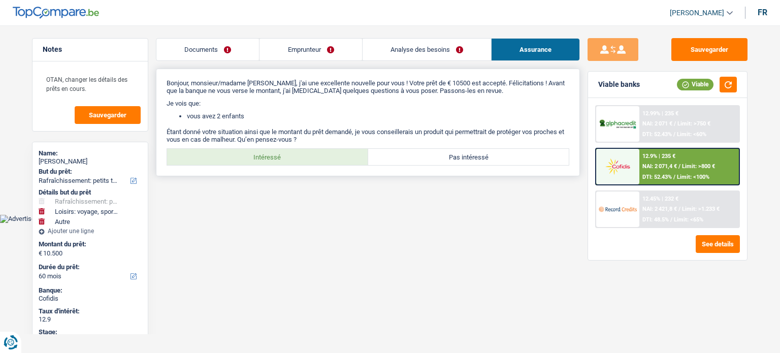
click at [299, 162] on label "Intéressé" at bounding box center [267, 157] width 201 height 16
click at [299, 162] on input "Intéressé" at bounding box center [267, 157] width 201 height 16
radio input "true"
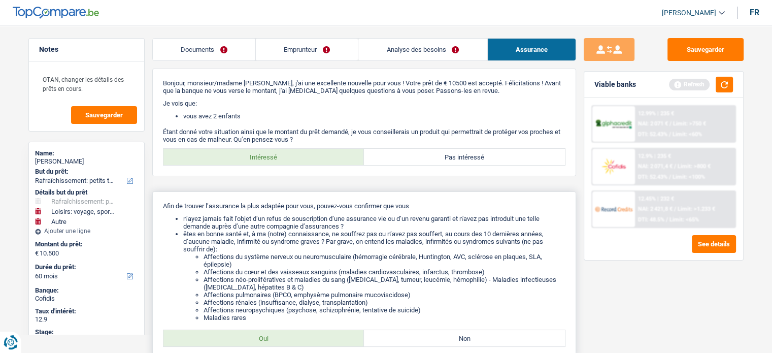
click at [286, 340] on label "Oui" at bounding box center [263, 338] width 201 height 16
click at [286, 340] on input "Oui" at bounding box center [263, 338] width 201 height 16
radio input "true"
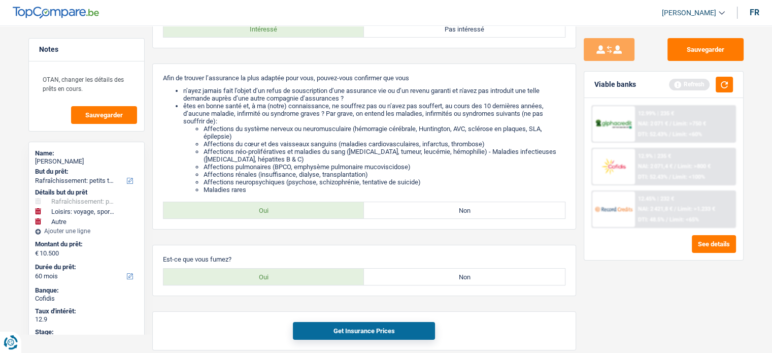
scroll to position [140, 0]
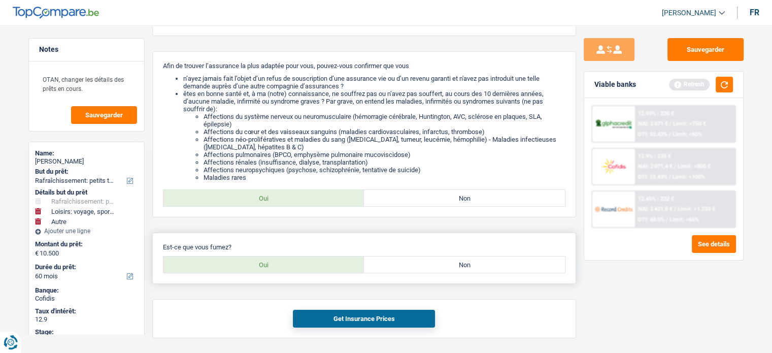
click at [290, 260] on label "Oui" at bounding box center [263, 264] width 201 height 16
click at [290, 260] on input "Oui" at bounding box center [263, 264] width 201 height 16
radio input "true"
click at [366, 324] on button "Get Insurance Prices" at bounding box center [364, 319] width 142 height 18
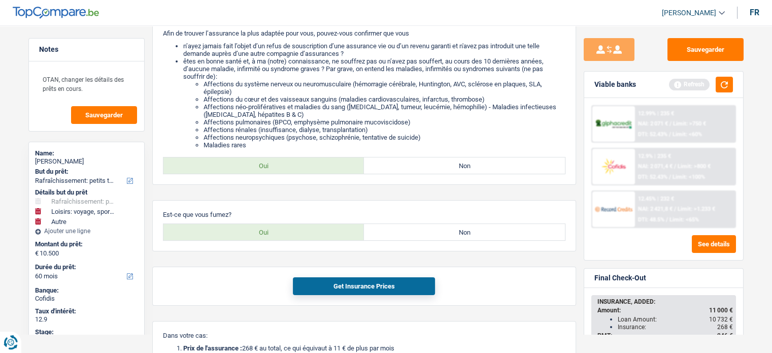
scroll to position [191, 0]
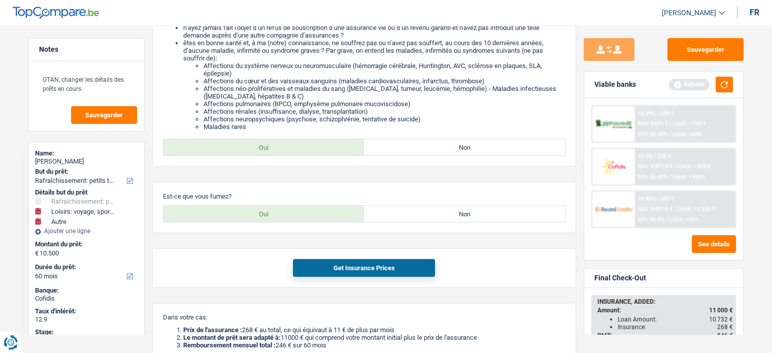
click at [749, 245] on div "Sauvegarder Viable banks Refresh 12.99% | 235 € NAI: 2 071 € / Limit: >750 € DT…" at bounding box center [663, 186] width 175 height 296
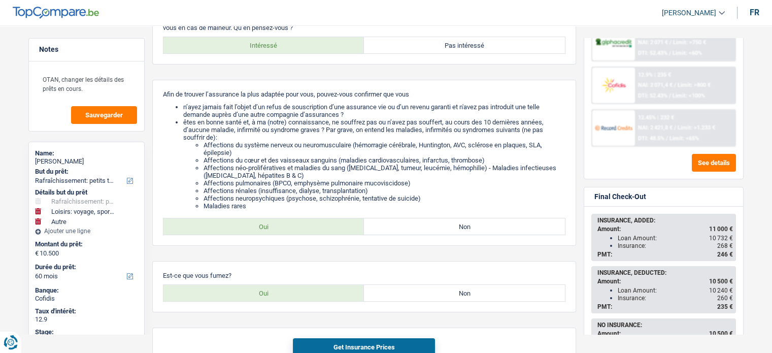
scroll to position [83, 0]
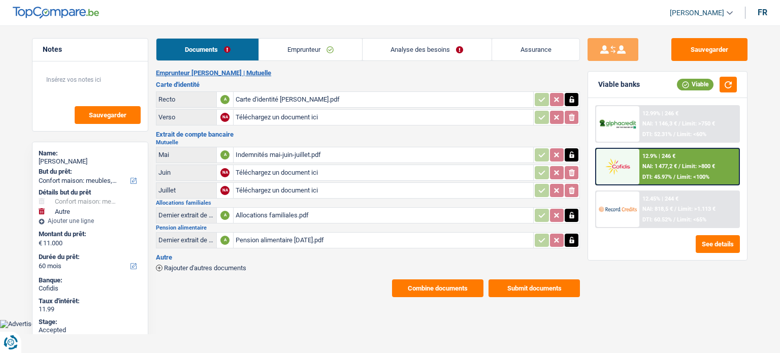
select select "household"
select select "other"
select select "60"
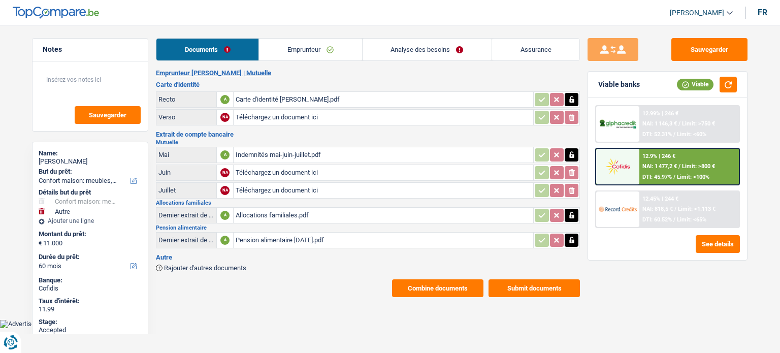
select select "30"
select select "household"
select select "yes"
select select "other"
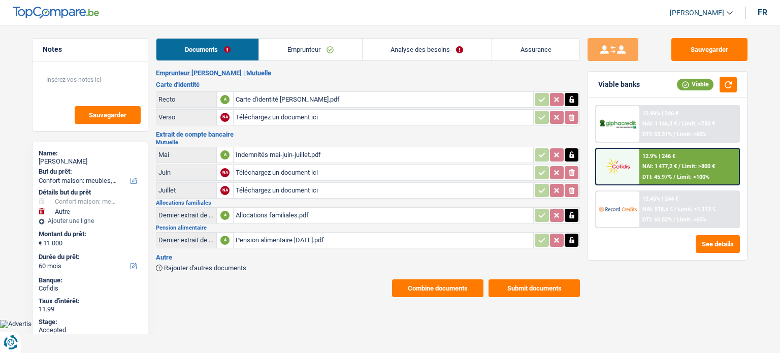
select select "60"
click at [429, 54] on link "Analyse des besoins" at bounding box center [427, 50] width 129 height 22
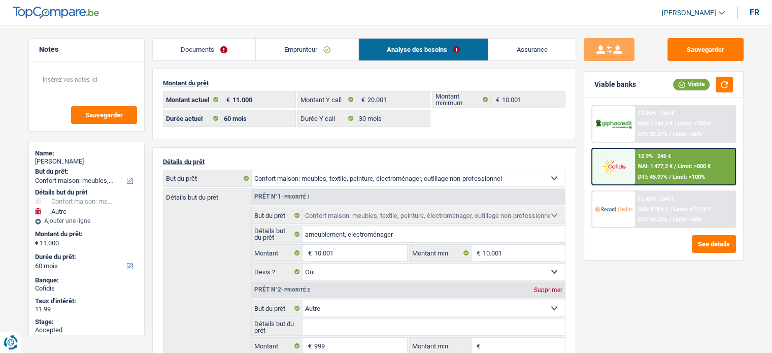
click at [527, 48] on link "Assurance" at bounding box center [531, 50] width 87 height 22
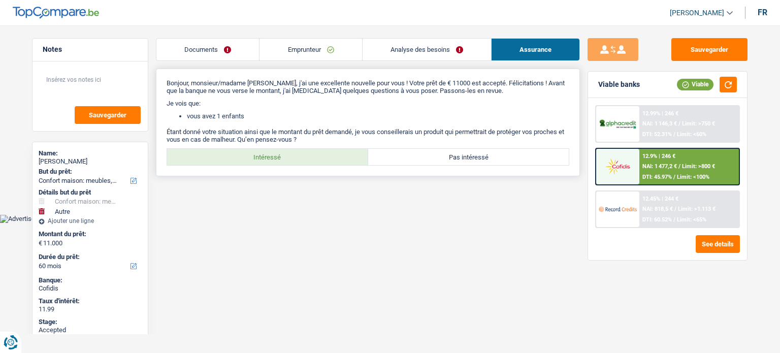
click at [302, 156] on label "Intéressé" at bounding box center [267, 157] width 201 height 16
click at [302, 156] on input "Intéressé" at bounding box center [267, 157] width 201 height 16
radio input "true"
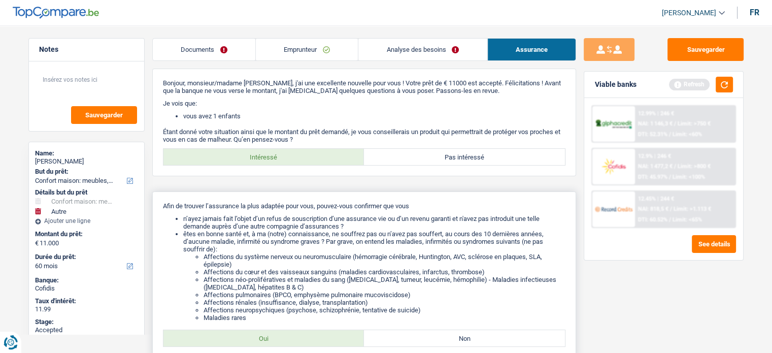
click at [282, 341] on label "Oui" at bounding box center [263, 338] width 201 height 16
click at [282, 341] on input "Oui" at bounding box center [263, 338] width 201 height 16
radio input "true"
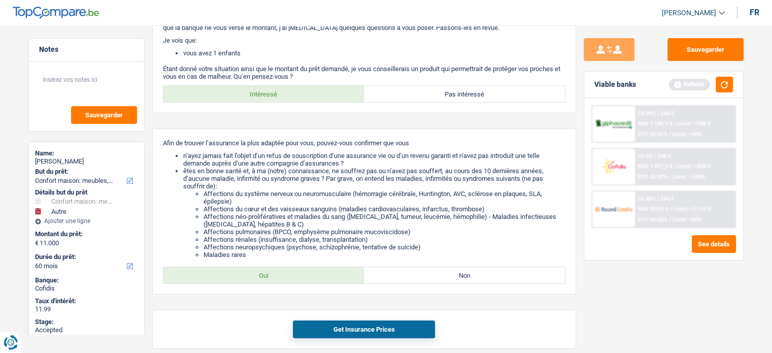
scroll to position [64, 0]
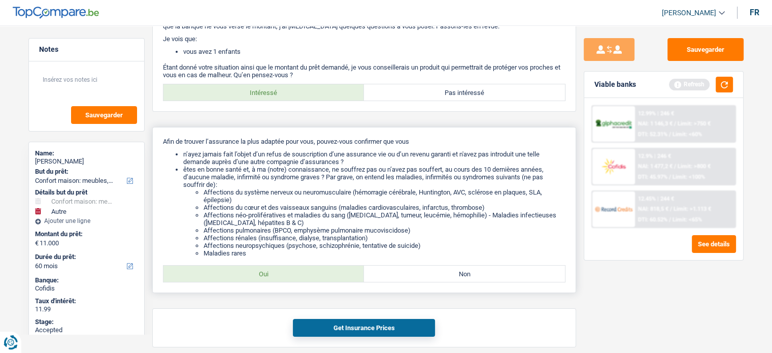
click at [155, 270] on div "Afin de trouver l’assurance la plus adaptée pour vous, pouvez-vous confirmer qu…" at bounding box center [364, 210] width 424 height 166
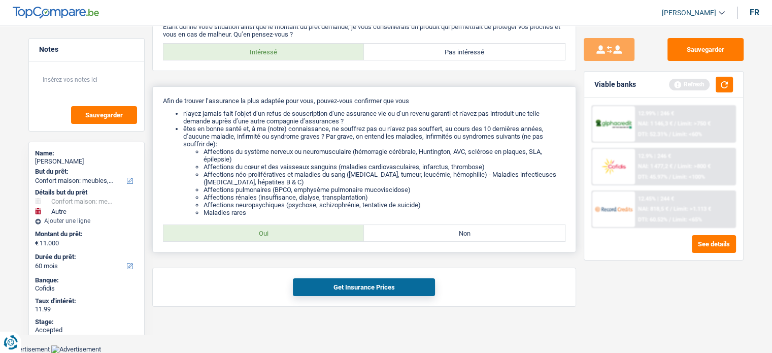
scroll to position [106, 0]
click at [325, 279] on button "Get Insurance Prices" at bounding box center [364, 287] width 142 height 18
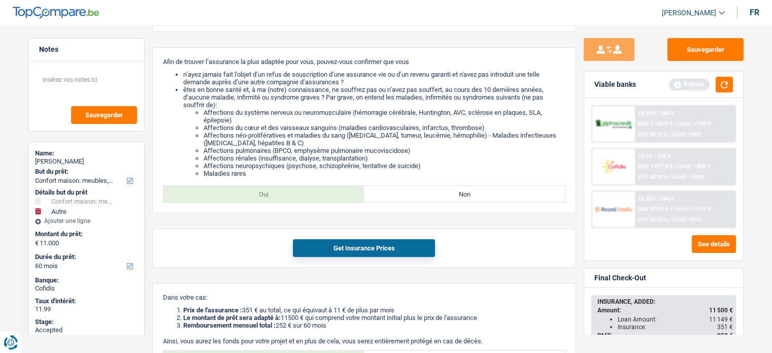
scroll to position [150, 0]
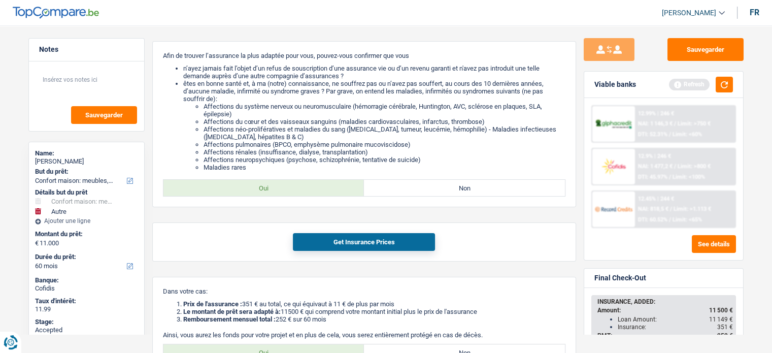
click at [744, 256] on div "Sauvegarder Viable banks Refresh 12.99% | 246 € NAI: 1 146,3 € / Limit: >750 € …" at bounding box center [663, 186] width 175 height 296
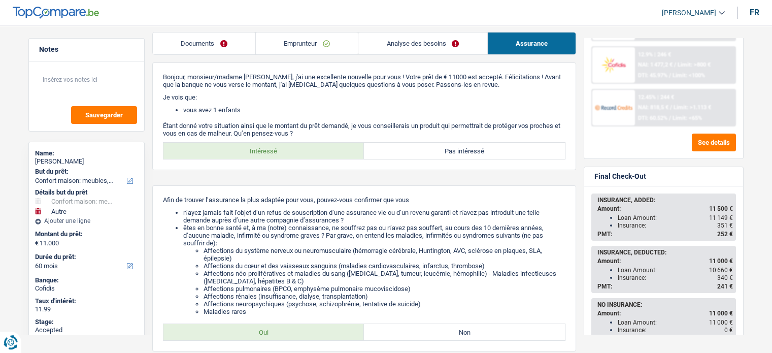
scroll to position [0, 0]
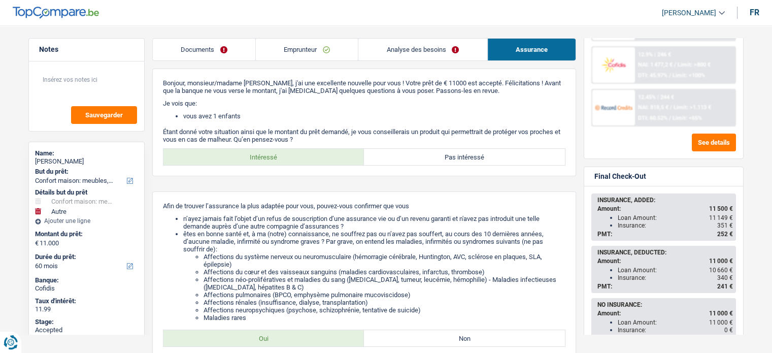
click at [290, 47] on link "Emprunteur" at bounding box center [307, 50] width 102 height 22
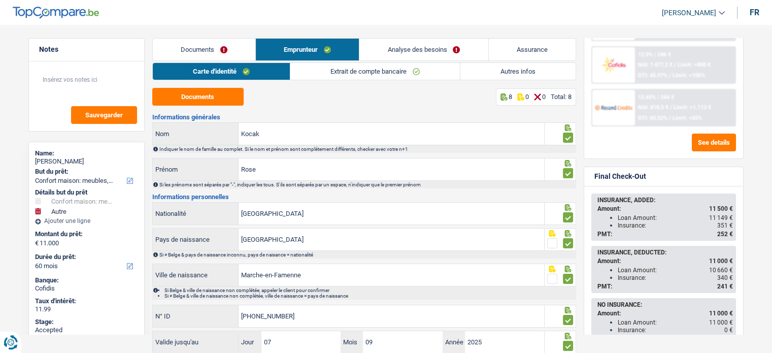
click at [503, 50] on link "Assurance" at bounding box center [532, 50] width 87 height 22
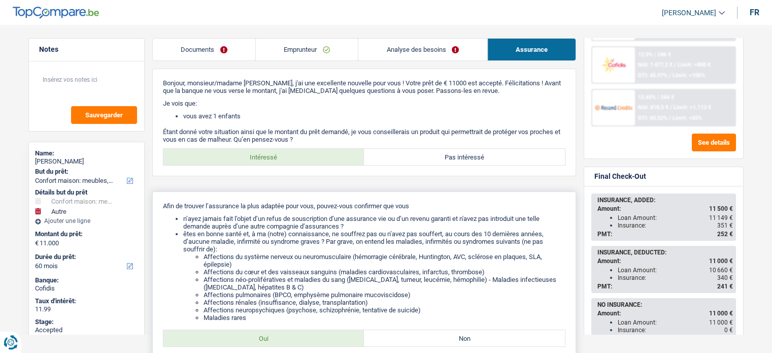
click at [457, 203] on p "Afin de trouver l’assurance la plus adaptée pour vous, pouvez-vous confirmer qu…" at bounding box center [364, 206] width 403 height 8
click at [16, 281] on main "Notes Sauvegarder Name: Rose Kocak But du prêt: Confort maison: meubles, textil…" at bounding box center [386, 305] width 772 height 581
click at [410, 46] on link "Analyse des besoins" at bounding box center [422, 50] width 128 height 22
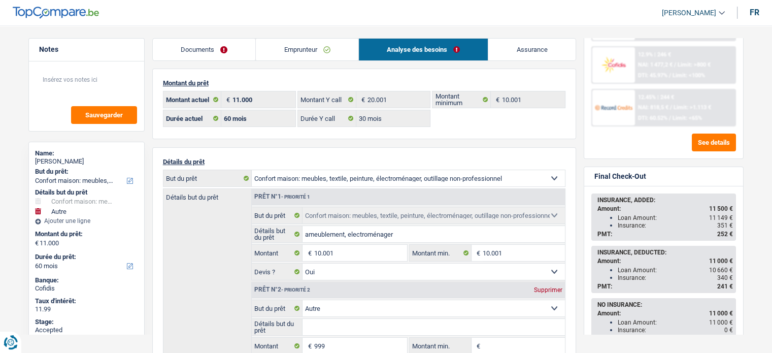
click at [582, 107] on div "Sauvegarder Viable banks Refresh 12.99% | 246 € NAI: 1 146,3 € / Limit: >750 € …" at bounding box center [663, 186] width 175 height 296
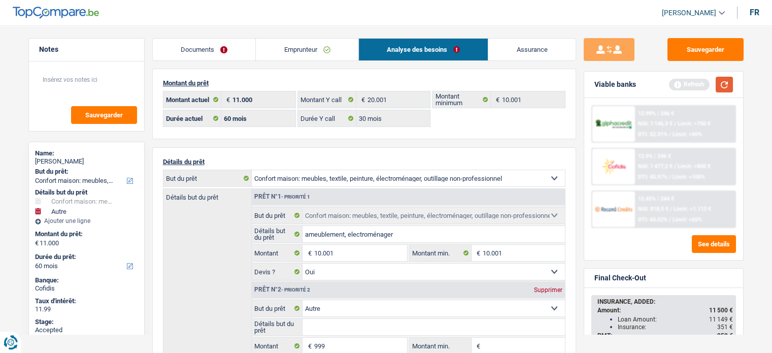
click at [726, 83] on button "button" at bounding box center [724, 85] width 17 height 16
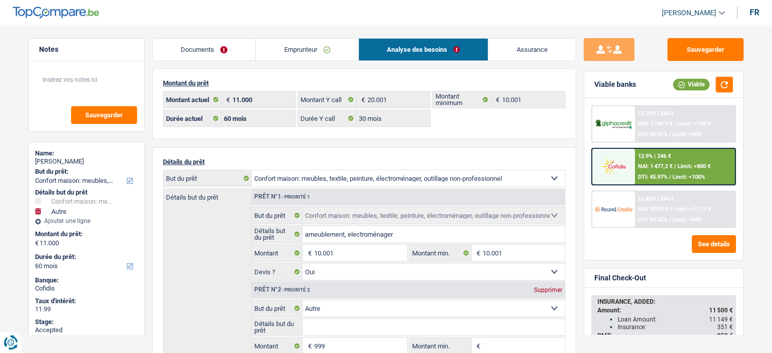
click at [579, 75] on div "Sauvegarder Viable banks Viable 12.99% | 246 € NAI: 1 146,3 € / Limit: >750 € D…" at bounding box center [663, 186] width 175 height 296
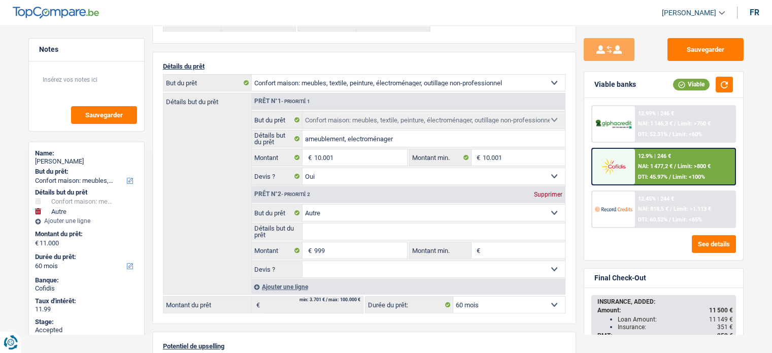
scroll to position [93, 0]
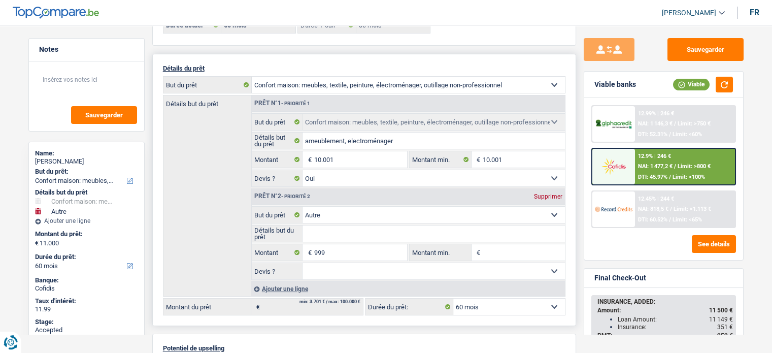
click at [557, 194] on div "Supprimer" at bounding box center [549, 196] width 34 height 6
type input "10.001"
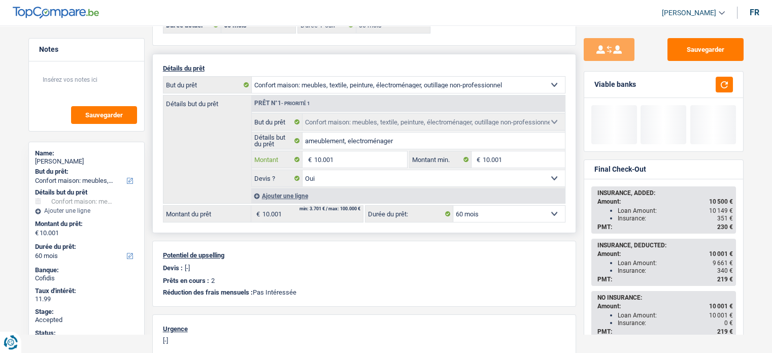
click at [348, 156] on input "10.001" at bounding box center [360, 159] width 93 height 16
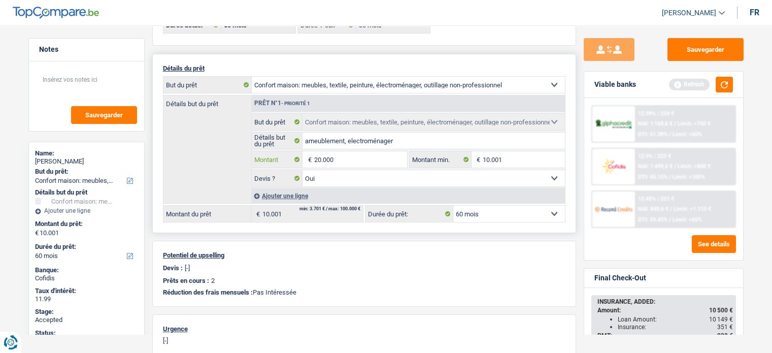
type input "20.000"
select select "84"
type input "20.000"
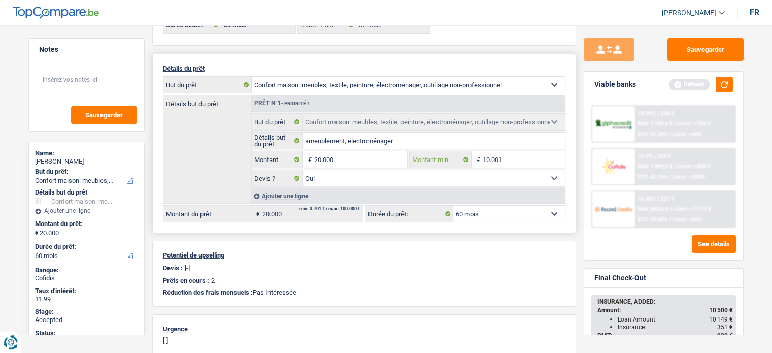
select select "84"
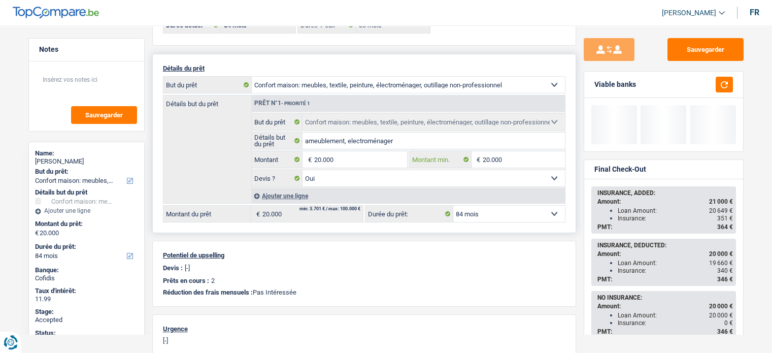
type input "20.000"
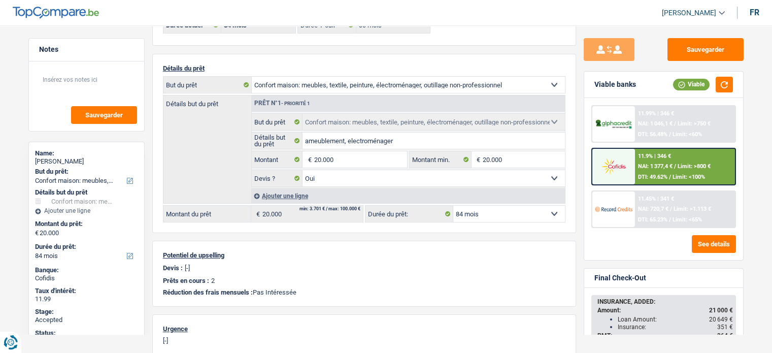
click at [688, 159] on div "11.9% | 346 € NAI: 1 377,4 € / Limit: >800 € DTI: 49.62% / Limit: <100%" at bounding box center [685, 167] width 100 height 36
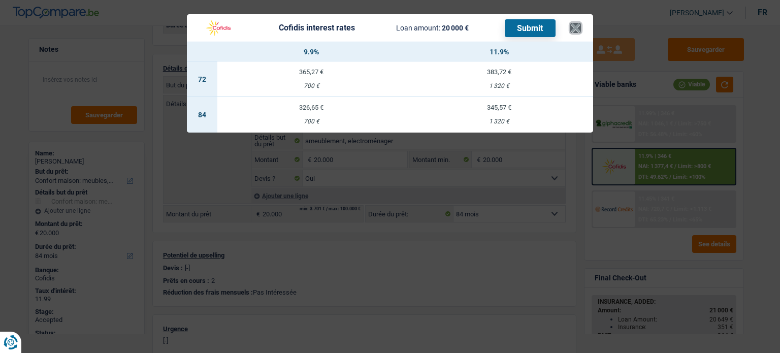
click at [577, 25] on button "×" at bounding box center [575, 28] width 11 height 10
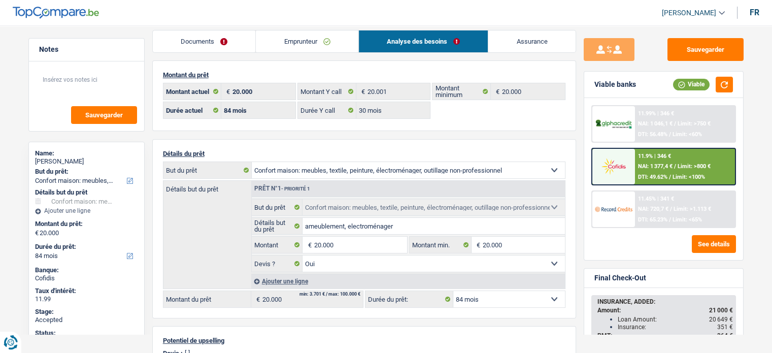
scroll to position [0, 0]
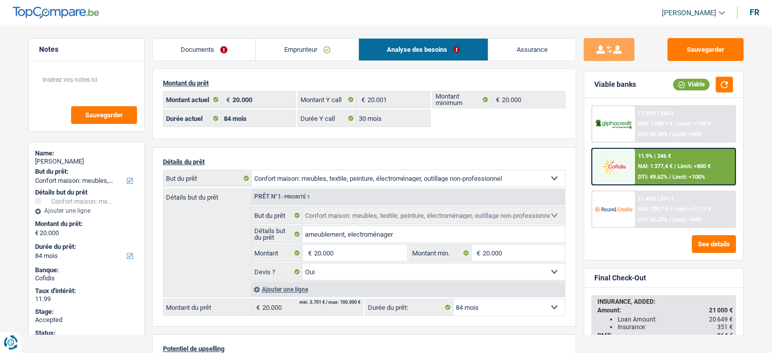
click at [301, 51] on link "Emprunteur" at bounding box center [307, 50] width 103 height 22
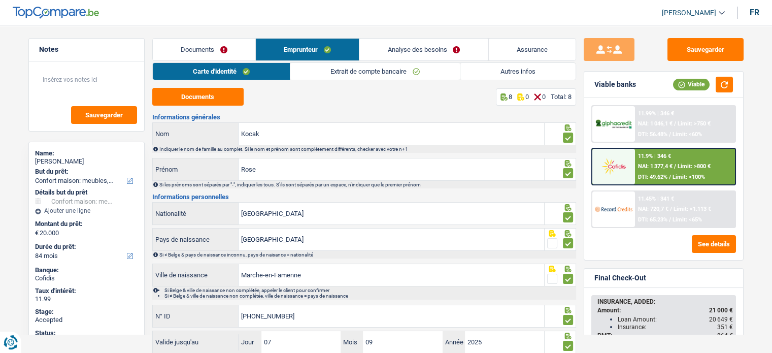
click at [518, 69] on link "Autres infos" at bounding box center [518, 71] width 115 height 17
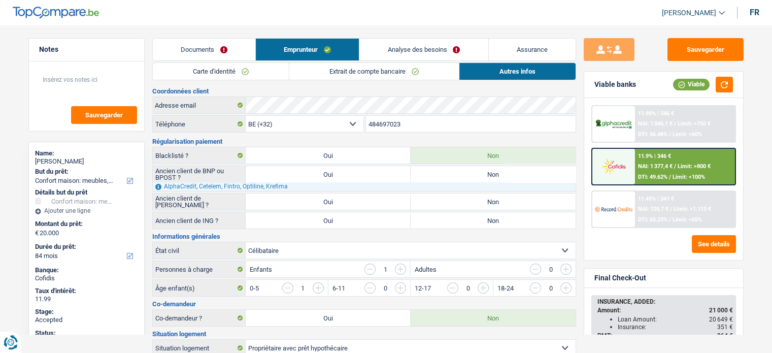
click at [314, 49] on link "Emprunteur" at bounding box center [307, 50] width 103 height 22
click at [246, 75] on link "Carte d'identité" at bounding box center [221, 71] width 136 height 17
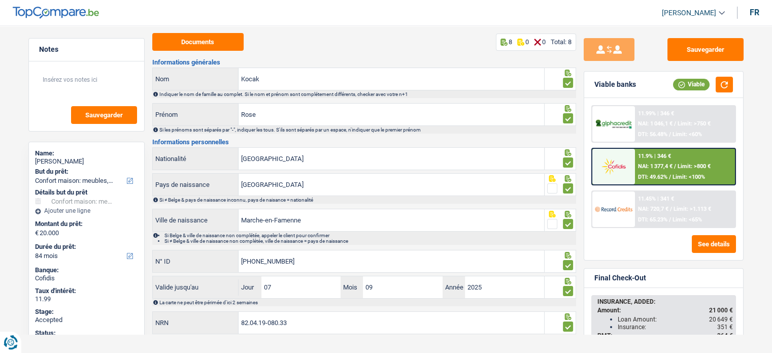
scroll to position [68, 0]
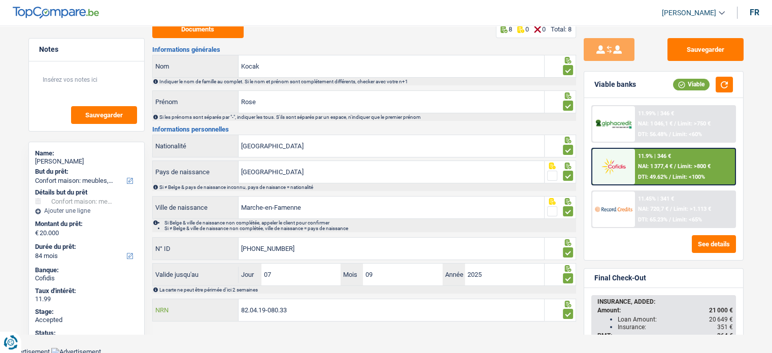
click at [250, 308] on input "82.04.19-080.33" at bounding box center [392, 310] width 306 height 22
click at [658, 163] on span "NAI: 1 377,4 €" at bounding box center [655, 166] width 35 height 7
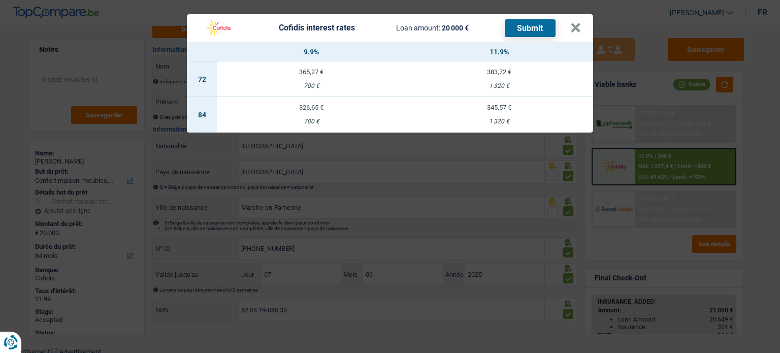
click at [311, 106] on div "326,65 €" at bounding box center [311, 107] width 188 height 7
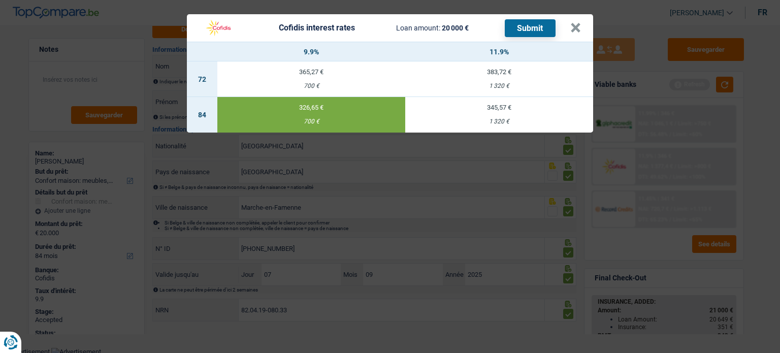
click at [524, 29] on button "Submit" at bounding box center [530, 28] width 51 height 18
click at [580, 33] on button "×" at bounding box center [575, 28] width 11 height 10
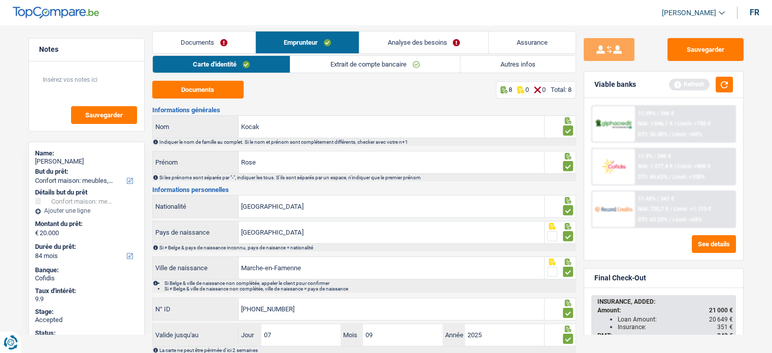
scroll to position [0, 0]
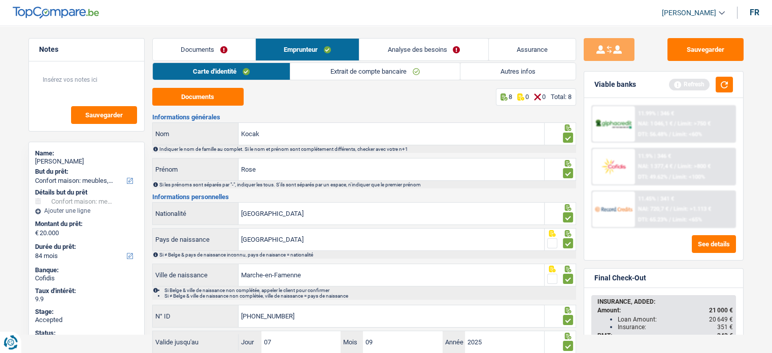
click at [362, 63] on link "Extrait de compte bancaire" at bounding box center [375, 71] width 170 height 17
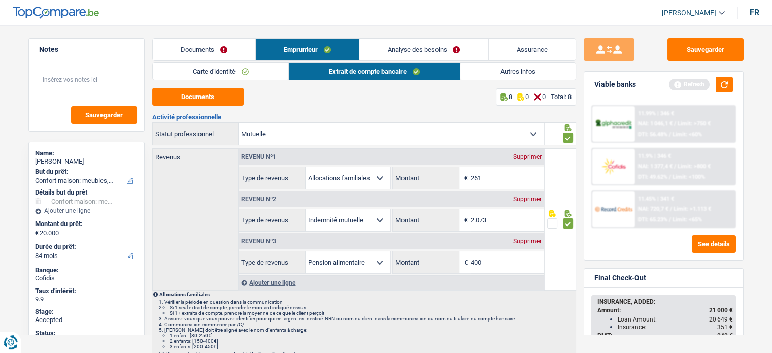
click at [510, 70] on link "Autres infos" at bounding box center [518, 71] width 115 height 17
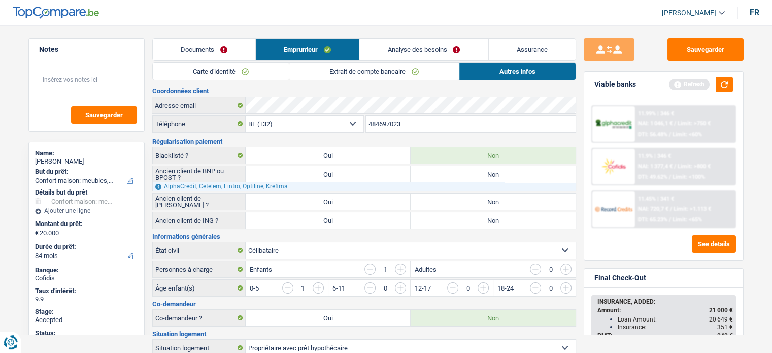
click at [400, 51] on link "Analyse des besoins" at bounding box center [423, 50] width 128 height 22
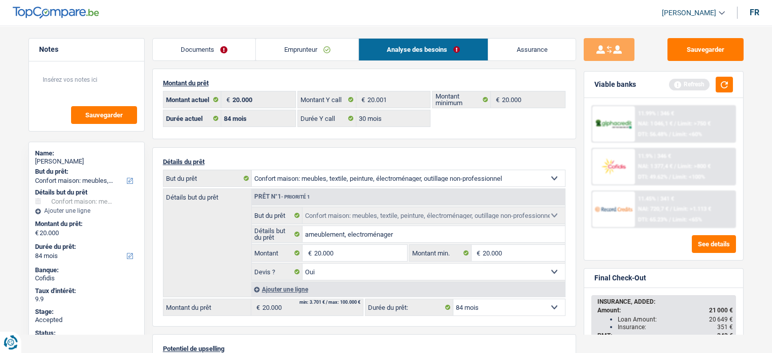
click at [264, 57] on link "Emprunteur" at bounding box center [307, 50] width 103 height 22
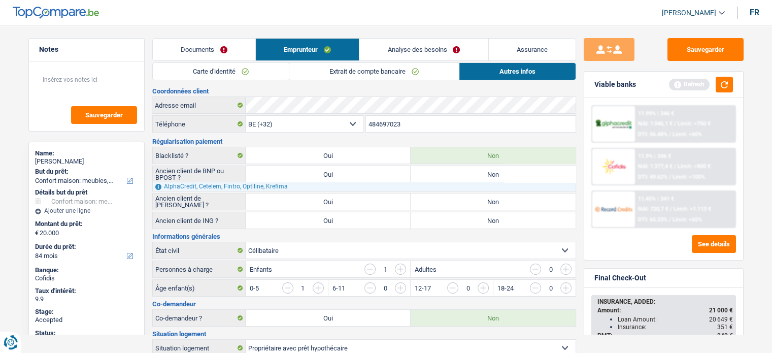
click at [232, 42] on link "Documents" at bounding box center [204, 50] width 103 height 22
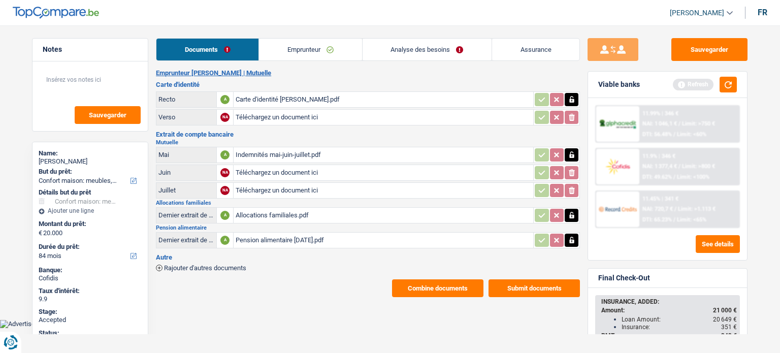
click at [325, 57] on link "Emprunteur" at bounding box center [310, 50] width 103 height 22
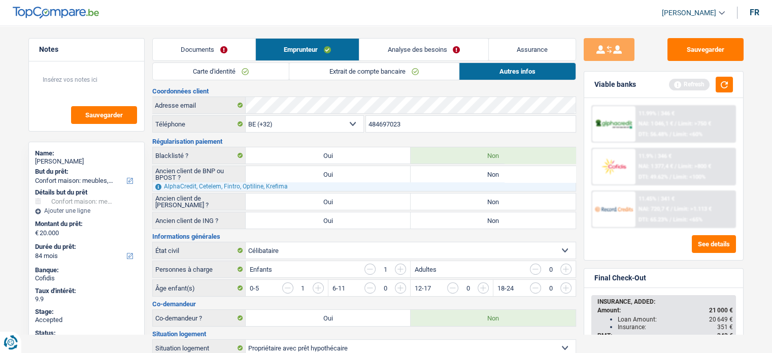
click at [228, 73] on link "Carte d'identité" at bounding box center [221, 71] width 136 height 17
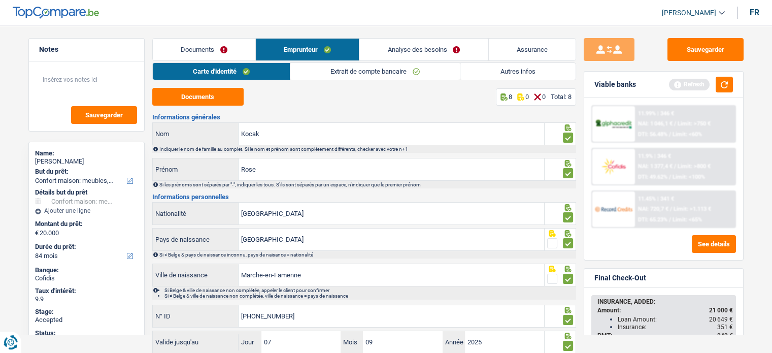
click at [341, 75] on link "Extrait de compte bancaire" at bounding box center [375, 71] width 170 height 17
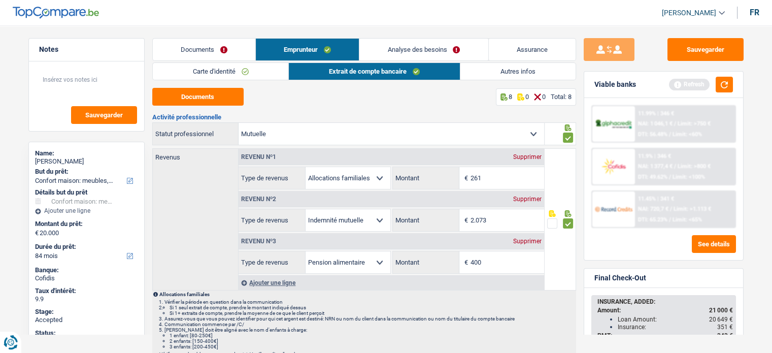
click at [520, 76] on link "Autres infos" at bounding box center [518, 71] width 115 height 17
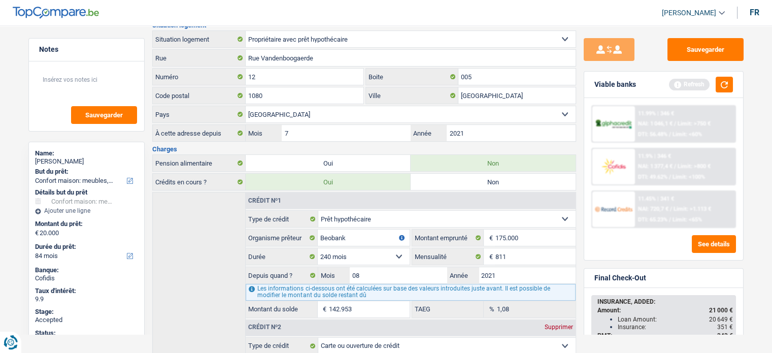
scroll to position [430, 0]
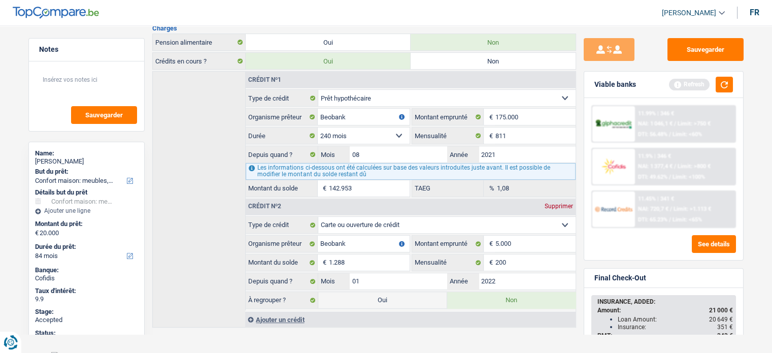
click at [653, 158] on div "11.9% | 346 €" at bounding box center [654, 156] width 33 height 7
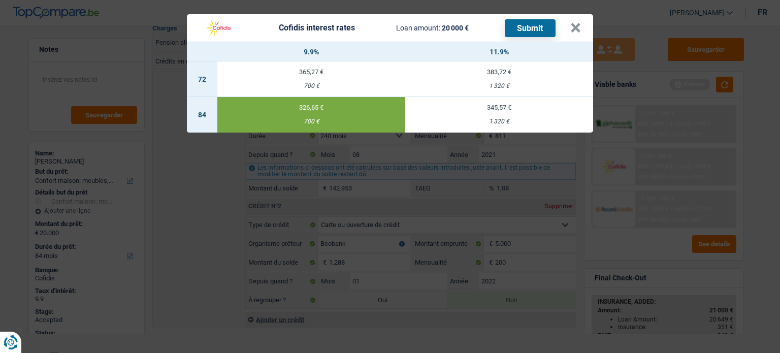
click at [535, 28] on button "Submit" at bounding box center [530, 28] width 51 height 18
click at [572, 26] on button "×" at bounding box center [575, 28] width 11 height 10
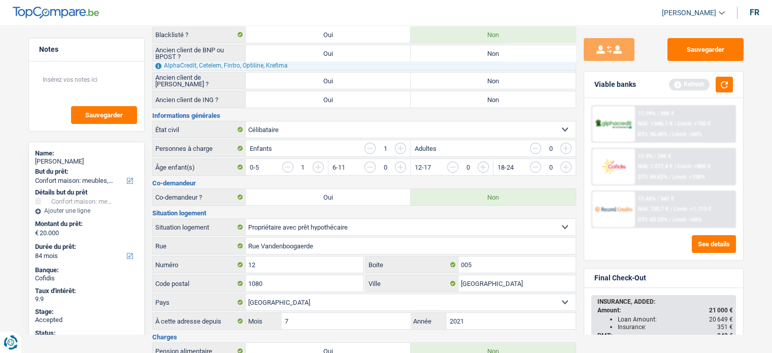
scroll to position [0, 0]
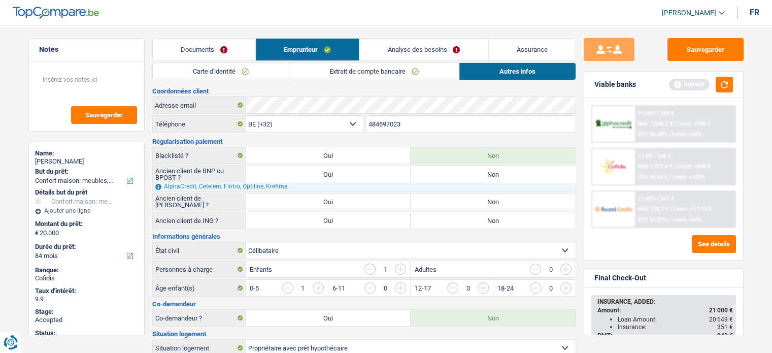
click at [257, 78] on link "Carte d'identité" at bounding box center [221, 71] width 136 height 17
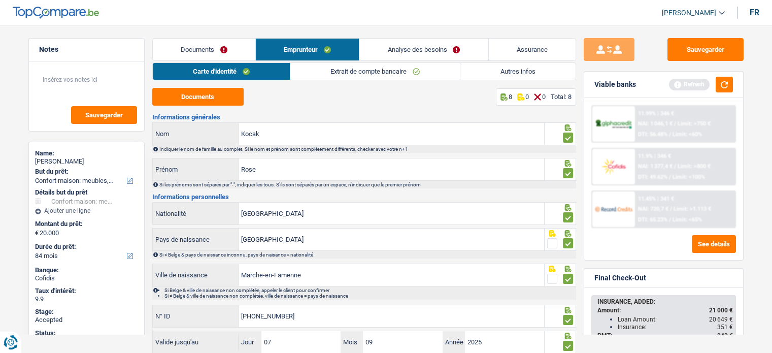
click at [324, 114] on h3 "Informations générales" at bounding box center [364, 117] width 424 height 7
click at [446, 44] on link "Analyse des besoins" at bounding box center [423, 50] width 128 height 22
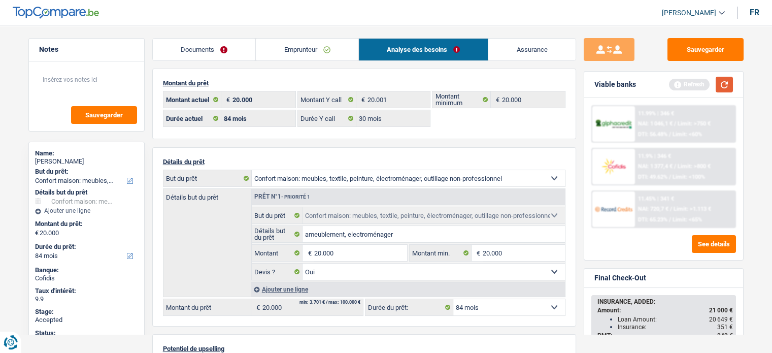
click at [720, 82] on button "button" at bounding box center [724, 85] width 17 height 16
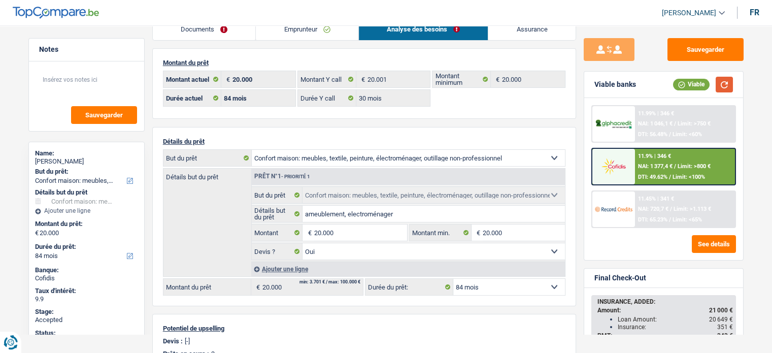
scroll to position [14, 0]
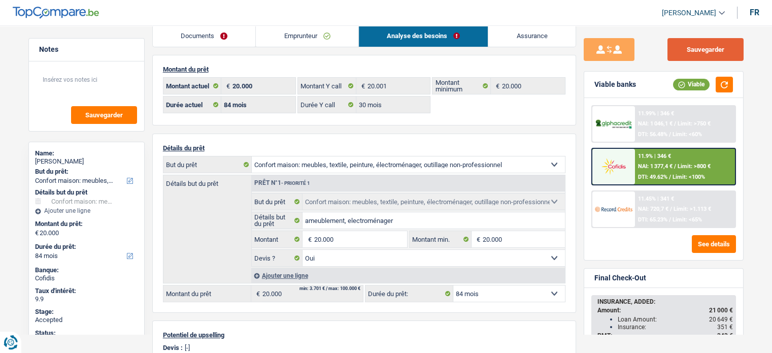
click at [715, 50] on button "Sauvegarder" at bounding box center [706, 49] width 76 height 23
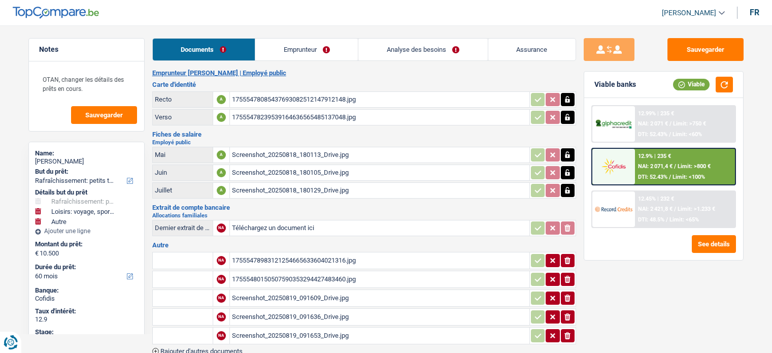
select select "houseOrGarden"
select select "hobbies"
select select "other"
select select "60"
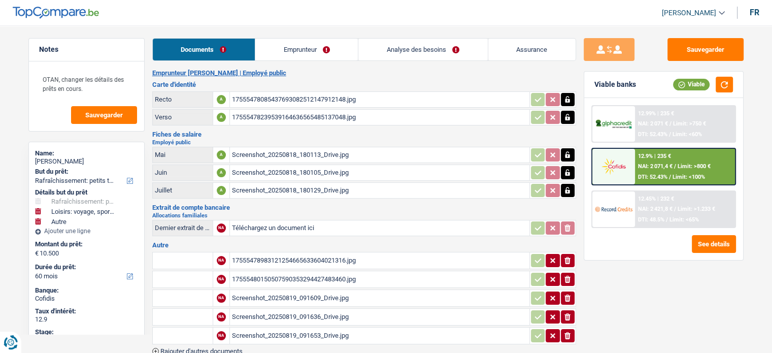
click at [524, 49] on link "Assurance" at bounding box center [531, 50] width 87 height 22
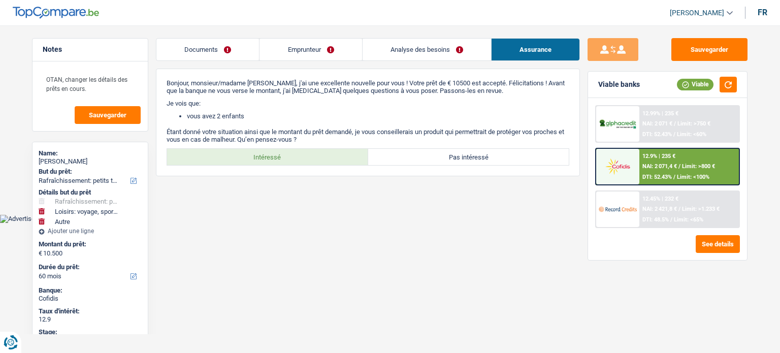
click at [18, 223] on html "Vous avez le contrôle de vos données Nous utilisons des cookies, tout comme nos…" at bounding box center [390, 111] width 780 height 223
click at [262, 154] on label "Intéressé" at bounding box center [267, 157] width 201 height 16
click at [262, 154] on input "Intéressé" at bounding box center [267, 157] width 201 height 16
radio input "true"
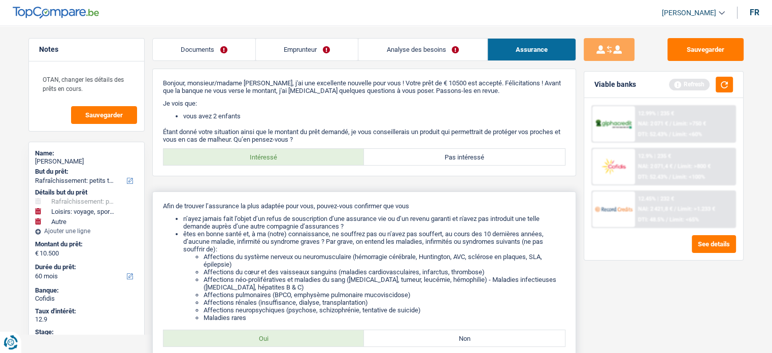
click at [268, 334] on label "Oui" at bounding box center [263, 338] width 201 height 16
click at [268, 334] on input "Oui" at bounding box center [263, 338] width 201 height 16
radio input "true"
click at [626, 296] on div "Sauvegarder Viable banks Refresh 12.99% | 235 € NAI: 2 071 € / Limit: >750 € DT…" at bounding box center [663, 186] width 175 height 296
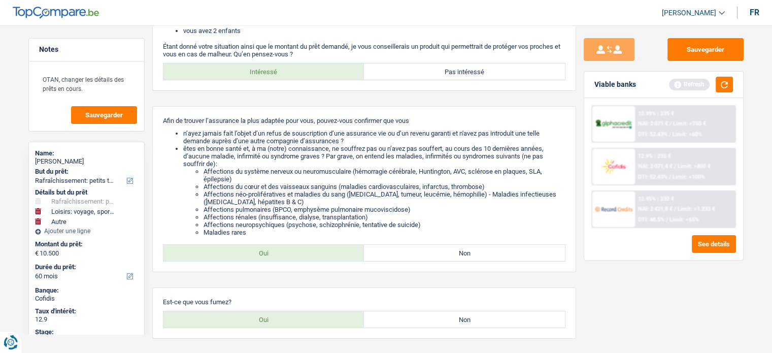
scroll to position [102, 0]
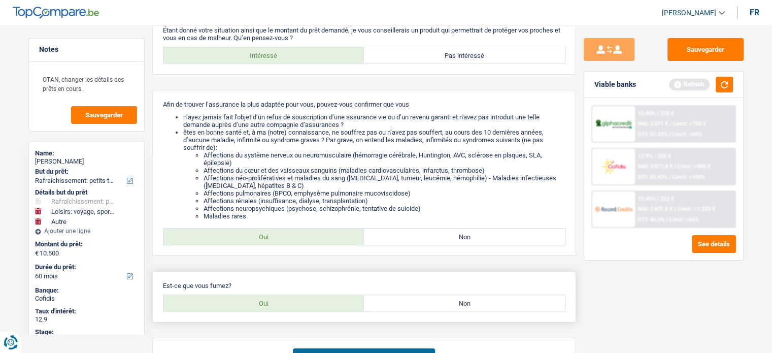
click at [297, 300] on label "Oui" at bounding box center [263, 303] width 201 height 16
click at [297, 300] on input "Oui" at bounding box center [263, 303] width 201 height 16
radio input "true"
click at [598, 300] on div "Sauvegarder Viable banks Refresh 12.99% | 235 € NAI: 2 071 € / Limit: >750 € DT…" at bounding box center [663, 186] width 175 height 296
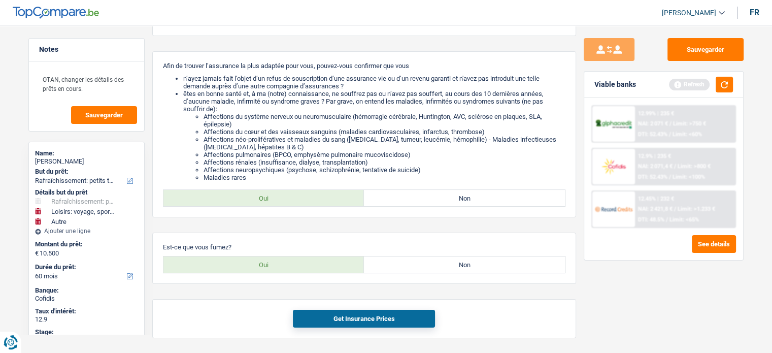
scroll to position [142, 0]
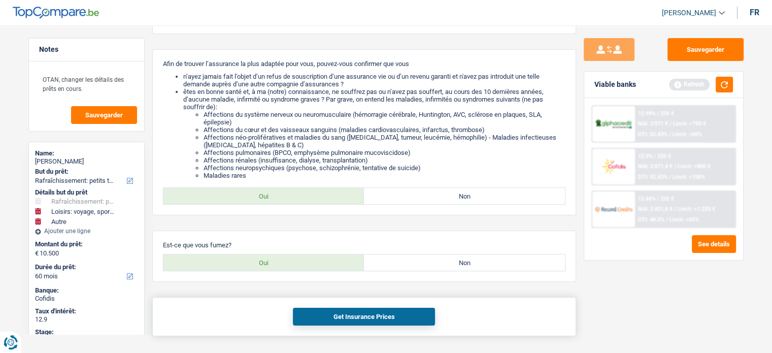
click at [408, 316] on button "Get Insurance Prices" at bounding box center [364, 317] width 142 height 18
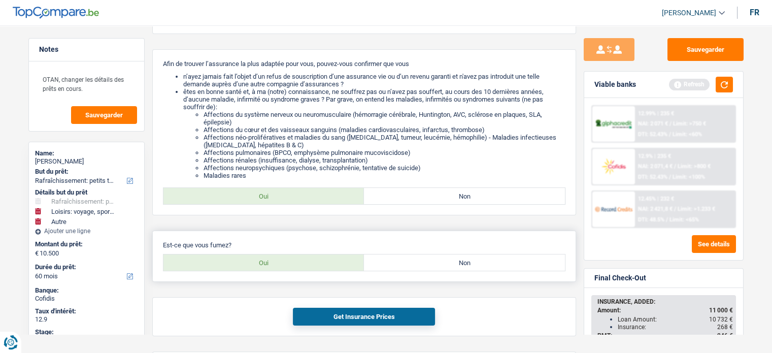
click at [471, 264] on label "Non" at bounding box center [464, 262] width 201 height 16
click at [471, 264] on input "Non" at bounding box center [464, 262] width 201 height 16
radio input "true"
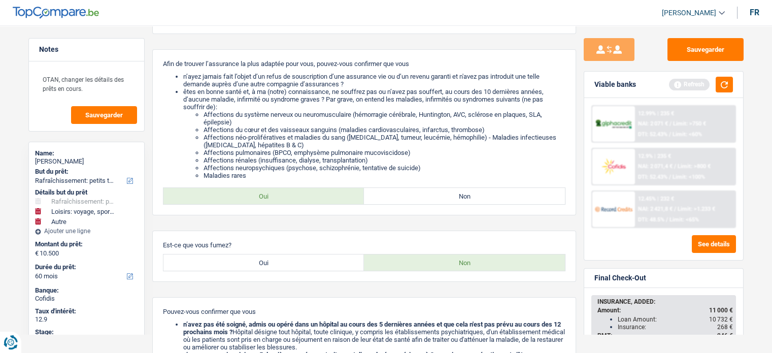
click at [448, 297] on div "Bonjour, monsieur/madame Laetitia Dauchot, j'ai une excellente nouvelle pour vo…" at bounding box center [364, 279] width 424 height 707
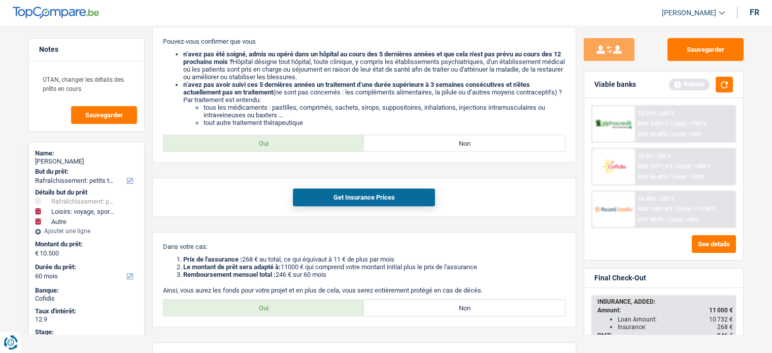
scroll to position [426, 0]
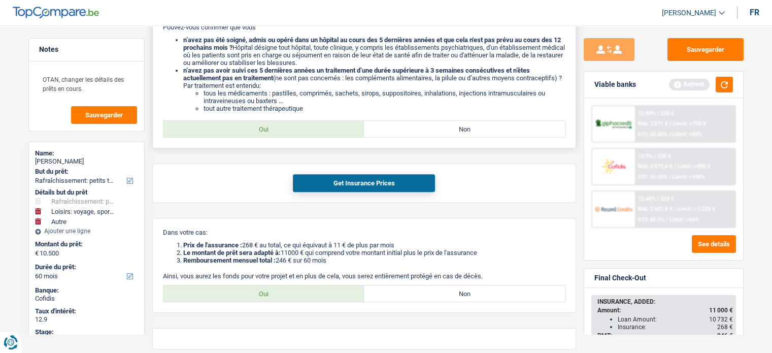
click at [294, 129] on label "Oui" at bounding box center [263, 129] width 201 height 16
click at [294, 129] on input "Oui" at bounding box center [263, 129] width 201 height 16
radio input "true"
click at [279, 295] on label "Oui" at bounding box center [263, 293] width 201 height 16
click at [279, 295] on input "Oui" at bounding box center [263, 293] width 201 height 16
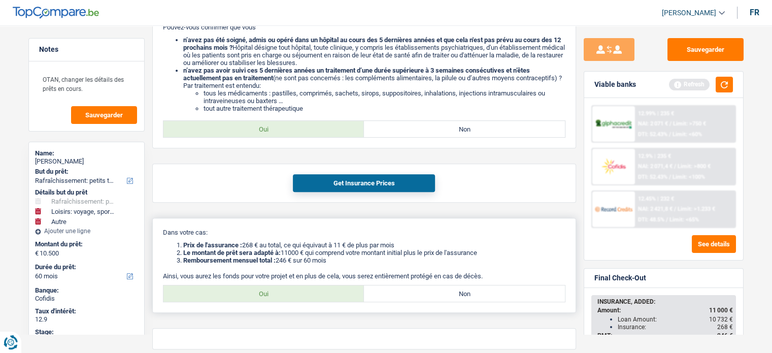
radio input "true"
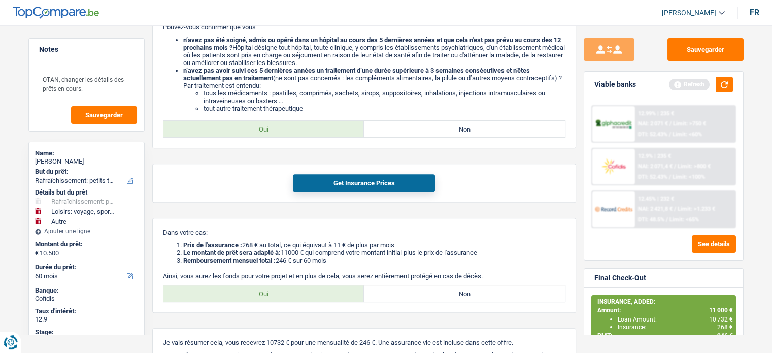
click at [759, 235] on main "Notes OTAN, changer les détails des prêts en cours. Sauvegarder Name: Laetitia …" at bounding box center [386, 2] width 772 height 827
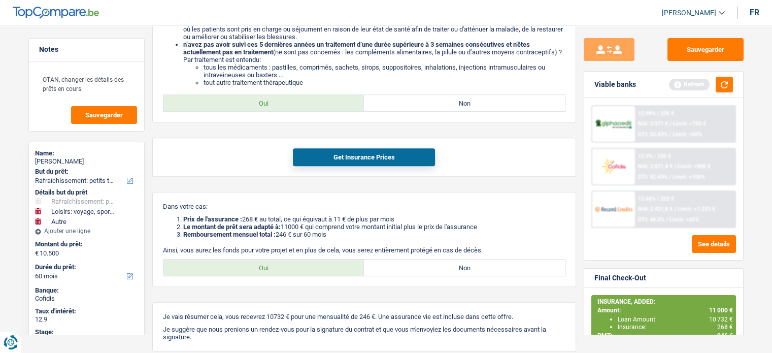
scroll to position [467, 0]
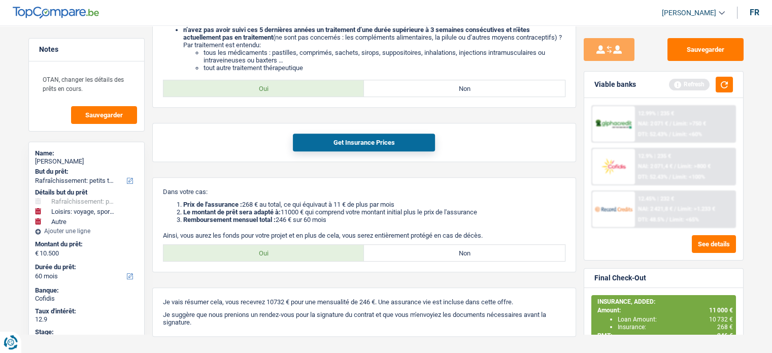
click at [743, 266] on div "Sauvegarder Viable banks Refresh 12.99% | 235 € NAI: 2 071 € / Limit: >750 € DT…" at bounding box center [663, 186] width 175 height 296
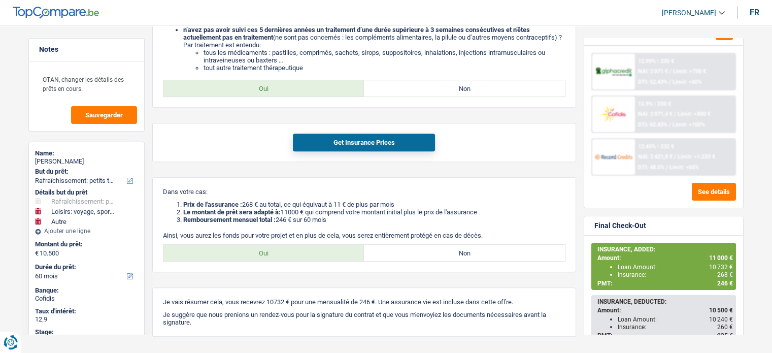
scroll to position [61, 0]
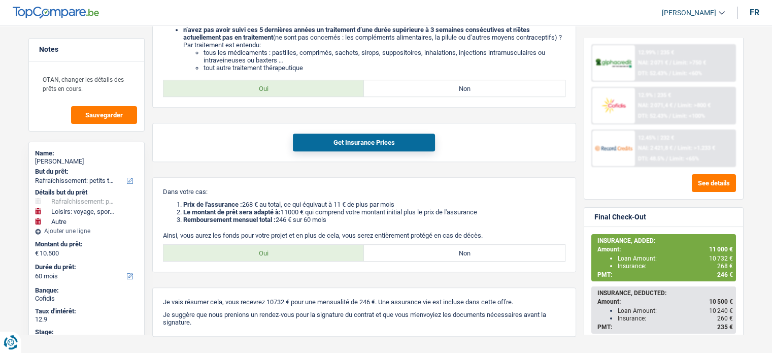
click at [22, 282] on div "Notes OTAN, changer les détails des prêts en cours. Sauvegarder Name: Laetitia …" at bounding box center [87, 186] width 132 height 296
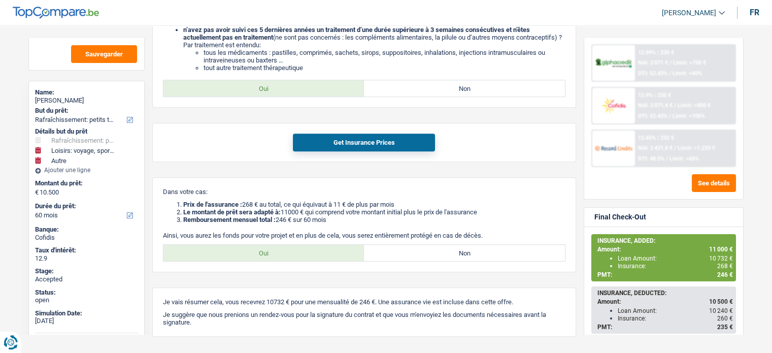
scroll to position [81, 0]
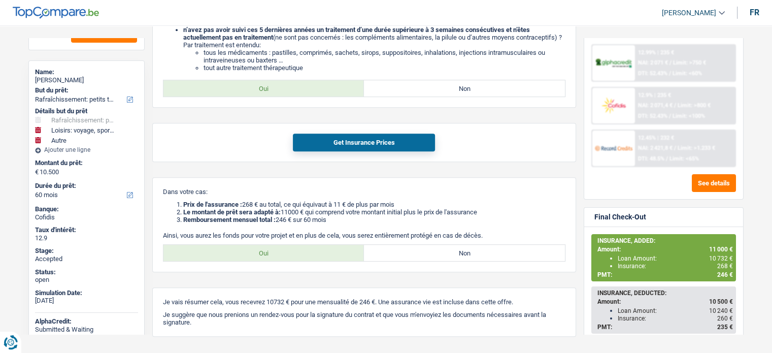
click at [743, 312] on div "Sauvegarder Viable banks Refresh 12.99% | 235 € NAI: 2 071 € / Limit: >750 € DT…" at bounding box center [663, 186] width 175 height 296
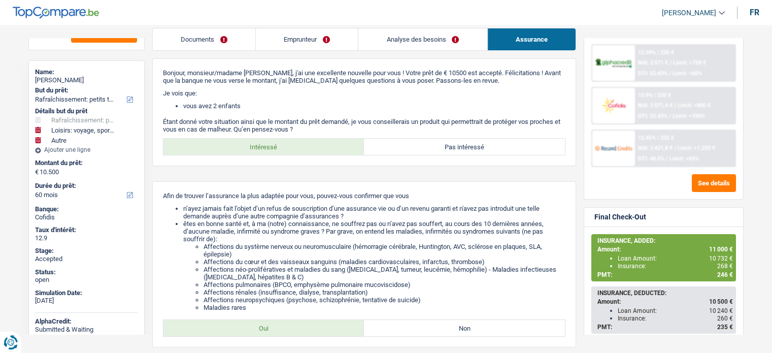
scroll to position [4, 0]
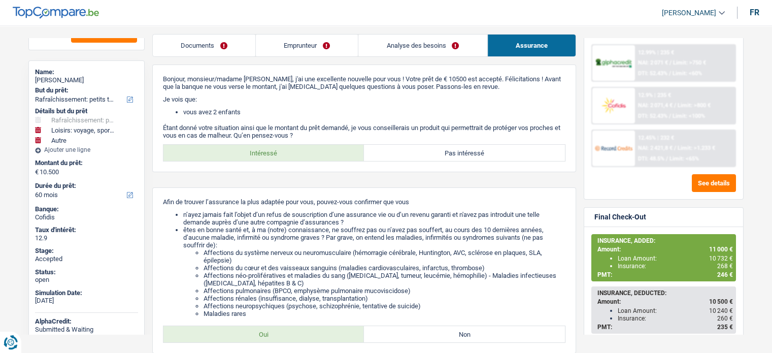
click at [290, 42] on link "Emprunteur" at bounding box center [307, 46] width 102 height 22
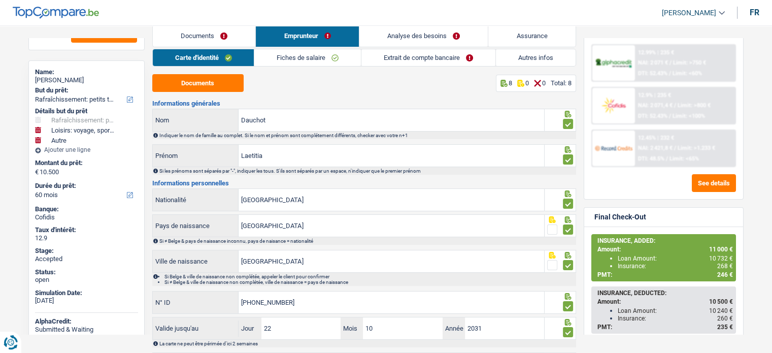
scroll to position [0, 0]
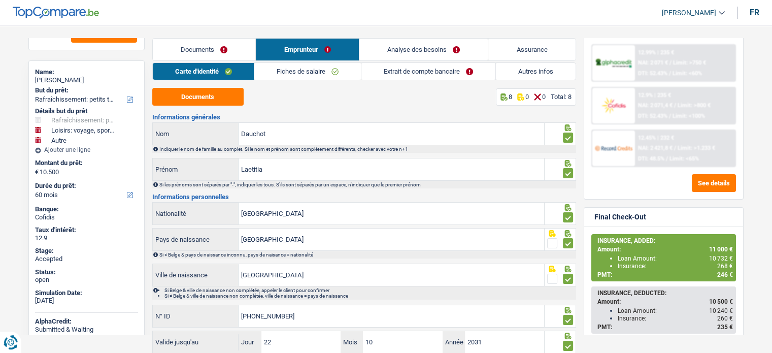
click at [189, 50] on link "Documents" at bounding box center [204, 50] width 103 height 22
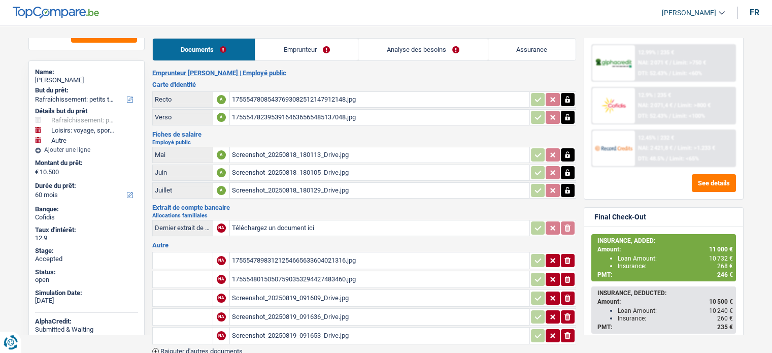
click at [292, 51] on link "Emprunteur" at bounding box center [306, 50] width 103 height 22
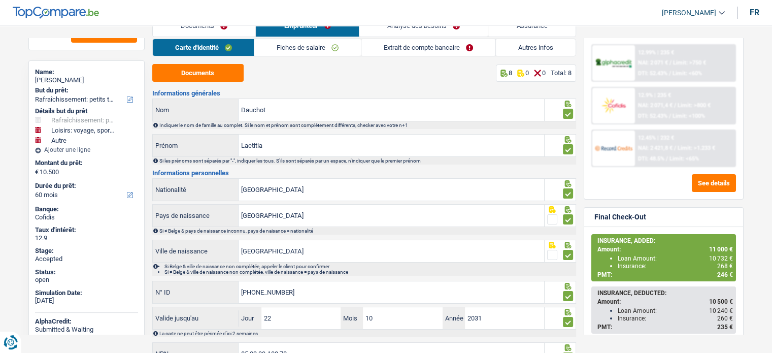
scroll to position [14, 0]
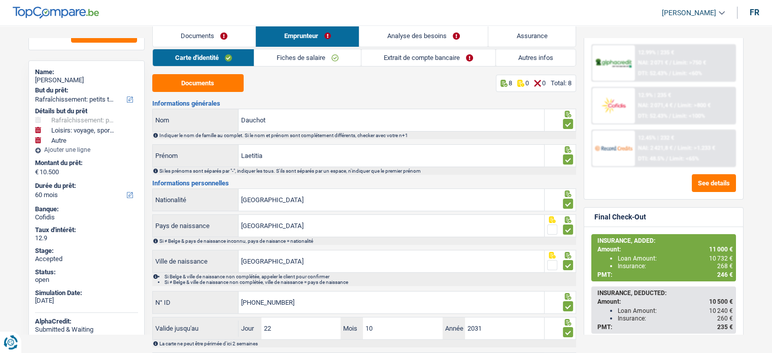
click at [307, 56] on link "Fiches de salaire" at bounding box center [307, 57] width 107 height 17
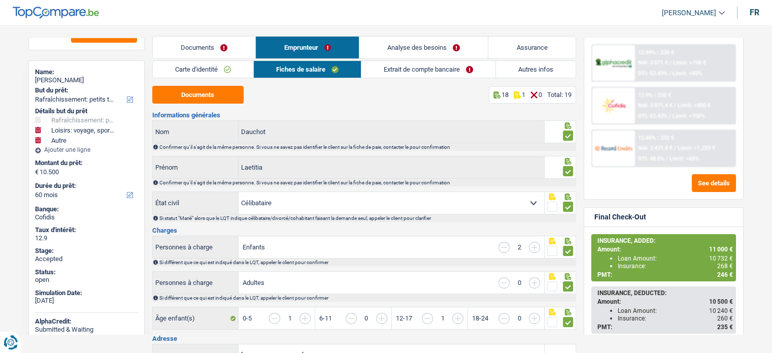
scroll to position [0, 0]
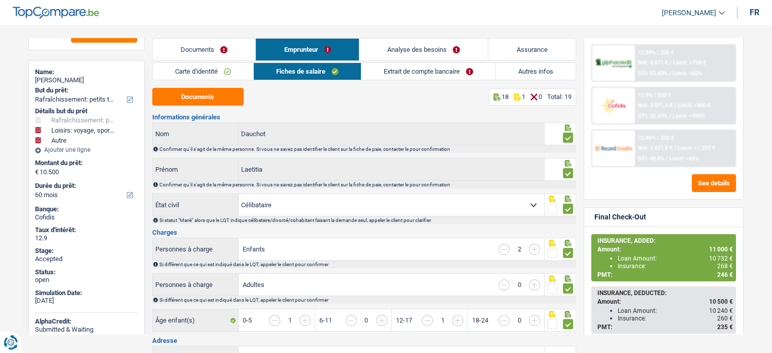
drag, startPoint x: 85, startPoint y: 79, endPoint x: 35, endPoint y: 78, distance: 50.3
click at [35, 78] on div "Laetitia Dauchot" at bounding box center [86, 80] width 103 height 8
copy div "Laetitia Dauchot"
click at [522, 71] on link "Autres infos" at bounding box center [536, 71] width 80 height 17
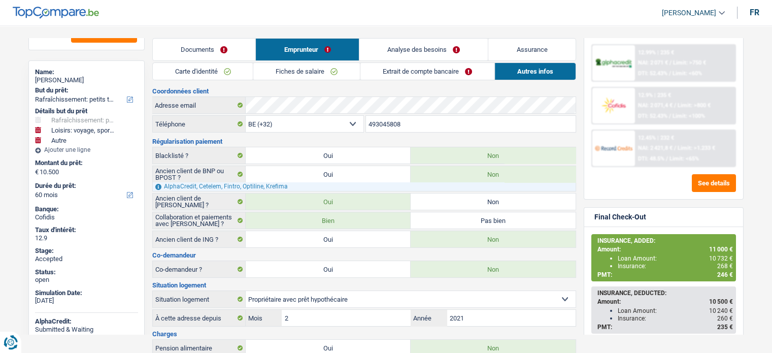
click at [392, 126] on input "493045808" at bounding box center [471, 124] width 210 height 16
click at [146, 96] on div "Notes OTAN, changer les détails des prêts en cours. Sauvegarder Name: Laetitia …" at bounding box center [87, 186] width 132 height 296
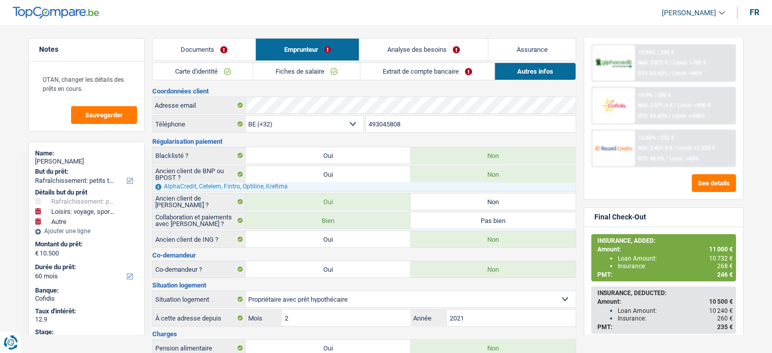
click at [741, 104] on div "12.99% | 235 € NAI: 2 071 € / Limit: >750 € DTI: 52.43% / Limit: <60% 12.9% | 2…" at bounding box center [663, 118] width 159 height 162
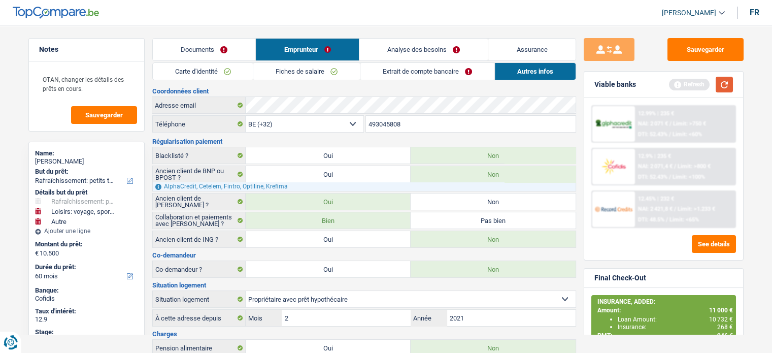
click at [728, 82] on button "button" at bounding box center [724, 85] width 17 height 16
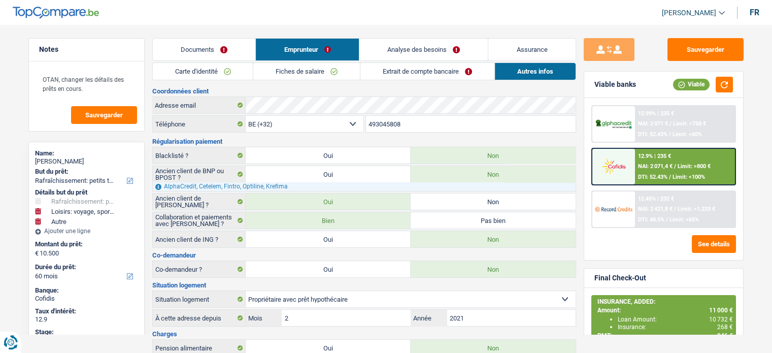
click at [642, 164] on span "NAI: 2 071,4 €" at bounding box center [655, 166] width 35 height 7
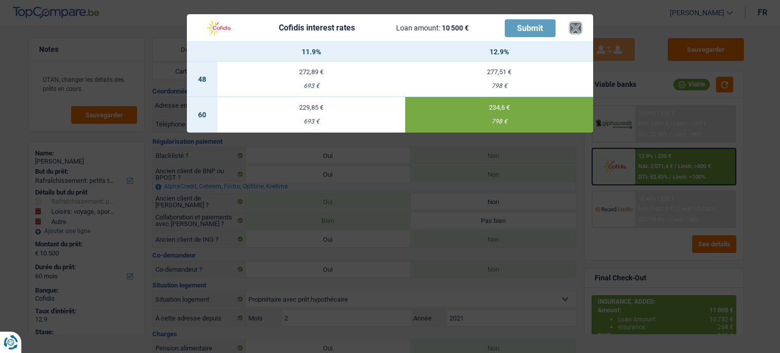
click at [577, 23] on button "×" at bounding box center [575, 28] width 11 height 10
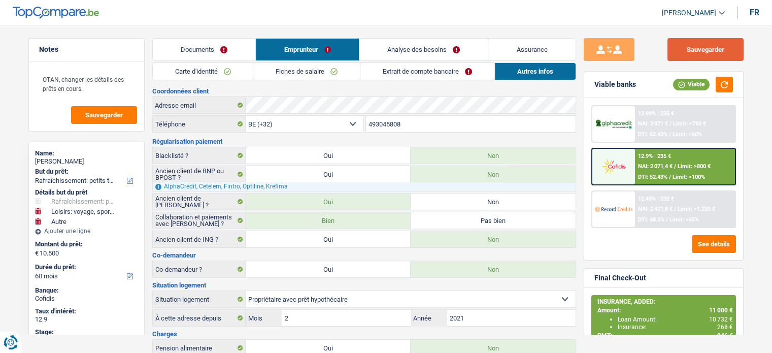
click at [714, 51] on button "Sauvegarder" at bounding box center [706, 49] width 76 height 23
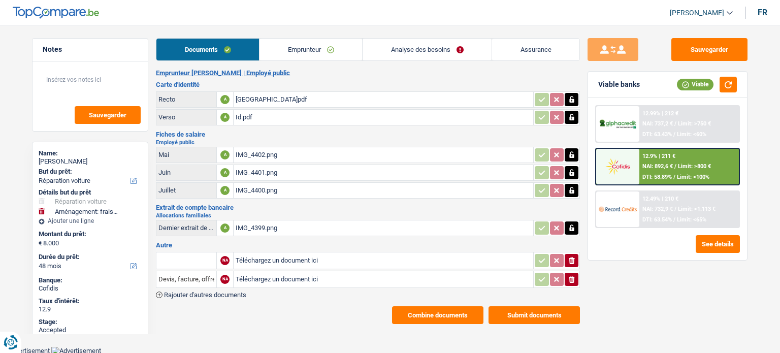
select select "carRepair"
select select "movingOrInstallation"
select select "48"
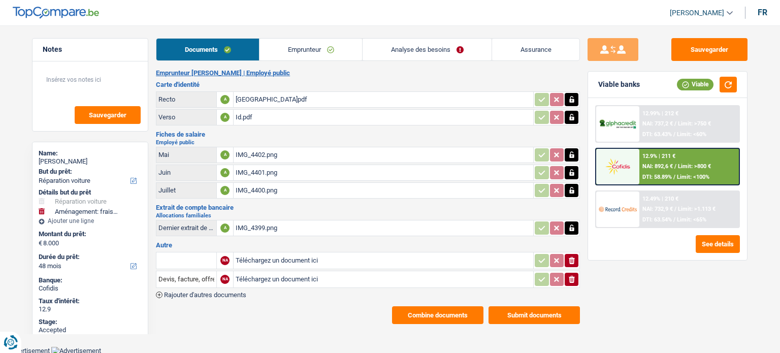
select select "60"
select select "carRepair"
select select "movingOrInstallation"
select select "false"
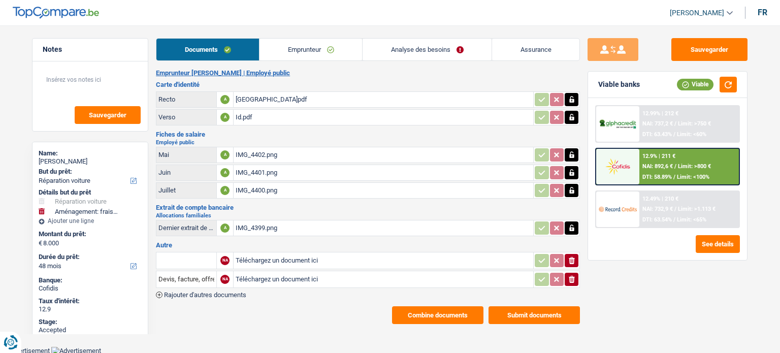
select select "48"
click at [431, 50] on link "Analyse des besoins" at bounding box center [427, 50] width 129 height 22
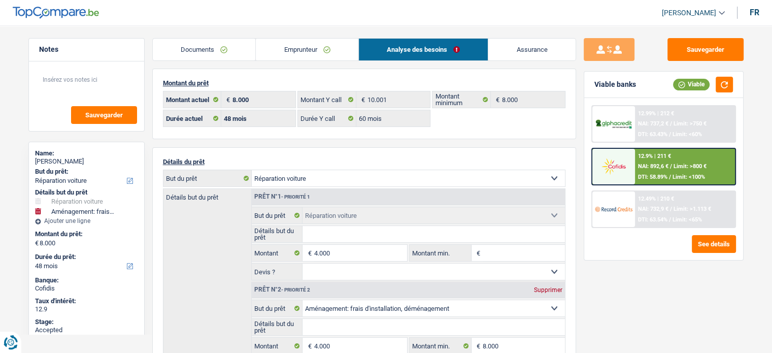
click at [25, 233] on div "Notes Sauvegarder Name: [PERSON_NAME] But du prêt: Confort maison: meubles, tex…" at bounding box center [87, 186] width 132 height 296
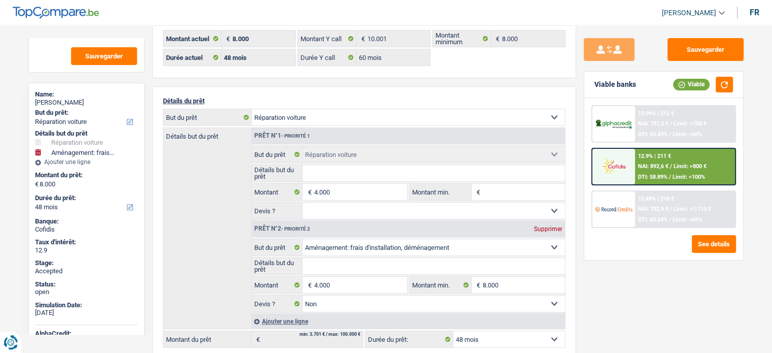
scroll to position [69, 0]
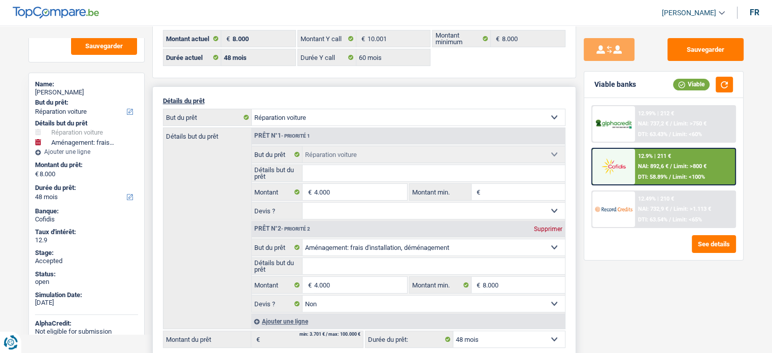
click at [187, 193] on div "Détails but du prêt Prêt n°1 - Priorité 1 Confort maison: meubles, textile, pei…" at bounding box center [364, 228] width 403 height 202
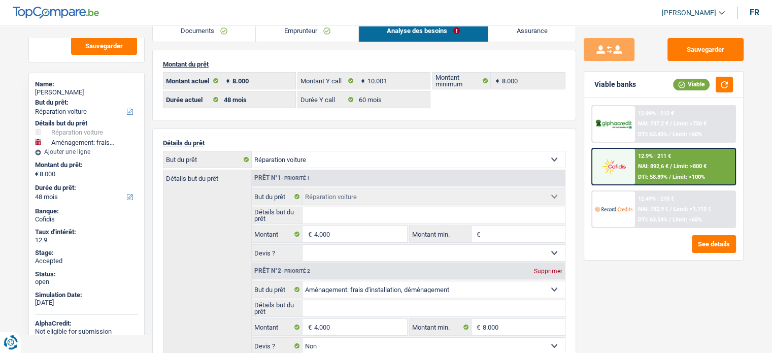
scroll to position [11, 0]
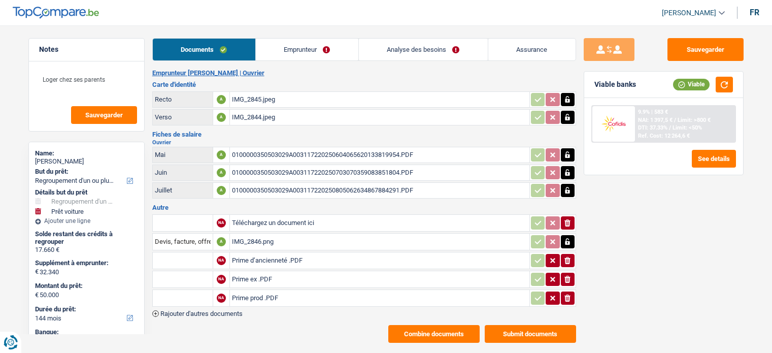
select select "refinancing"
select select "car"
select select "144"
click at [18, 240] on main "Notes Loger chez ses parents Sauvegarder Name: [PERSON_NAME] But du prêt: Confo…" at bounding box center [386, 190] width 772 height 350
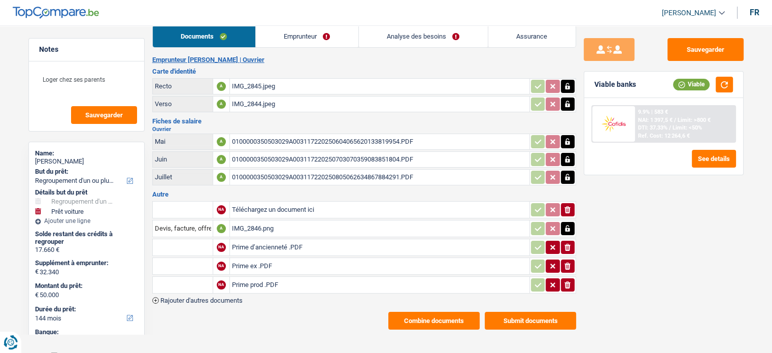
scroll to position [14, 0]
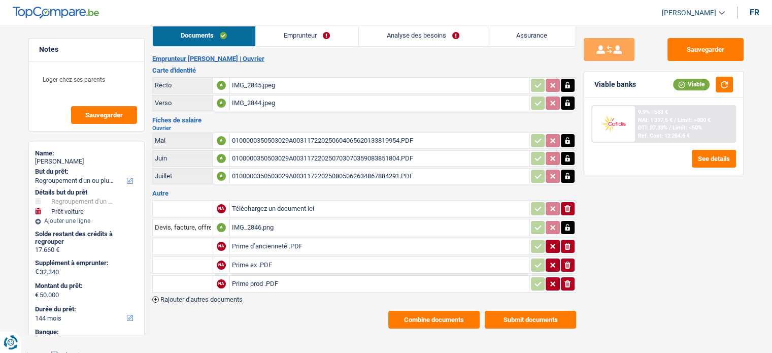
click at [149, 284] on div "Notes Loger chez ses parents Sauvegarder Name: [PERSON_NAME] But du prêt: Confo…" at bounding box center [87, 186] width 132 height 296
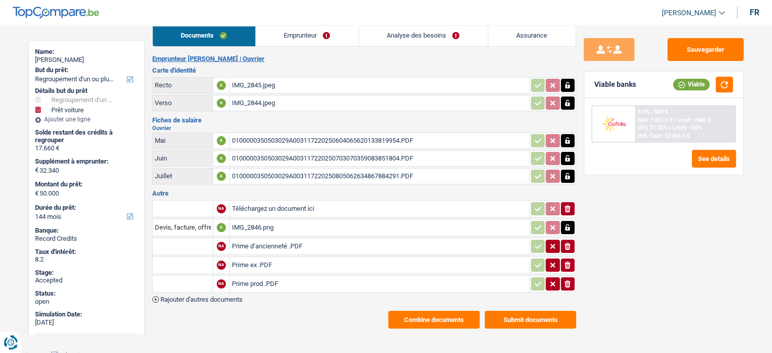
scroll to position [0, 0]
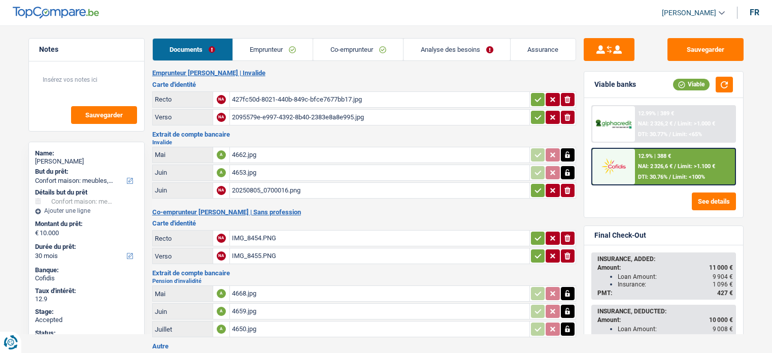
select select "household"
select select "30"
click at [274, 50] on link "Emprunteur" at bounding box center [273, 50] width 80 height 22
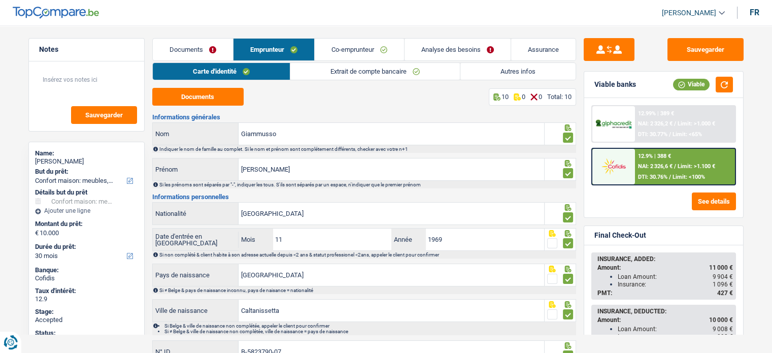
click at [342, 54] on link "Co-emprunteur" at bounding box center [359, 50] width 89 height 22
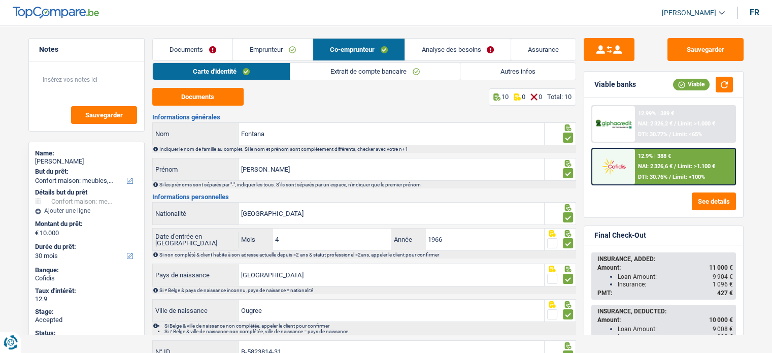
click at [770, 82] on main "Notes Sauvegarder Name: [PERSON_NAME] But du prêt: Confort maison: meubles, tex…" at bounding box center [386, 245] width 772 height 461
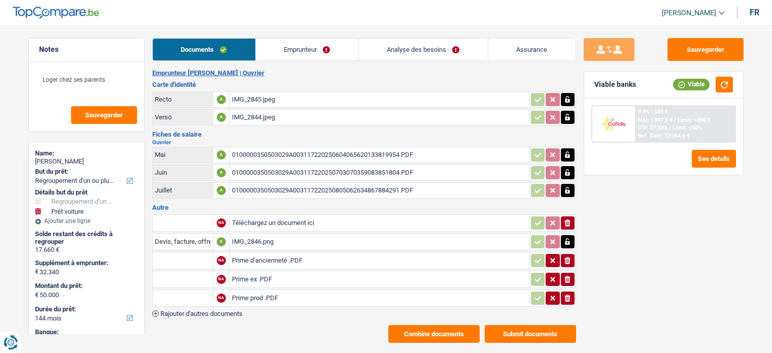
select select "refinancing"
select select "car"
select select "144"
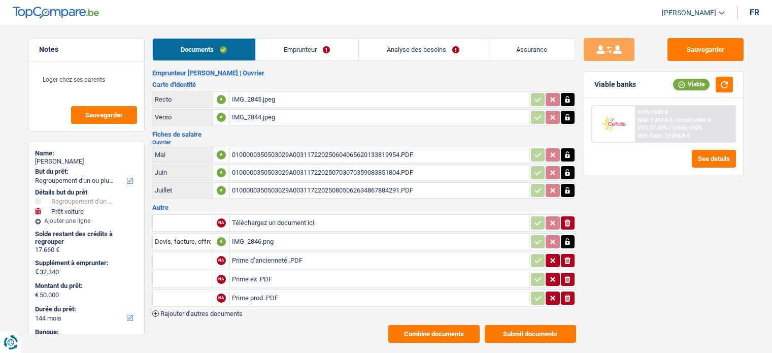
select select "120"
select select "refinancing"
select select "car"
select select "yes"
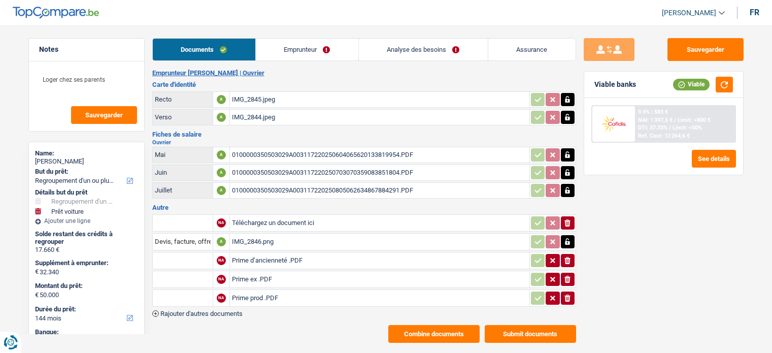
select select "144"
click at [438, 50] on link "Analyse des besoins" at bounding box center [423, 50] width 129 height 22
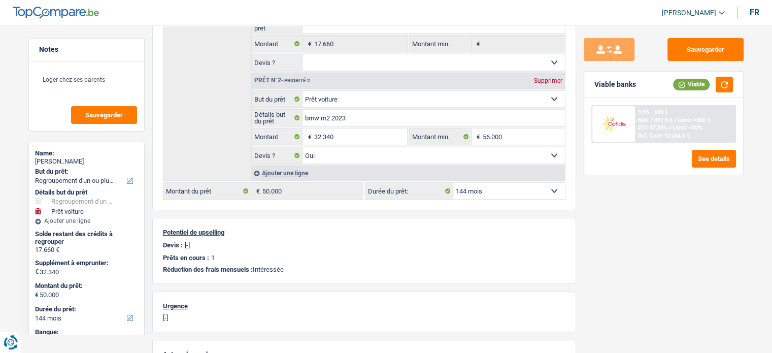
scroll to position [215, 0]
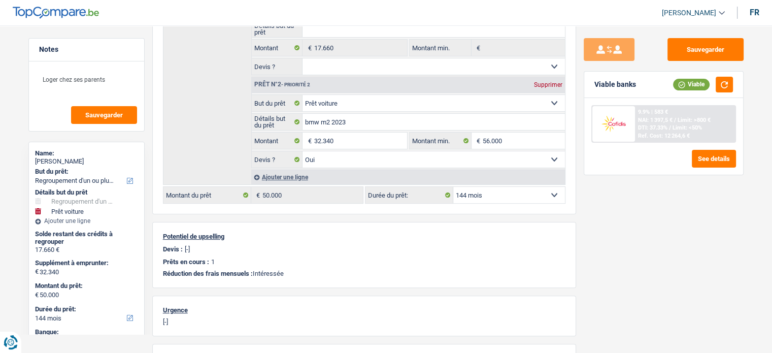
click at [16, 247] on main "Notes Loger chez ses parents Sauvegarder Name: [PERSON_NAME] But du prêt: Confo…" at bounding box center [386, 156] width 772 height 713
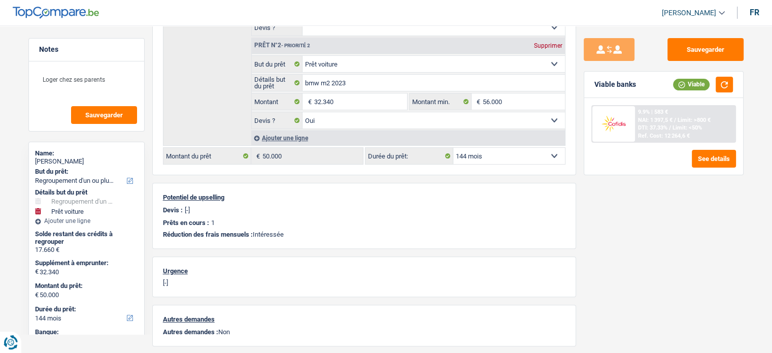
scroll to position [256, 0]
click at [147, 273] on div "Notes Loger chez ses parents Sauvegarder Name: [PERSON_NAME] But du prêt: Confo…" at bounding box center [87, 186] width 132 height 296
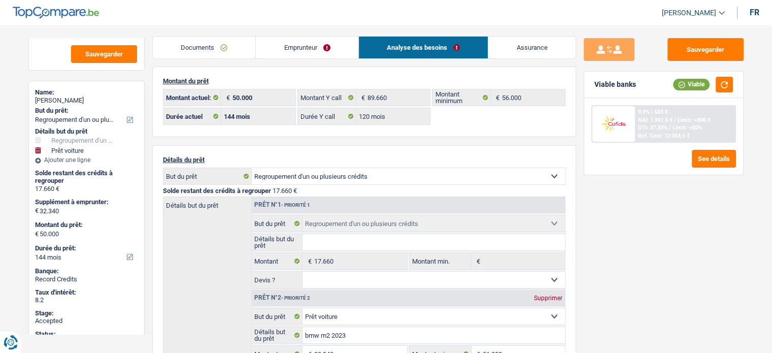
scroll to position [0, 0]
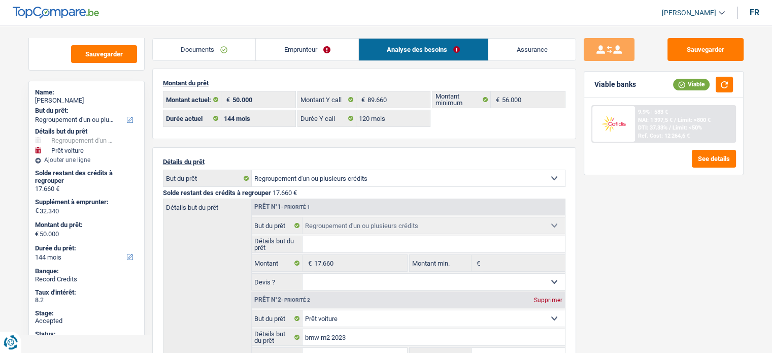
click at [294, 52] on link "Emprunteur" at bounding box center [307, 50] width 103 height 22
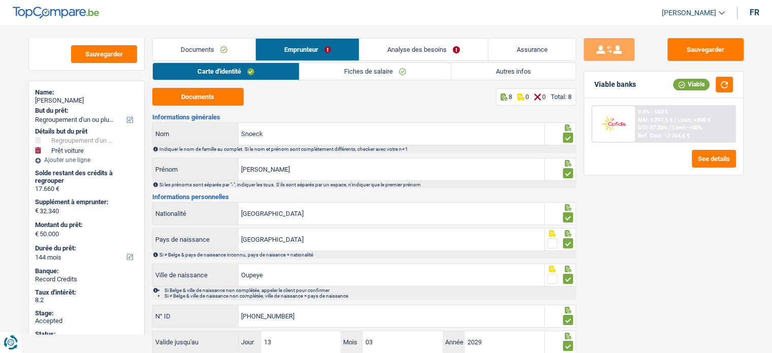
click at [496, 71] on link "Autres infos" at bounding box center [513, 71] width 124 height 17
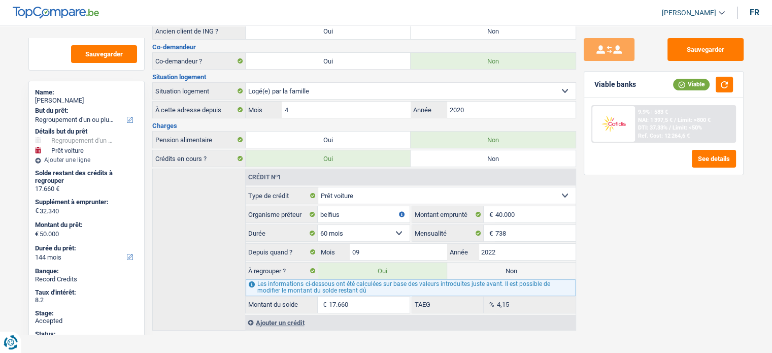
scroll to position [195, 0]
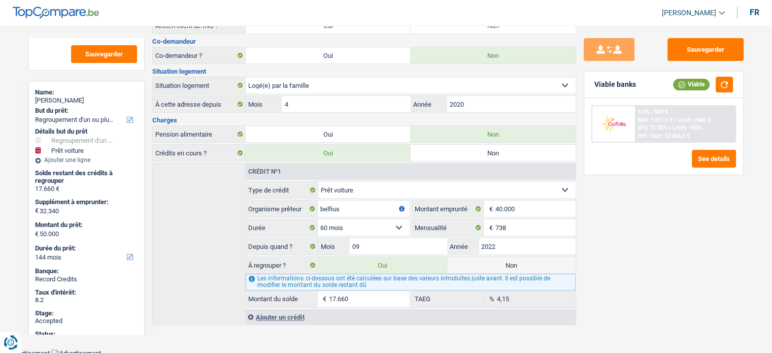
click at [23, 254] on div "Notes Loger chez ses parents Sauvegarder Name: [PERSON_NAME] But du prêt: Confo…" at bounding box center [87, 186] width 132 height 296
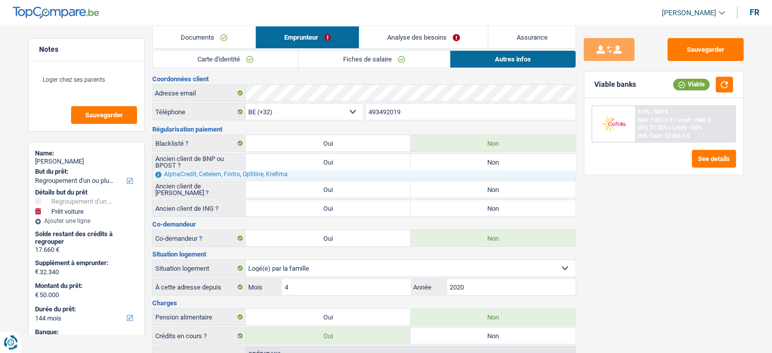
scroll to position [0, 0]
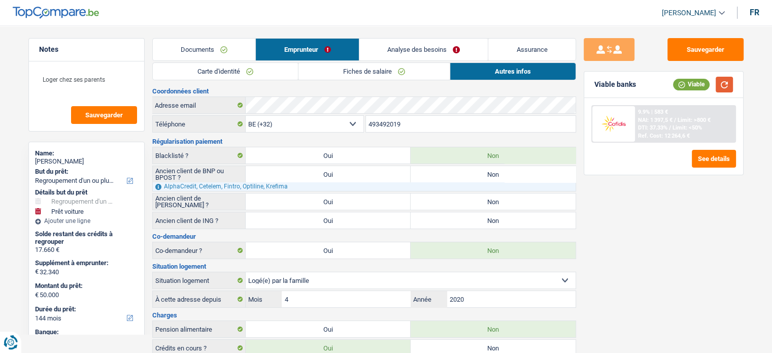
click at [727, 87] on button "button" at bounding box center [724, 85] width 17 height 16
click at [678, 128] on span "Limit: <50%" at bounding box center [687, 127] width 29 height 7
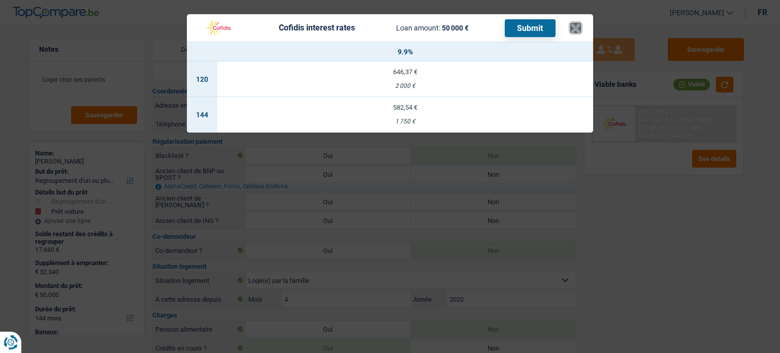
click at [577, 32] on button "×" at bounding box center [575, 28] width 11 height 10
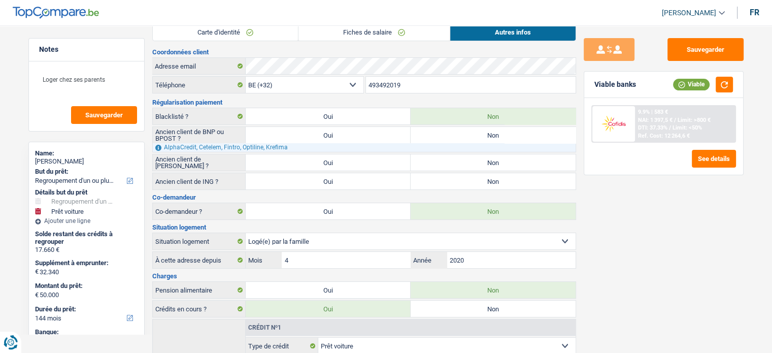
scroll to position [39, 0]
click at [579, 217] on div "Sauvegarder Viable banks Viable 9.9% | 583 € NAI: 1 397,5 € / Limit: >800 € DTI…" at bounding box center [663, 186] width 175 height 296
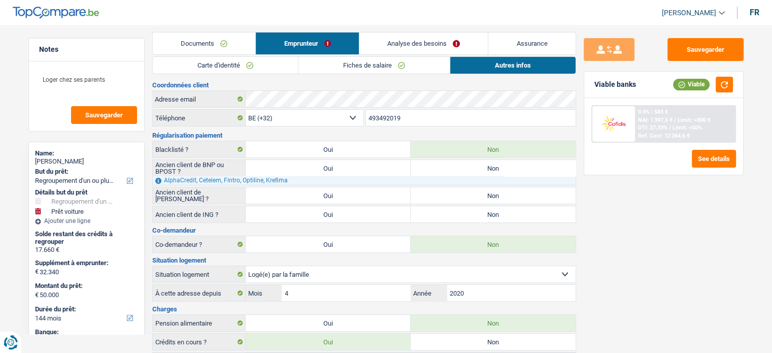
scroll to position [0, 0]
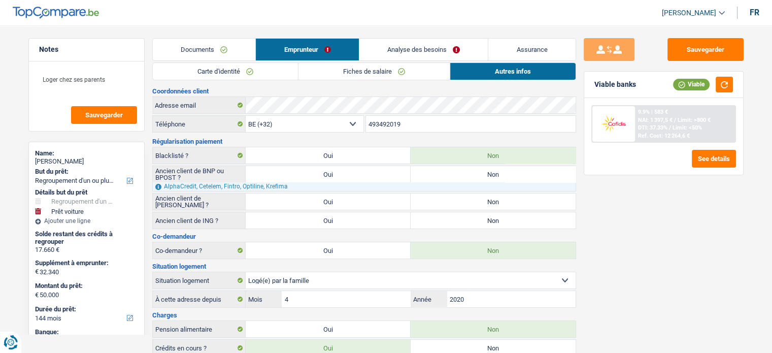
click at [614, 133] on div at bounding box center [614, 124] width 43 height 36
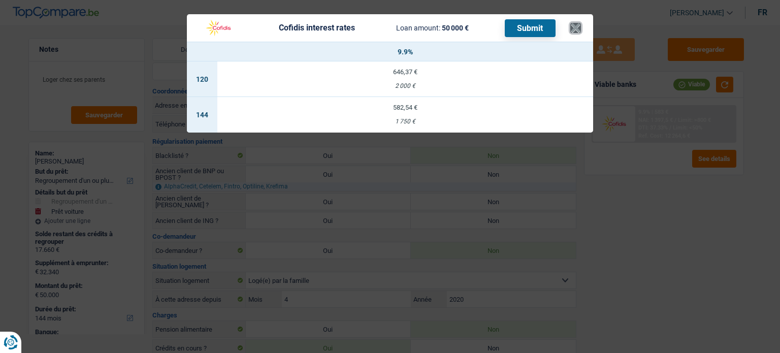
click at [577, 32] on button "×" at bounding box center [575, 28] width 11 height 10
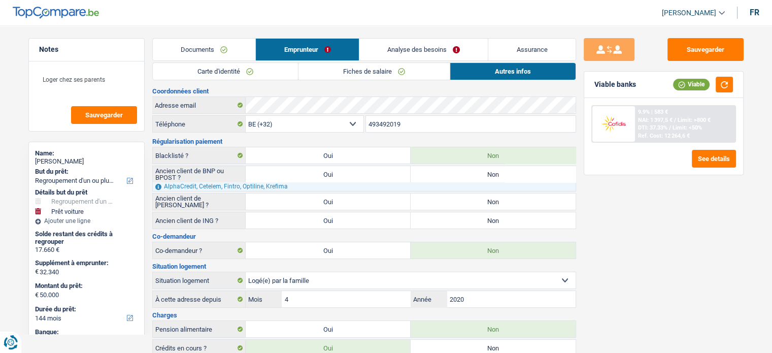
click at [15, 240] on main "Notes Loger chez ses parents Sauvegarder Name: [PERSON_NAME] But du prêt: Confo…" at bounding box center [386, 279] width 772 height 529
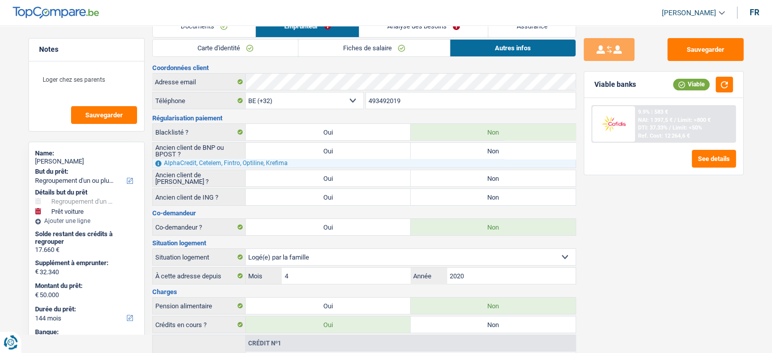
scroll to position [24, 0]
click at [145, 264] on div "Notes Loger chez ses parents Sauvegarder Name: [PERSON_NAME] But du prêt: Confo…" at bounding box center [87, 186] width 132 height 296
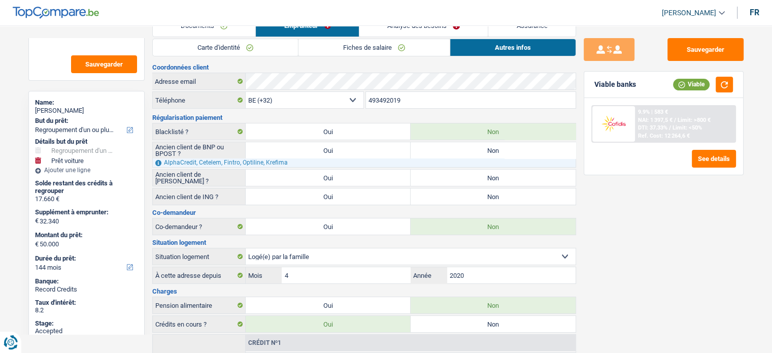
scroll to position [41, 0]
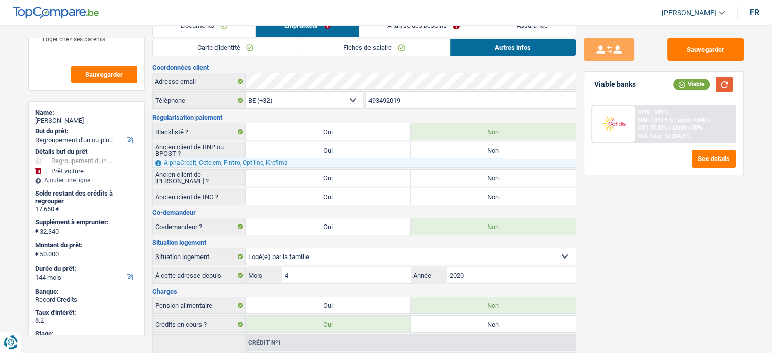
click at [726, 79] on button "button" at bounding box center [724, 85] width 17 height 16
click at [674, 114] on div "9.9% | 583 € NAI: 1 397,5 € / Limit: >800 € DTI: 37.33% / Limit: <50% Ref. Cost…" at bounding box center [685, 124] width 100 height 36
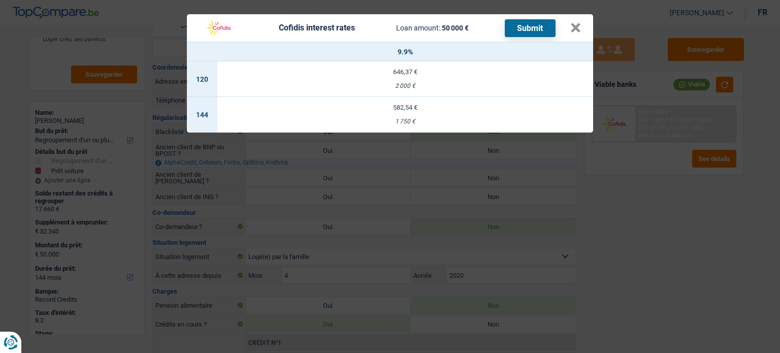
click at [417, 113] on td "582,54 € 1 750 €" at bounding box center [405, 115] width 376 height 36
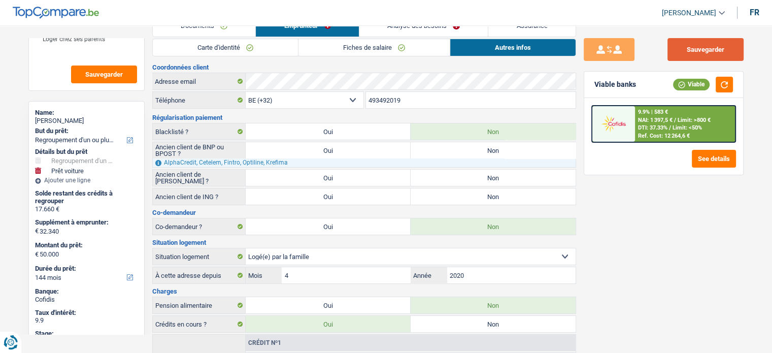
click at [716, 50] on button "Sauvegarder" at bounding box center [706, 49] width 76 height 23
click at [529, 28] on link "Assurance" at bounding box center [531, 26] width 87 height 22
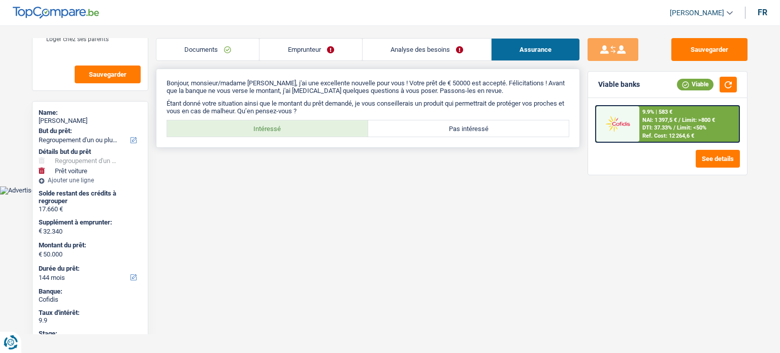
click at [289, 134] on label "Intéressé" at bounding box center [267, 128] width 201 height 16
click at [289, 134] on input "Intéressé" at bounding box center [267, 128] width 201 height 16
radio input "true"
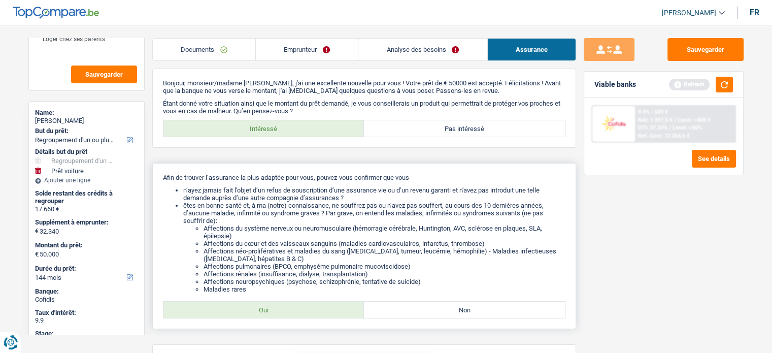
click at [282, 314] on label "Oui" at bounding box center [263, 310] width 201 height 16
click at [282, 314] on input "Oui" at bounding box center [263, 310] width 201 height 16
radio input "true"
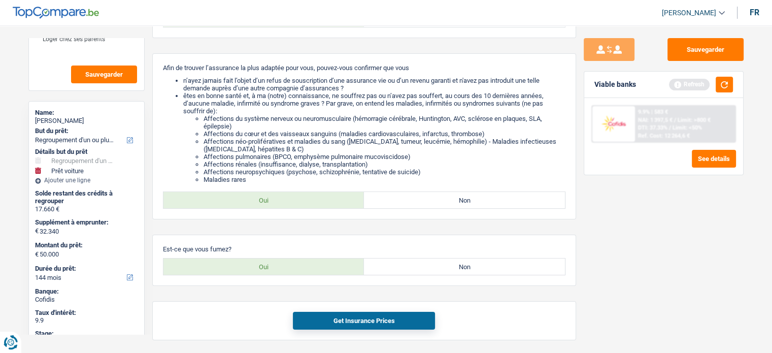
scroll to position [126, 0]
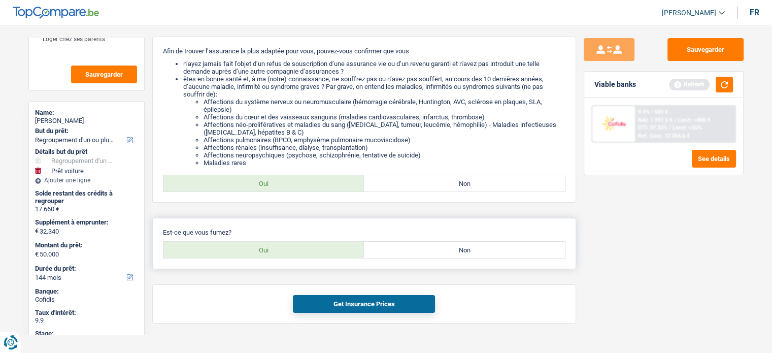
click at [304, 246] on label "Oui" at bounding box center [263, 250] width 201 height 16
click at [304, 246] on input "Oui" at bounding box center [263, 250] width 201 height 16
radio input "true"
click at [348, 303] on button "Get Insurance Prices" at bounding box center [364, 304] width 142 height 18
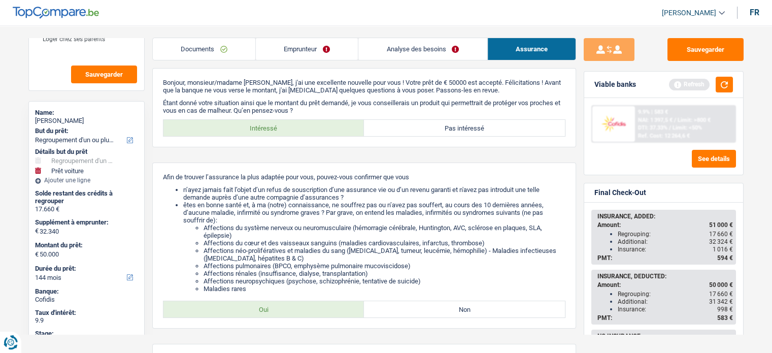
scroll to position [0, 0]
drag, startPoint x: 81, startPoint y: 121, endPoint x: 36, endPoint y: 121, distance: 45.7
click at [36, 121] on div "Arnaud Snoeck" at bounding box center [86, 121] width 103 height 8
copy div "Arnaud Snoeck"
click at [292, 42] on link "Emprunteur" at bounding box center [307, 50] width 102 height 22
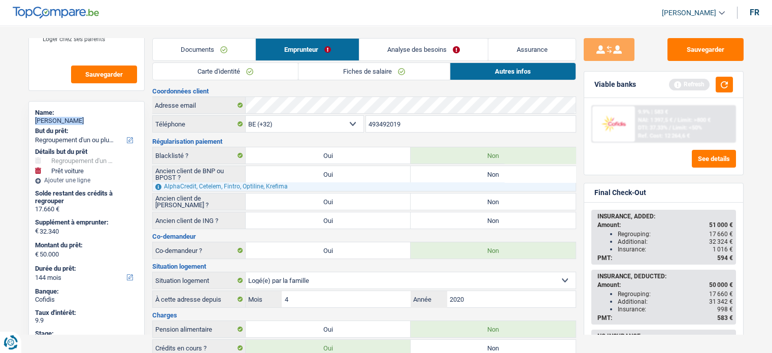
click at [209, 67] on link "Carte d'identité" at bounding box center [225, 71] width 145 height 17
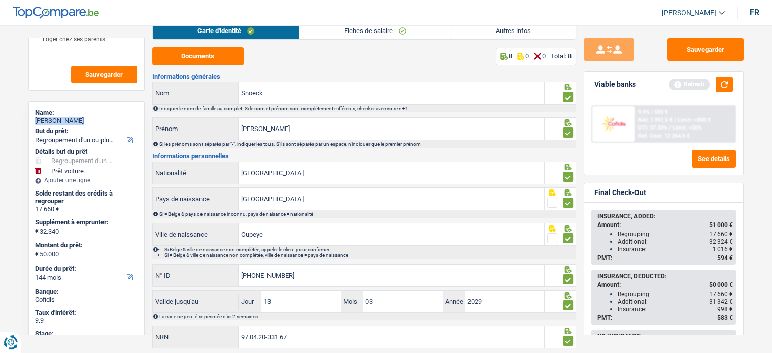
scroll to position [68, 0]
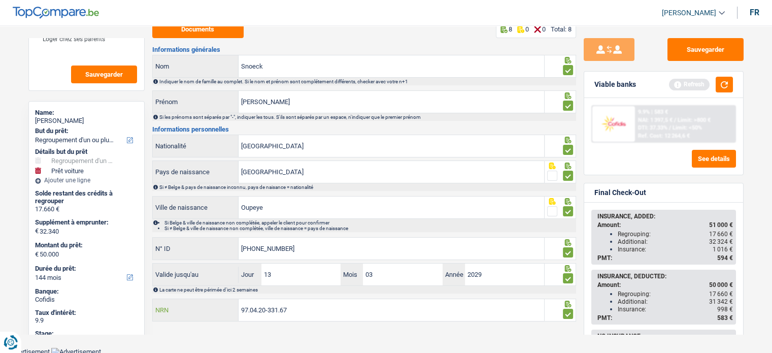
click at [267, 305] on input "97.04.20-331.67" at bounding box center [392, 310] width 306 height 22
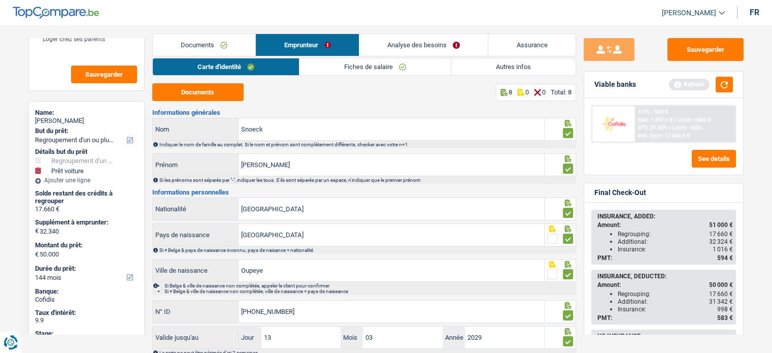
scroll to position [0, 0]
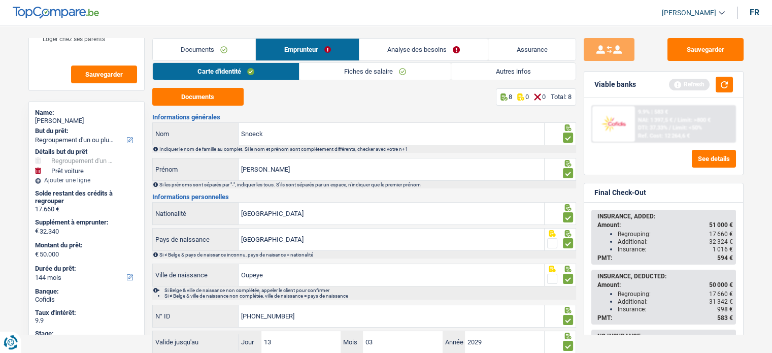
click at [226, 48] on link "Documents" at bounding box center [204, 50] width 103 height 22
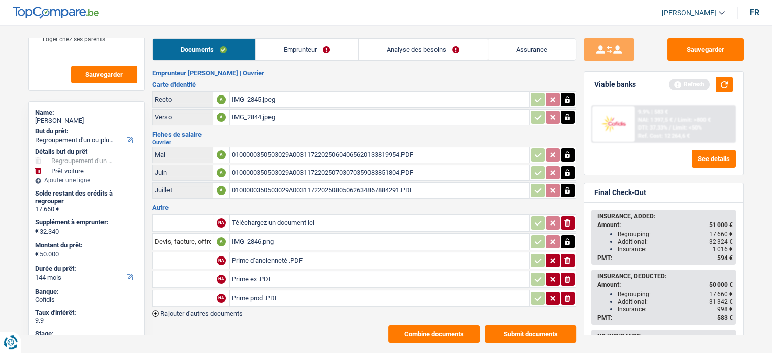
click at [257, 236] on div "IMG_2846.png" at bounding box center [379, 241] width 295 height 15
click at [309, 53] on link "Emprunteur" at bounding box center [307, 50] width 103 height 22
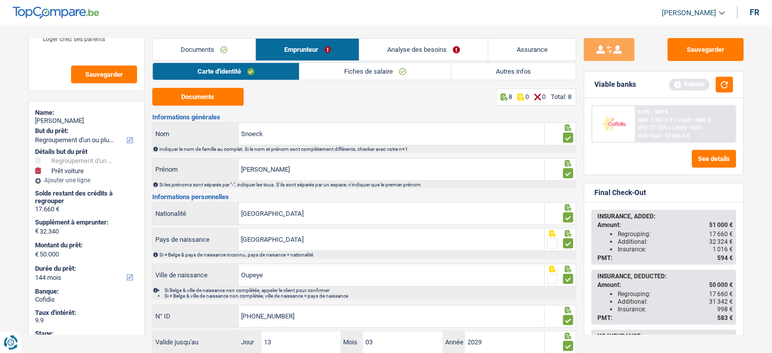
click at [507, 51] on link "Assurance" at bounding box center [531, 50] width 87 height 22
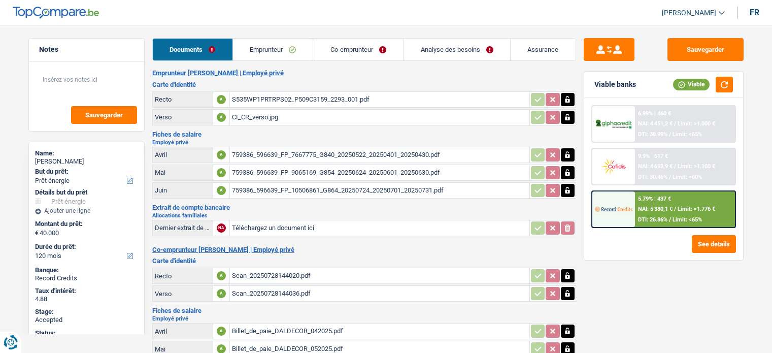
select select "energy"
select select "120"
click at [436, 52] on link "Analyse des besoins" at bounding box center [457, 50] width 107 height 22
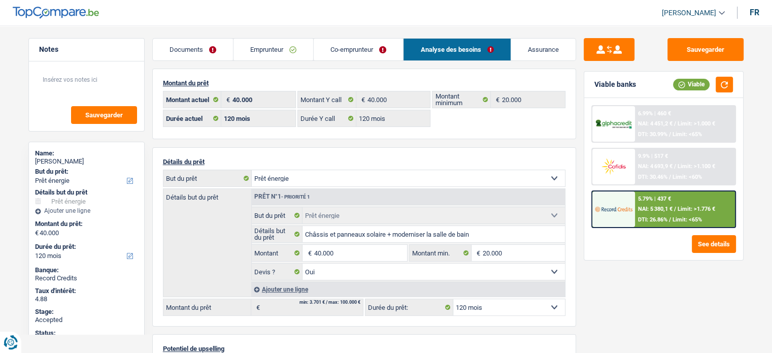
click at [22, 287] on div "Notes Sauvegarder Name: [PERSON_NAME] But du prêt: Confort maison: meubles, tex…" at bounding box center [87, 186] width 132 height 296
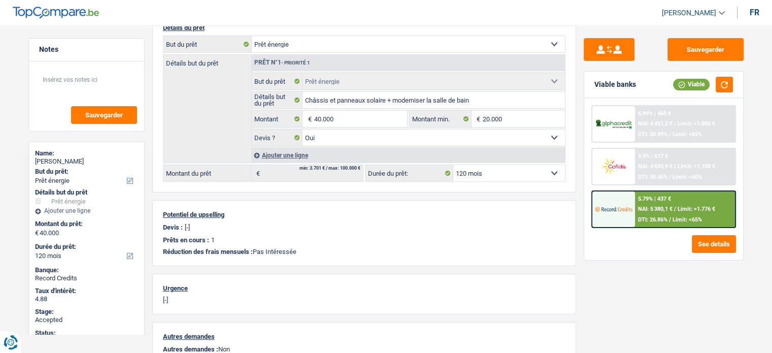
scroll to position [117, 0]
